Goal: Answer question/provide support: Share knowledge or assist other users

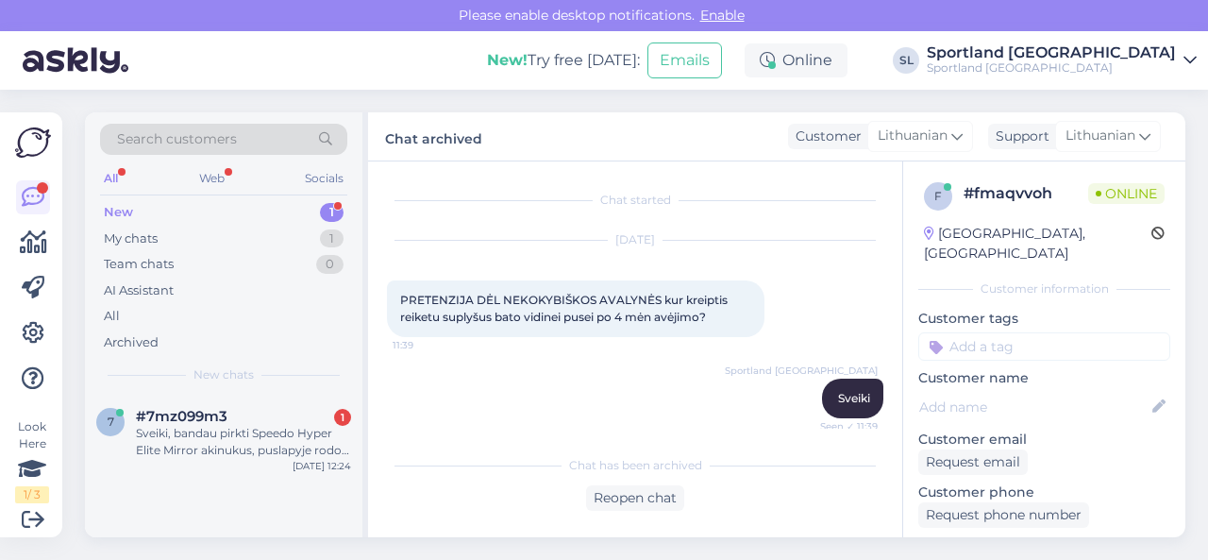
click at [279, 432] on div "Sveiki, bandau pirkti Speedo Hyper Elite Mirror akinukus, puslapyje rodo 49.99 …" at bounding box center [243, 442] width 215 height 34
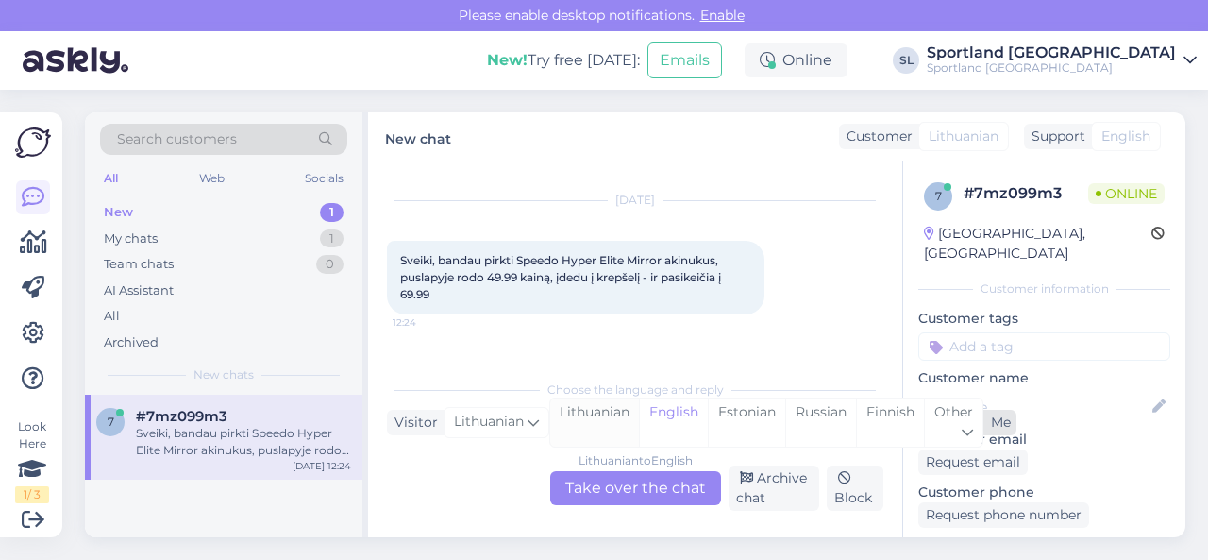
click at [599, 416] on div "Lithuanian" at bounding box center [594, 422] width 89 height 48
click at [606, 496] on div "Lithuanian to Lithuanian Take over the chat" at bounding box center [635, 488] width 171 height 34
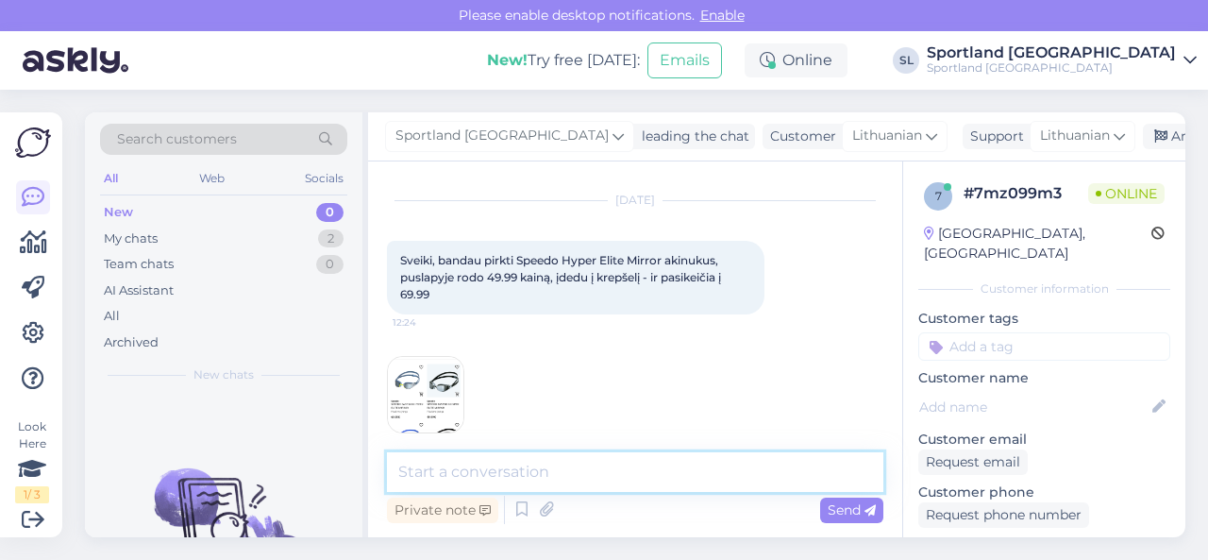
click at [579, 465] on textarea at bounding box center [635, 472] width 497 height 40
type textarea "Sveiki"
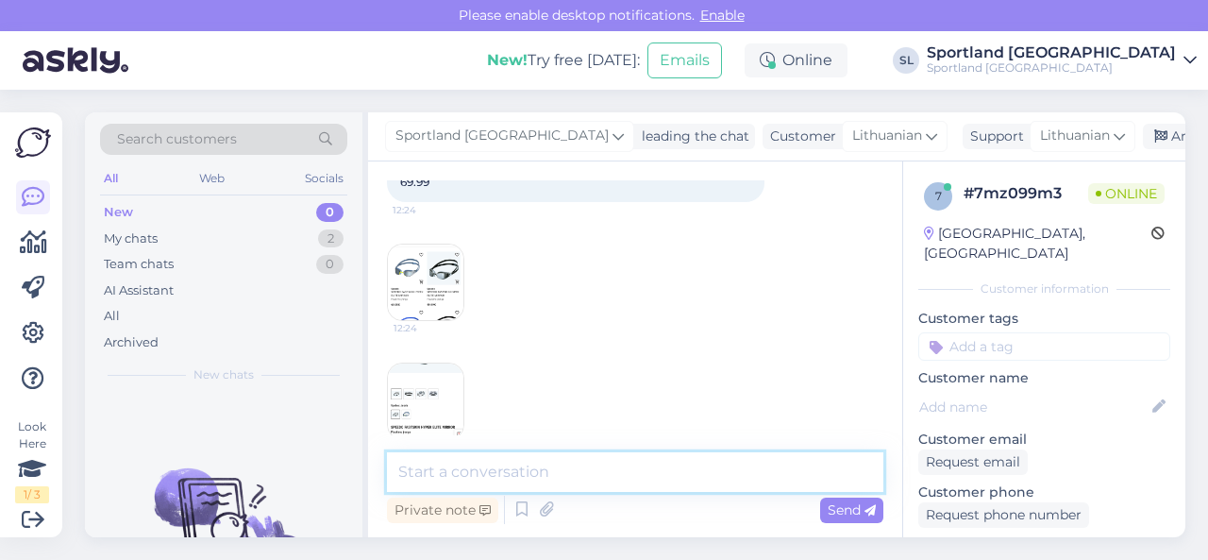
scroll to position [92, 0]
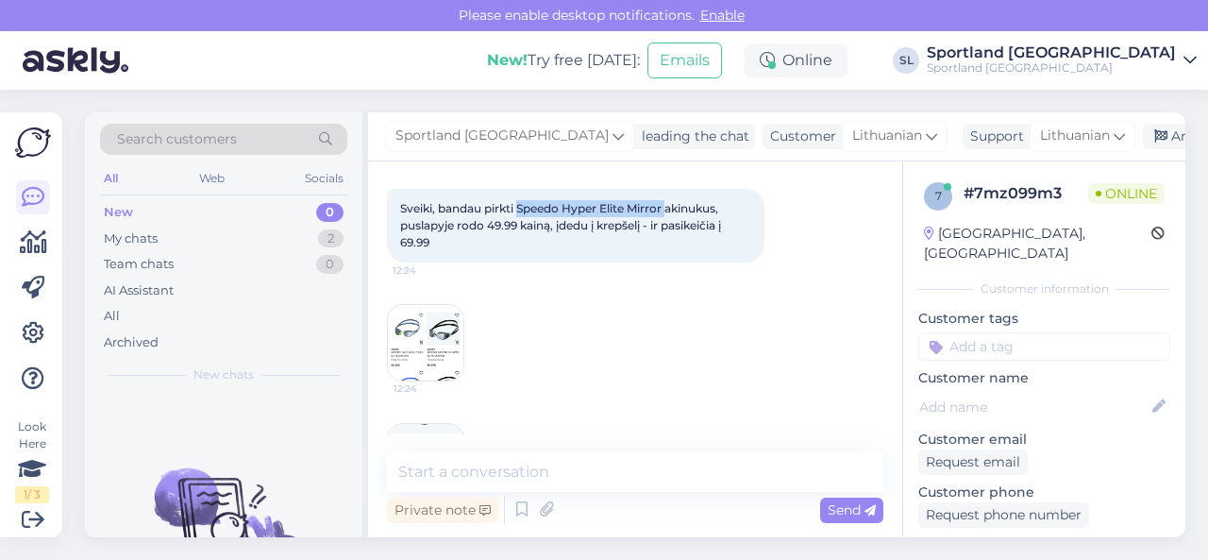
drag, startPoint x: 519, startPoint y: 206, endPoint x: 670, endPoint y: 210, distance: 151.1
click at [670, 210] on span "Sveiki, bandau pirkti Speedo Hyper Elite Mirror akinukus, puslapyje rodo 49.99 …" at bounding box center [562, 225] width 324 height 48
copy span "Speedo Hyper Elite Mirror"
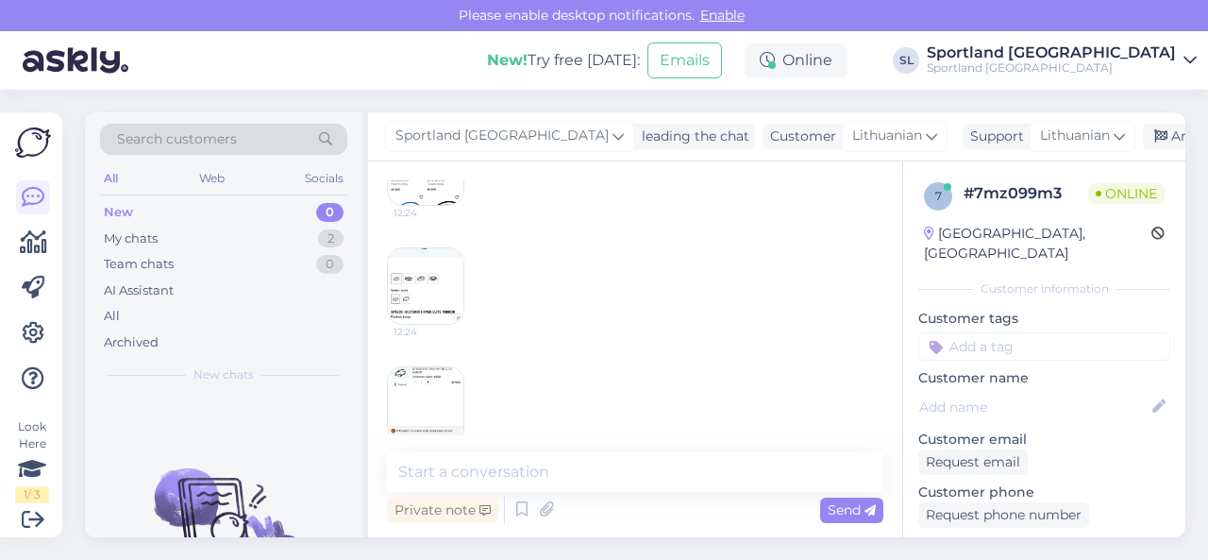
scroll to position [375, 0]
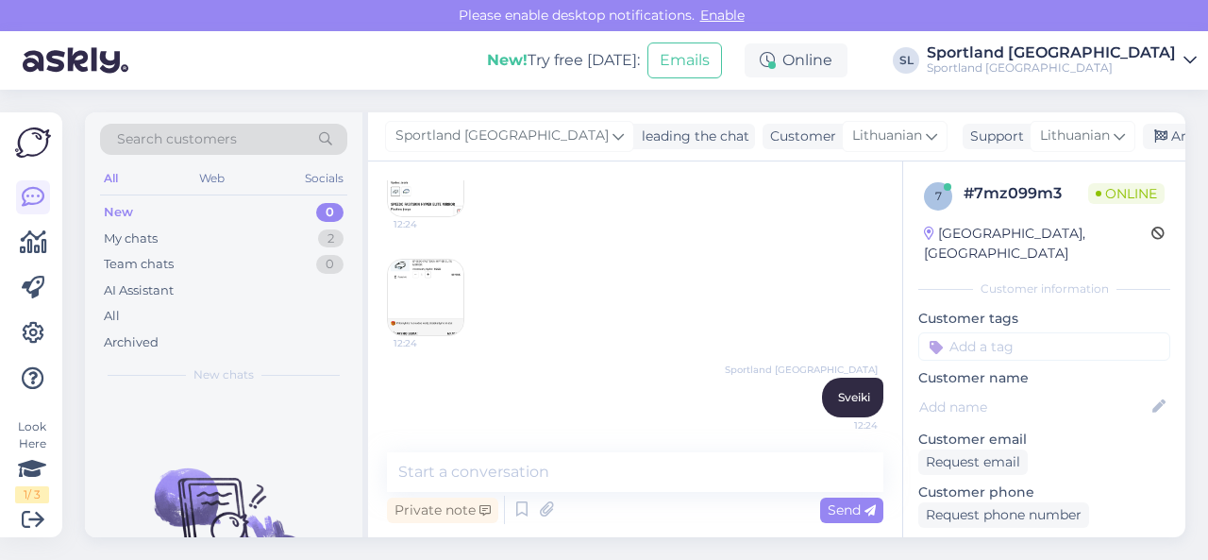
click at [421, 289] on img at bounding box center [426, 298] width 76 height 76
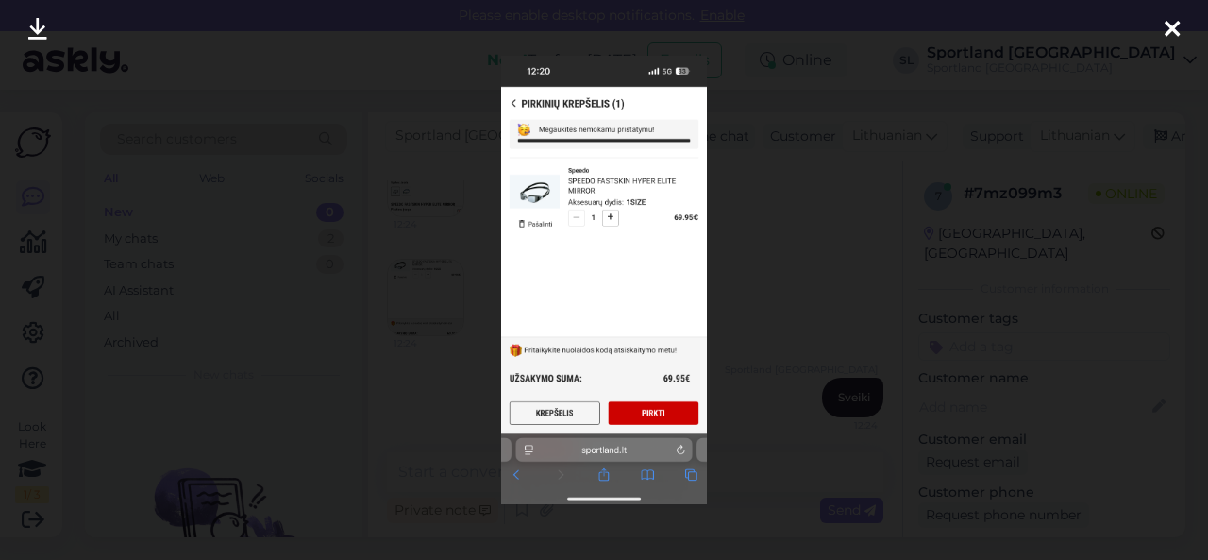
click at [1172, 25] on icon at bounding box center [1172, 30] width 15 height 25
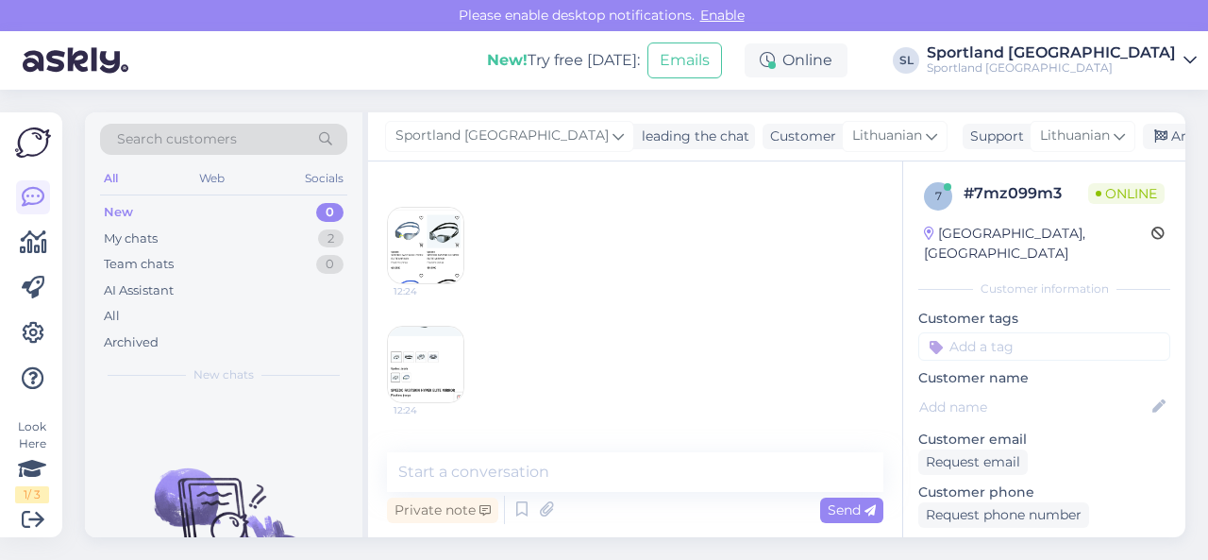
scroll to position [186, 0]
click at [434, 261] on img at bounding box center [426, 249] width 76 height 76
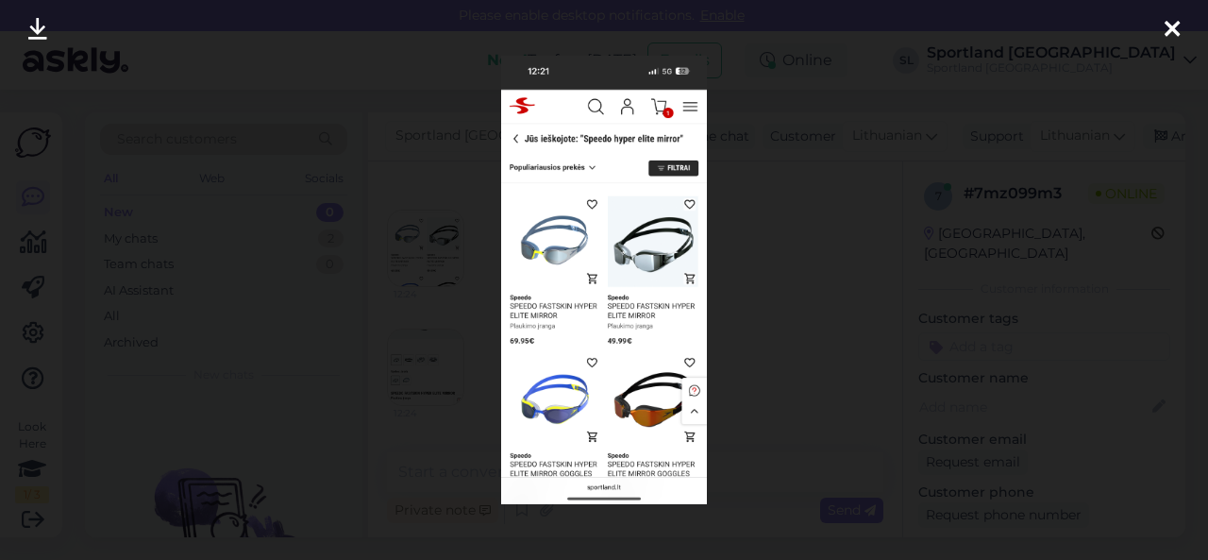
click at [762, 250] on div at bounding box center [604, 280] width 1208 height 560
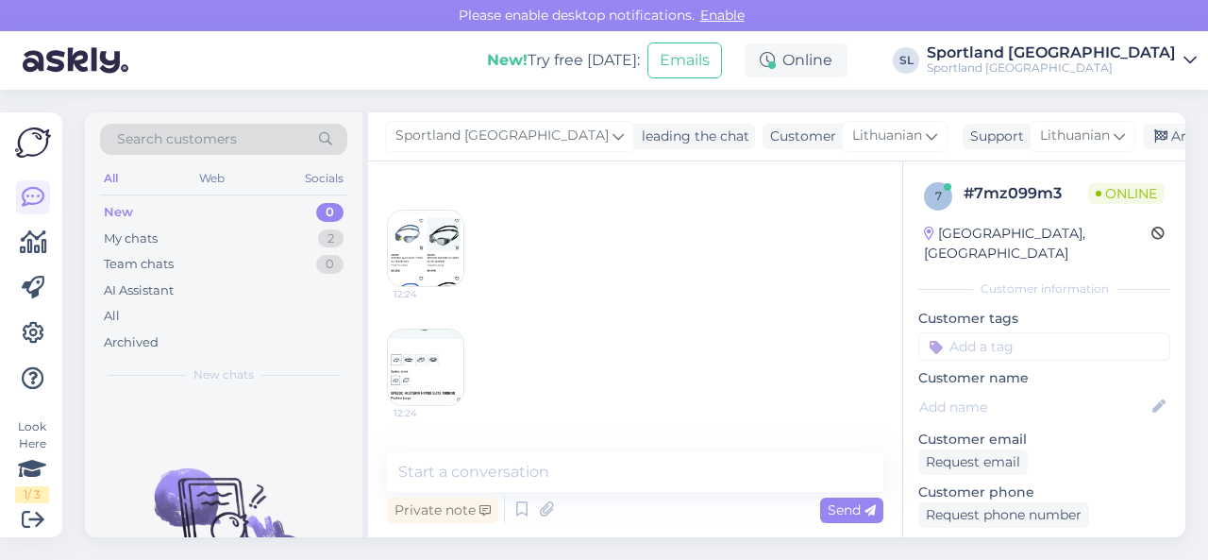
click at [409, 362] on img at bounding box center [426, 367] width 76 height 76
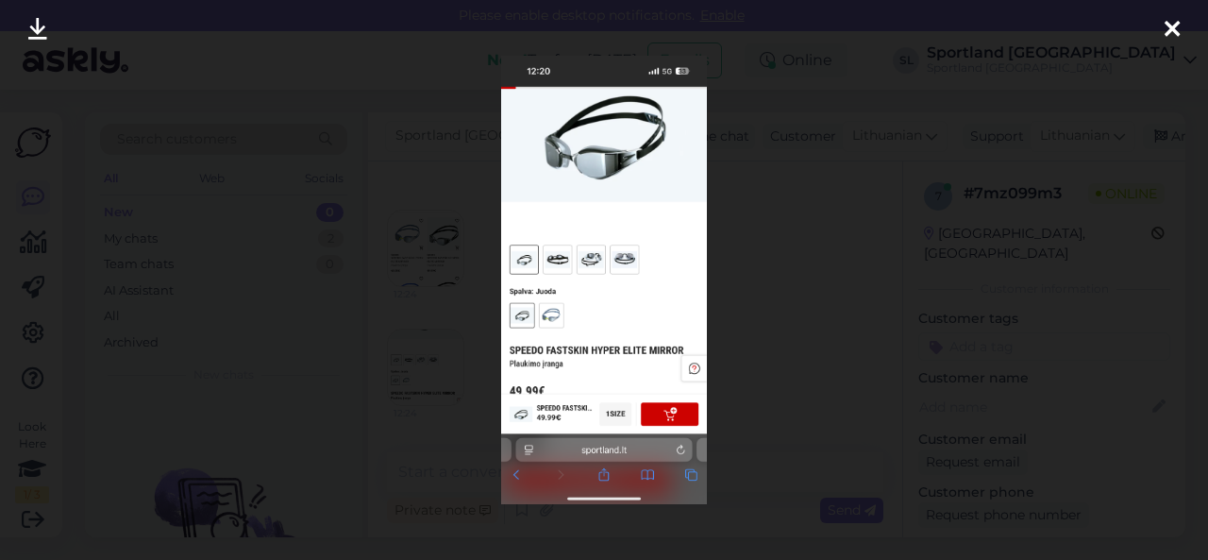
click at [757, 305] on div at bounding box center [604, 280] width 1208 height 560
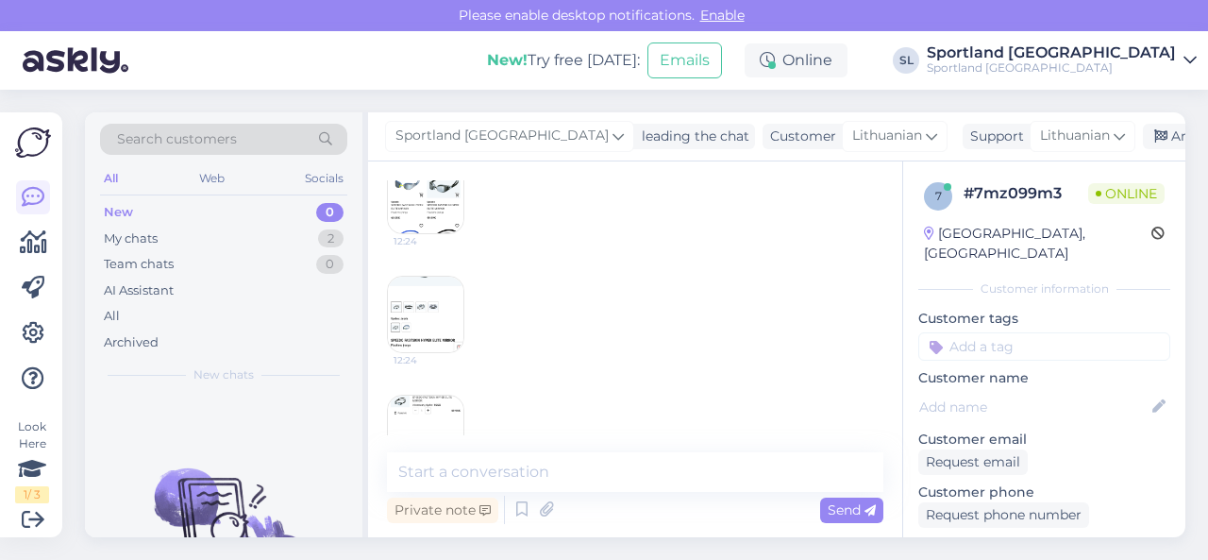
scroll to position [280, 0]
click at [441, 388] on img at bounding box center [426, 392] width 76 height 76
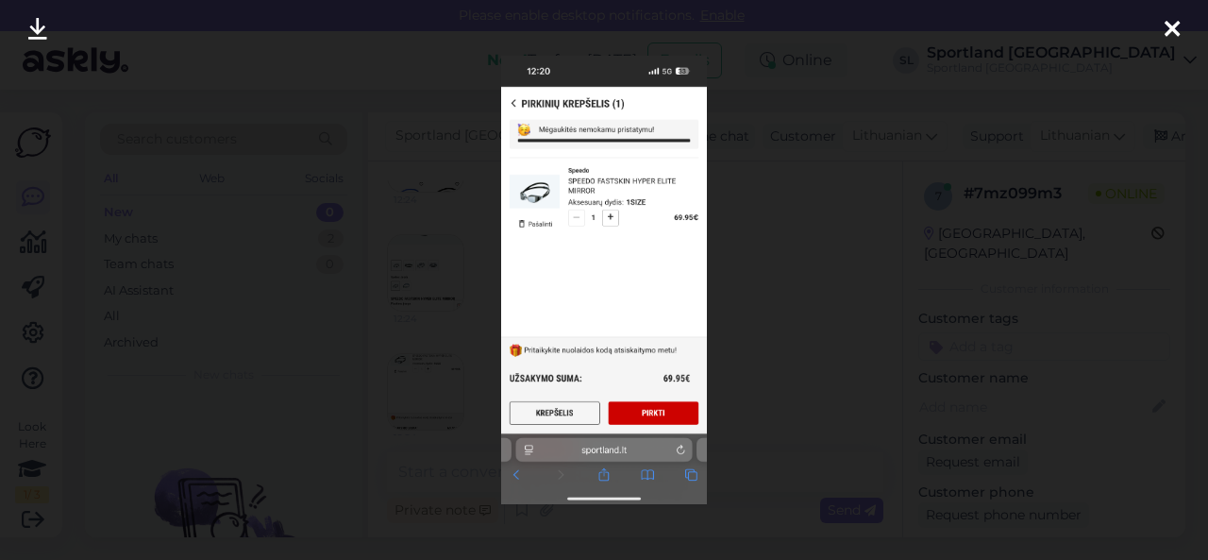
click at [779, 337] on div at bounding box center [604, 280] width 1208 height 560
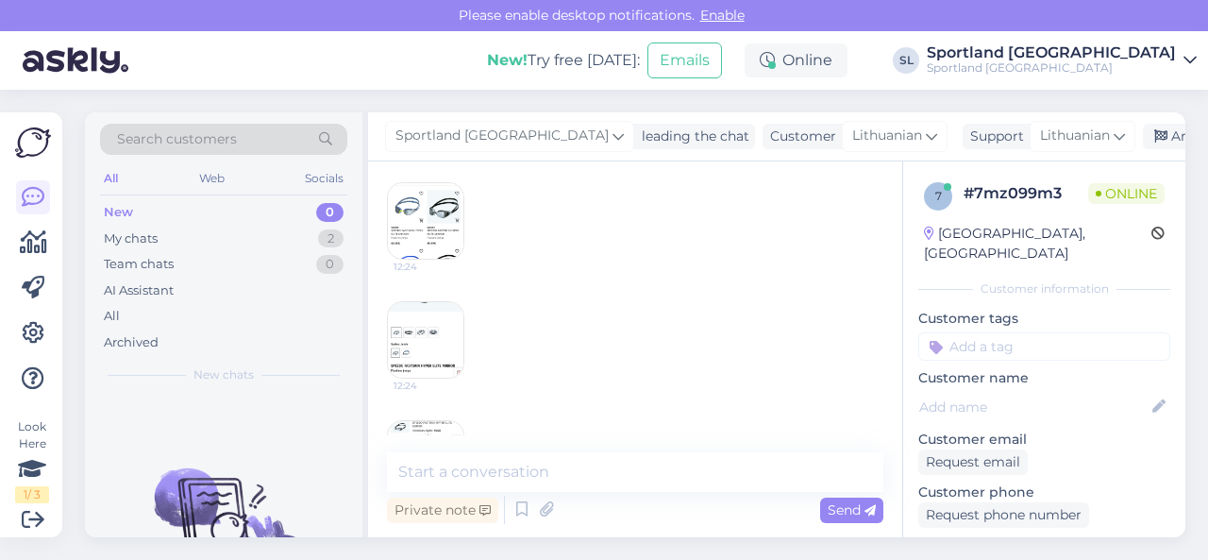
scroll to position [186, 0]
click at [436, 256] on img at bounding box center [426, 249] width 76 height 76
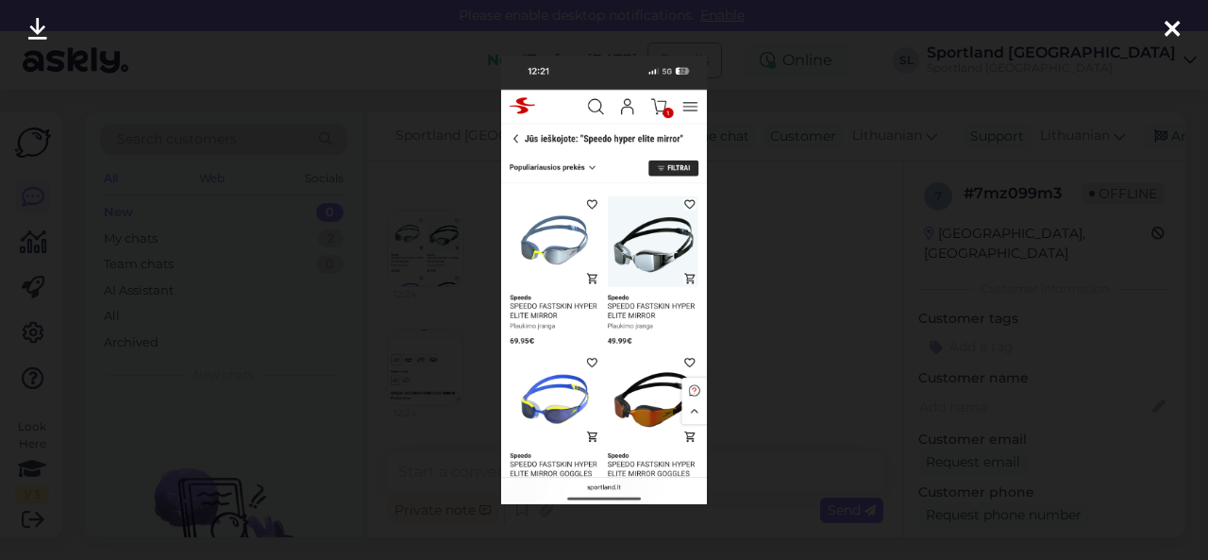
click at [466, 367] on div at bounding box center [604, 280] width 1208 height 560
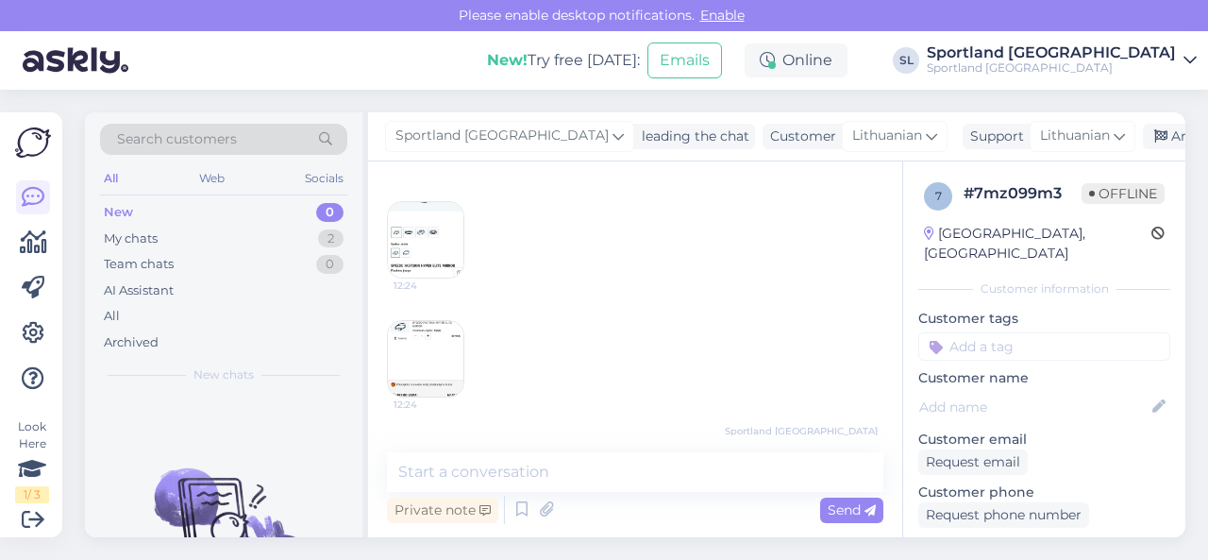
scroll to position [375, 0]
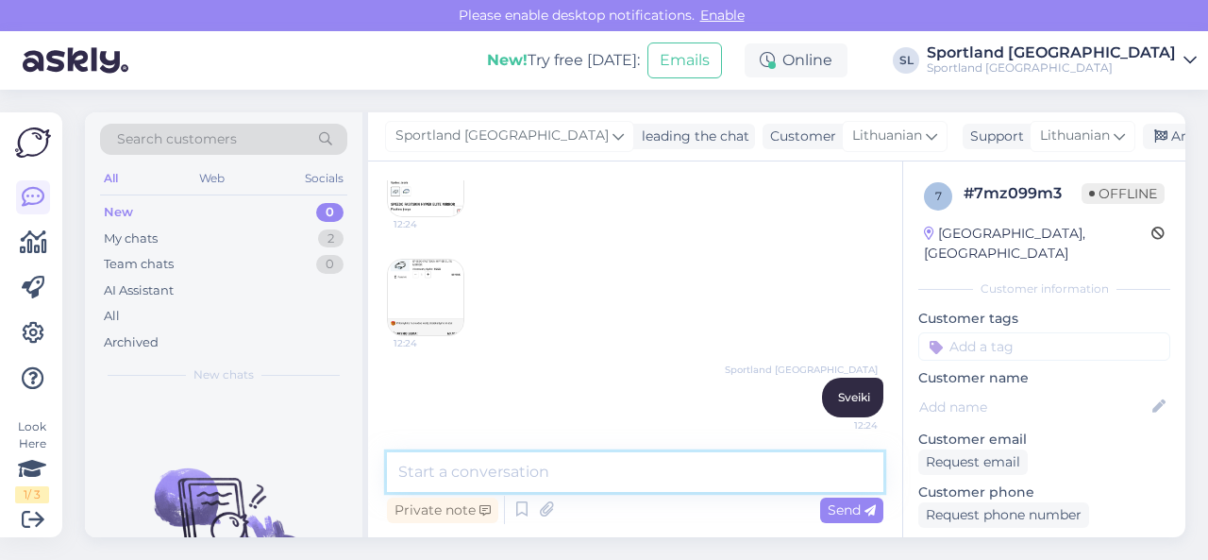
click at [494, 470] on textarea at bounding box center [635, 472] width 497 height 40
type textarea "Dėkojame už Jūsų pastabumą."
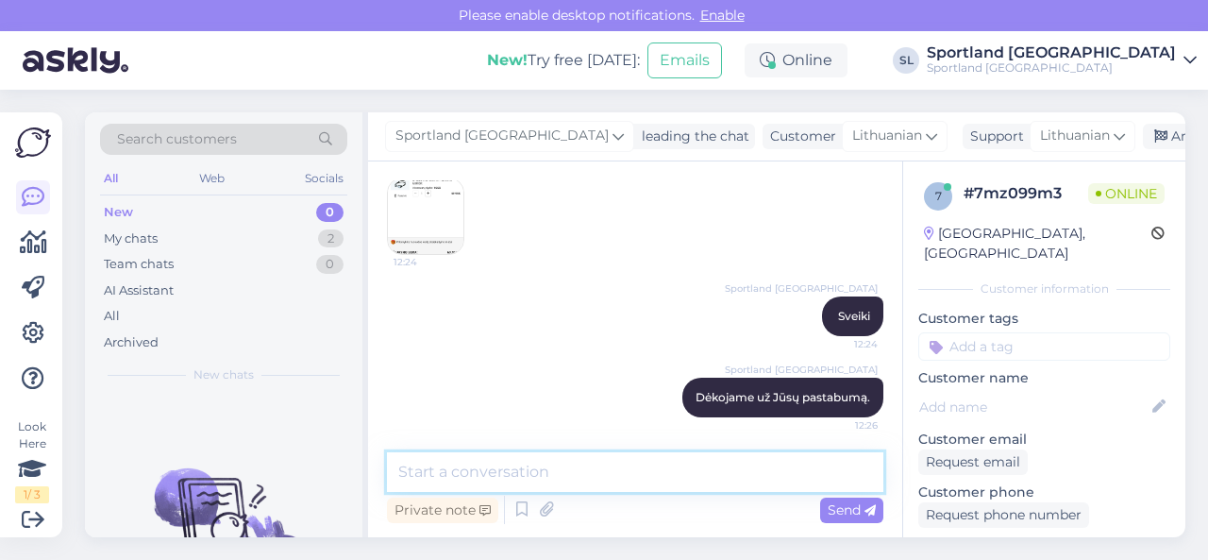
paste textarea "[URL][DOMAIN_NAME]"
type textarea "[URL][DOMAIN_NAME]"
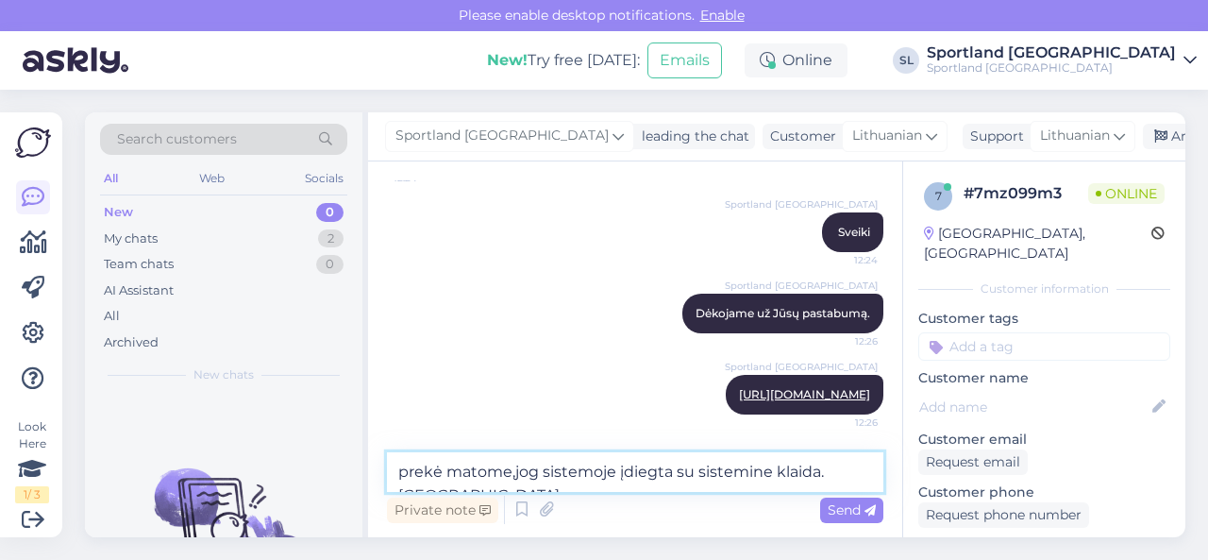
scroll to position [577, 0]
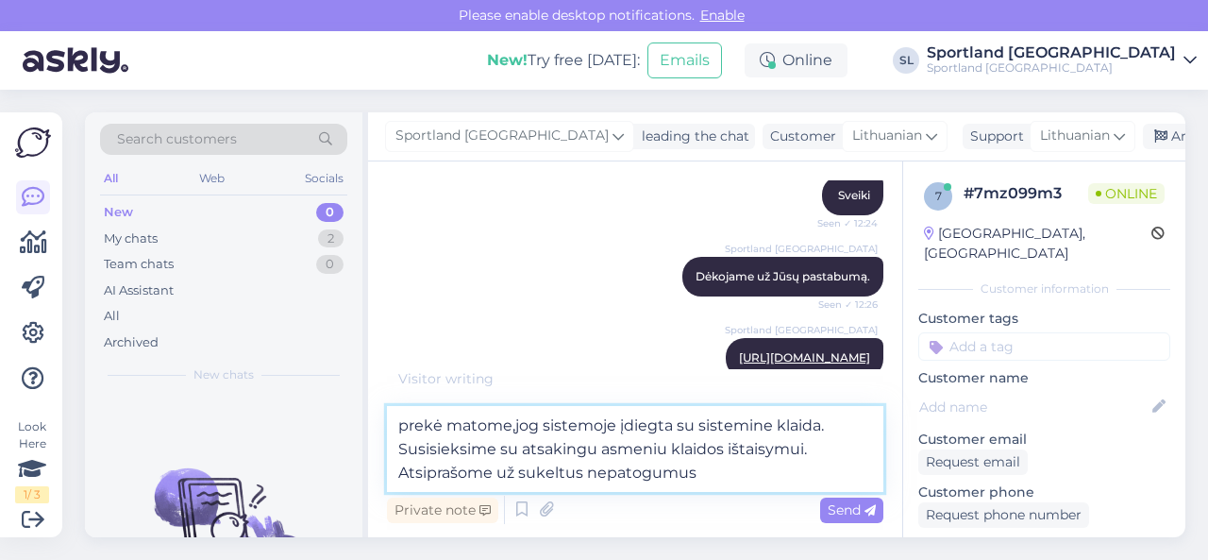
type textarea "prekė matome,jog sistemoje įdiegta su sistemine klaida. Susisieksime su atsakin…"
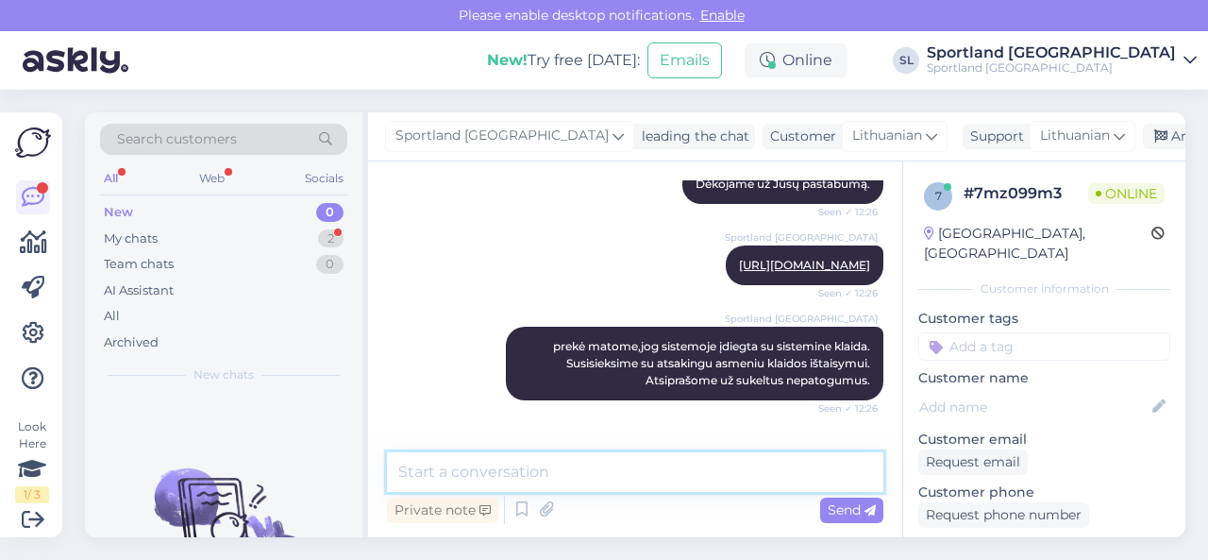
scroll to position [750, 0]
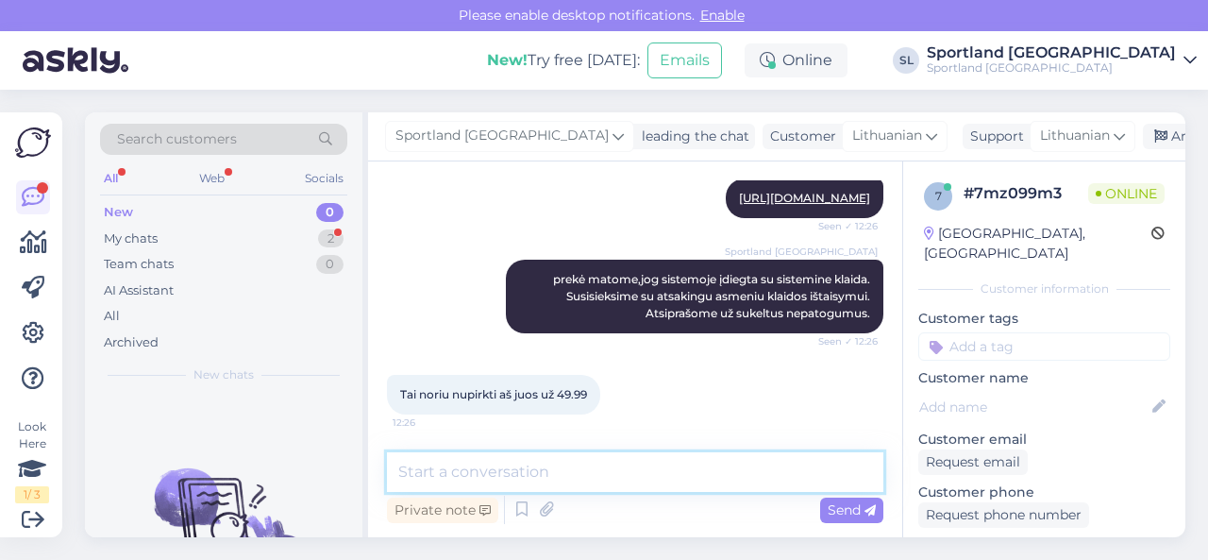
type textarea "["
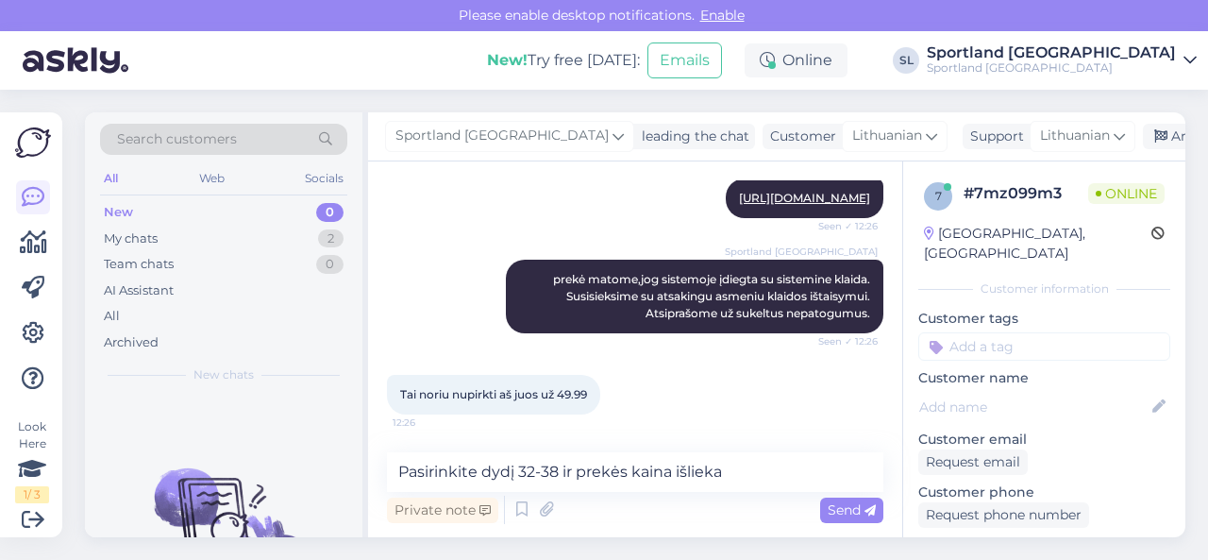
click at [564, 392] on span "Tai noriu nupirkti aš juos už 49.99" at bounding box center [493, 394] width 187 height 14
drag, startPoint x: 562, startPoint y: 393, endPoint x: 593, endPoint y: 392, distance: 31.2
click at [593, 392] on div "Tai noriu nupirkti aš juos už 49.99 12:26" at bounding box center [493, 395] width 213 height 40
copy span "49.99"
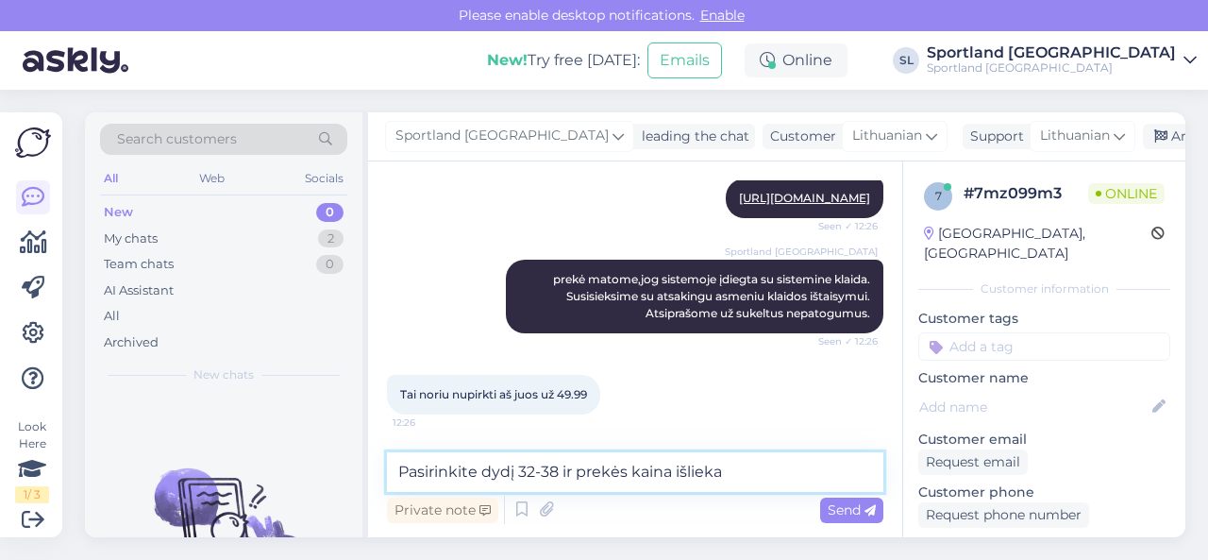
click at [752, 479] on textarea "Pasirinkite dydį 32-38 ir prekės kaina išlieka" at bounding box center [635, 472] width 497 height 40
paste textarea "49.99"
type textarea "Pasirinkite dydį 32-38 ir prekės kaina išlieka 49.99eur"
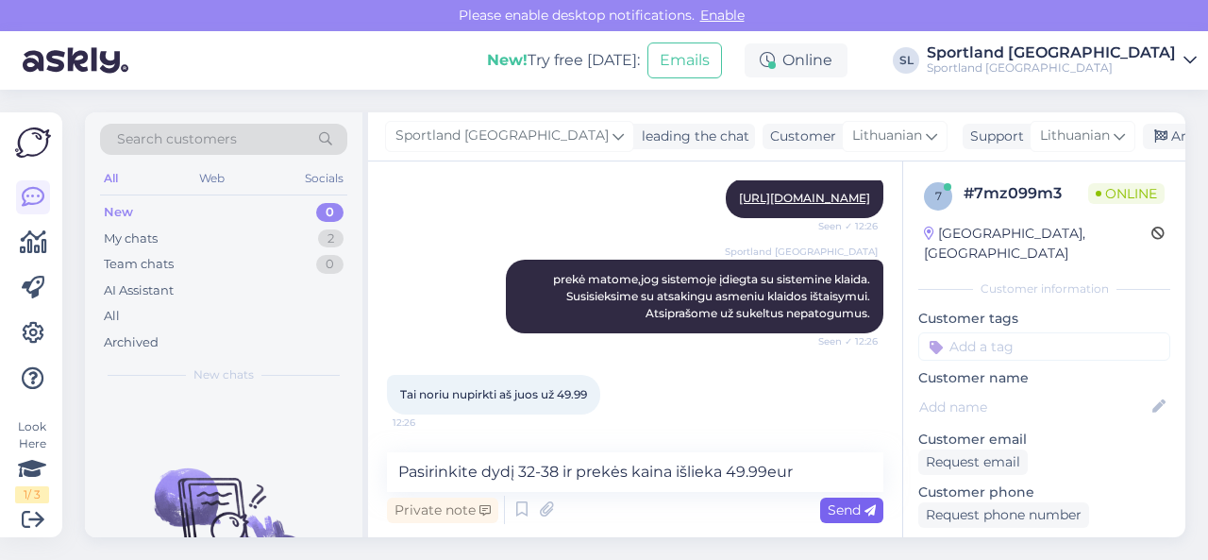
click at [850, 508] on span "Send" at bounding box center [852, 509] width 48 height 17
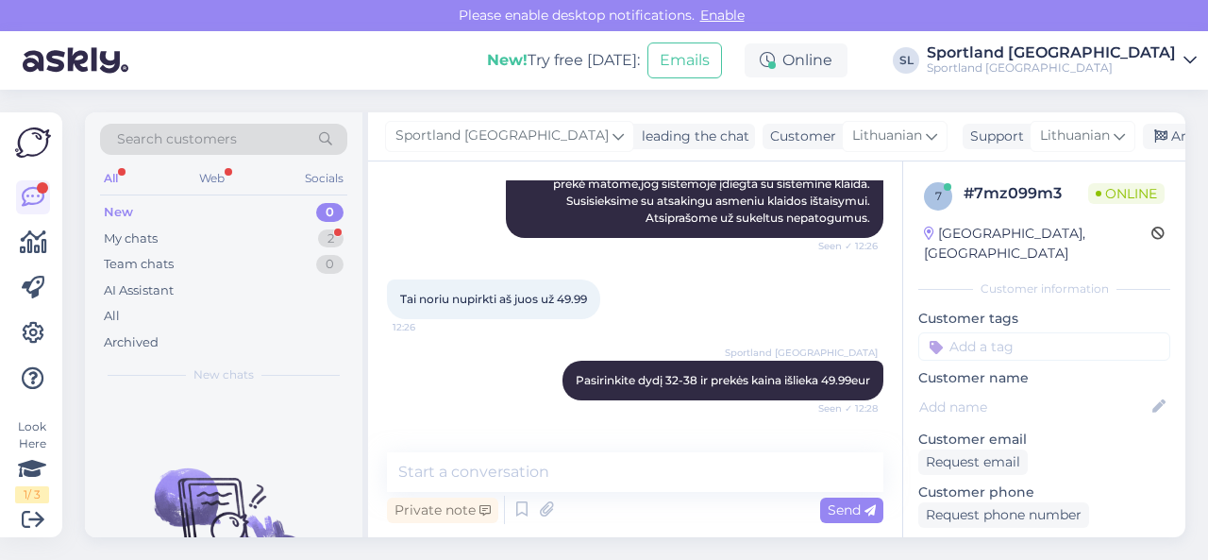
scroll to position [913, 0]
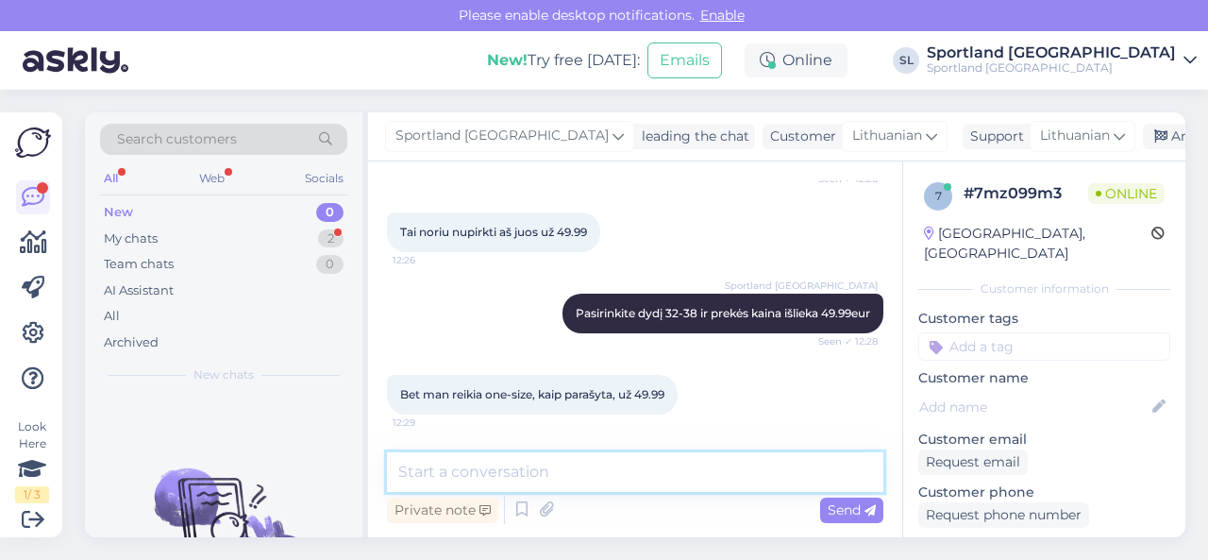
click at [814, 462] on textarea at bounding box center [635, 472] width 497 height 40
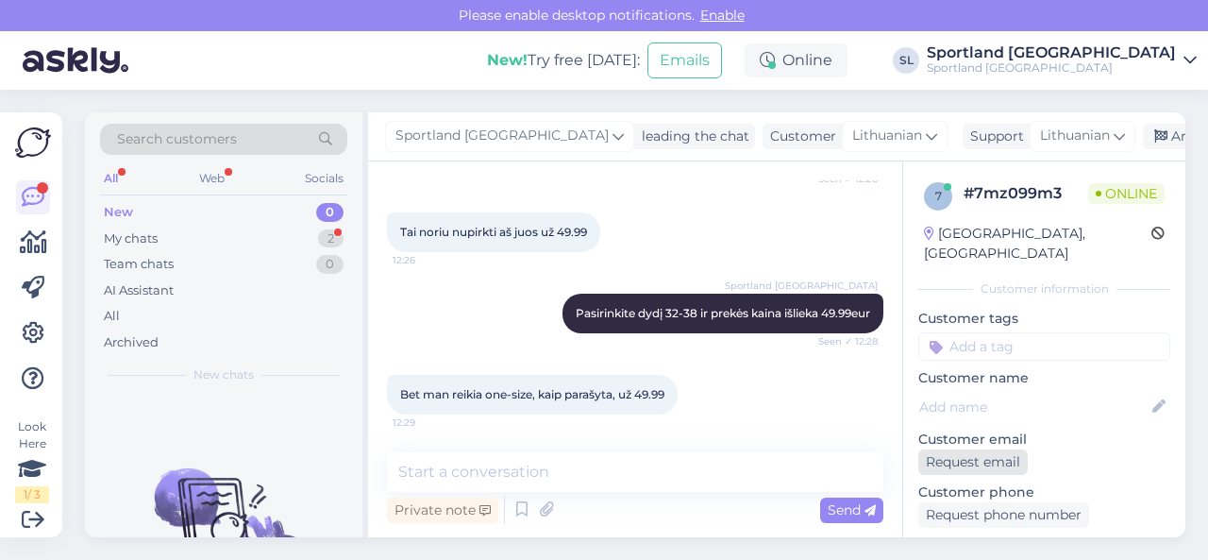
click at [1008, 449] on div "Request email" at bounding box center [973, 461] width 110 height 25
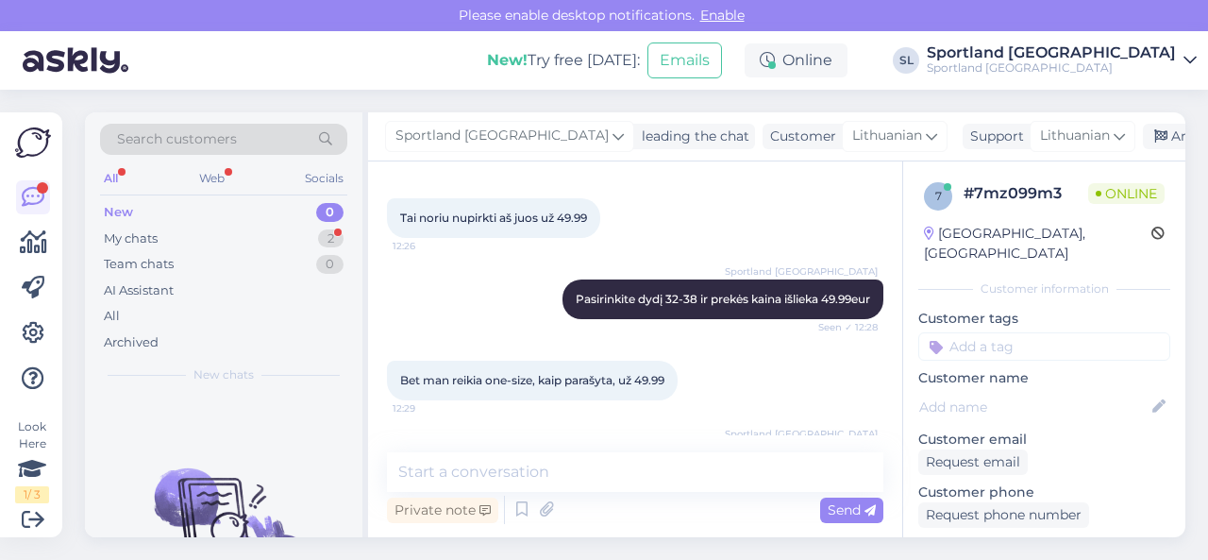
scroll to position [1011, 0]
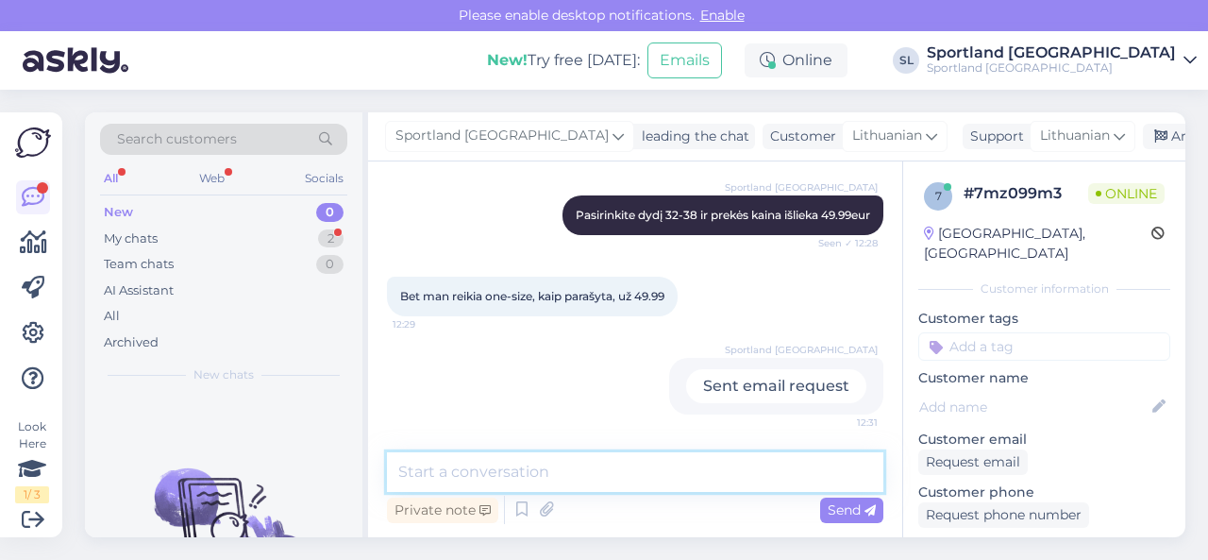
click at [764, 471] on textarea at bounding box center [635, 472] width 497 height 40
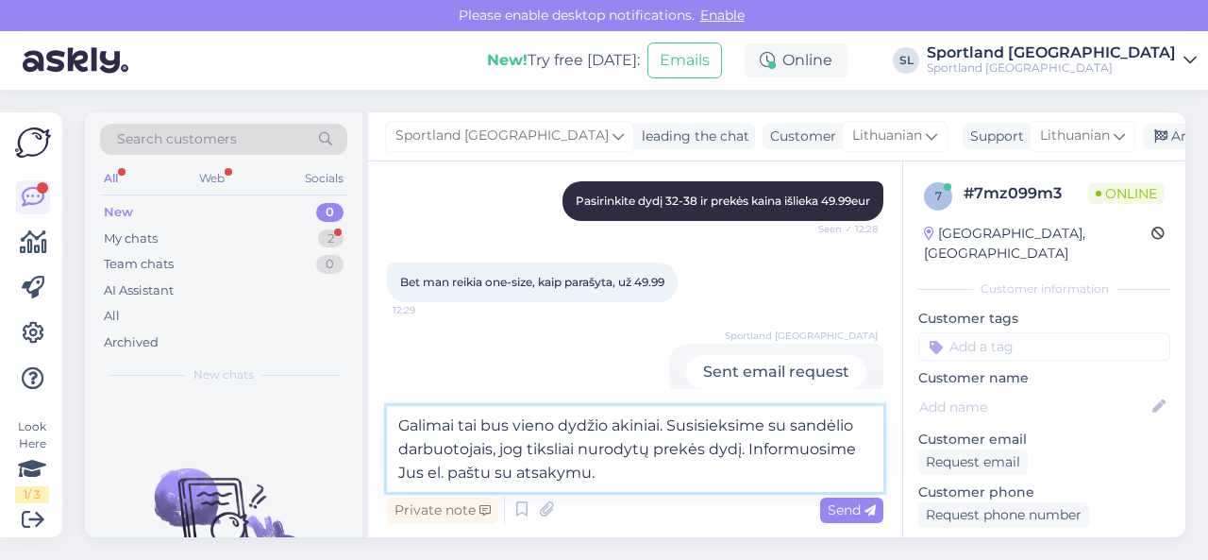
type textarea "Galimai tai bus vieno dydžio akiniai. Susisieksime su sandėlio darbuotojais, jo…"
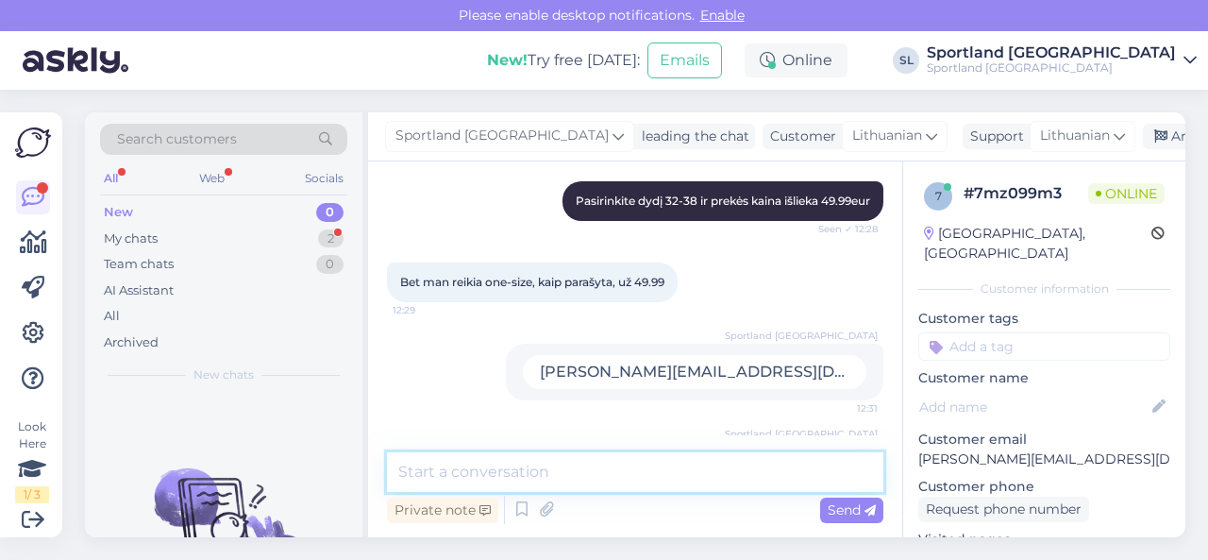
scroll to position [1126, 0]
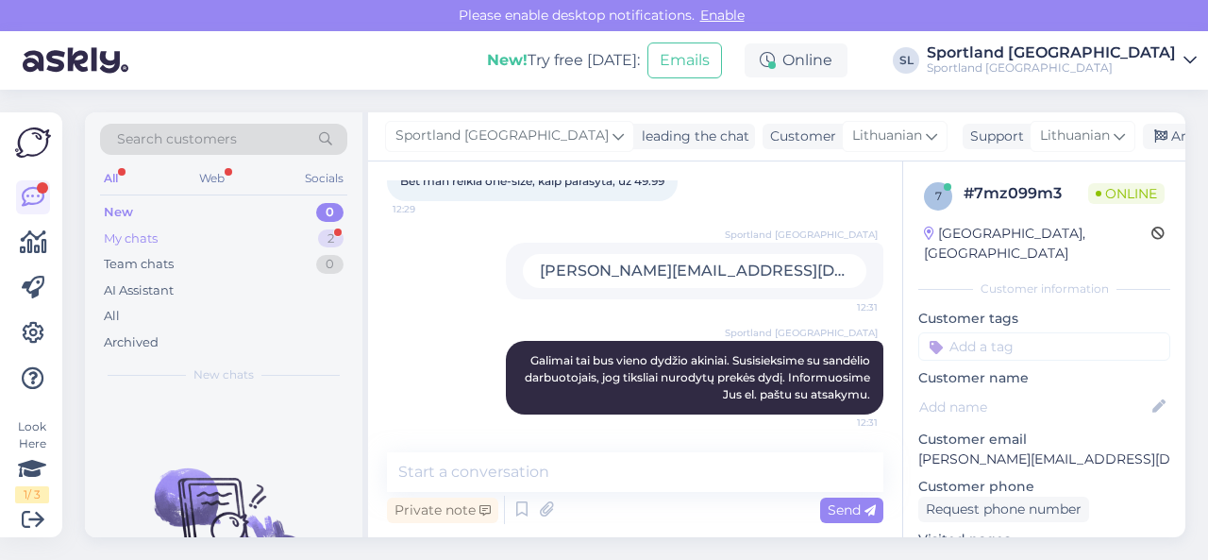
click at [278, 244] on div "My chats 2" at bounding box center [223, 239] width 247 height 26
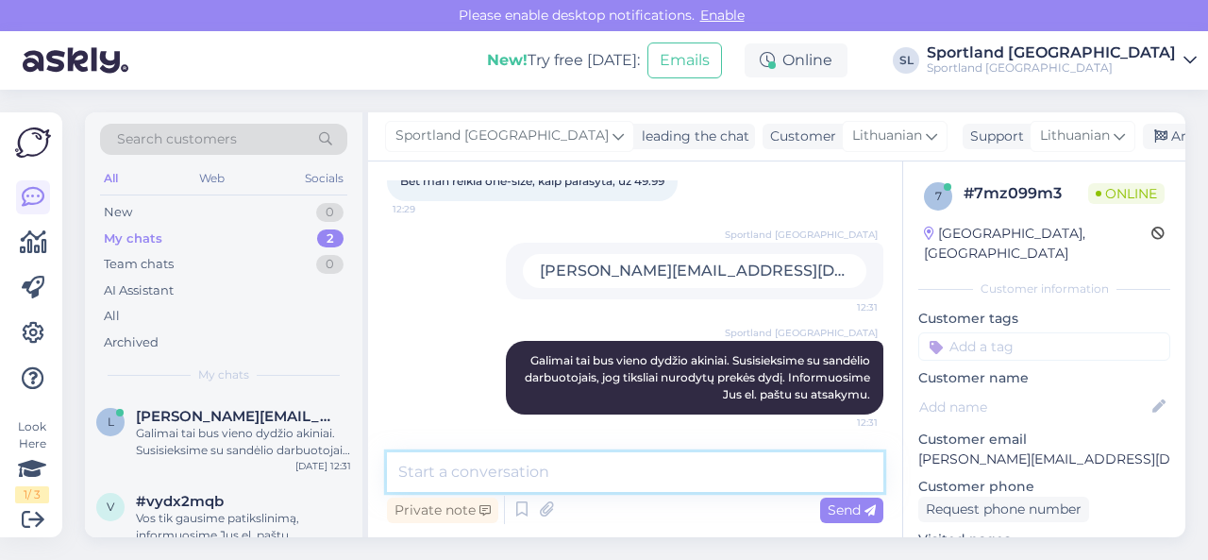
click at [530, 478] on textarea at bounding box center [635, 472] width 497 height 40
click at [733, 478] on textarea at bounding box center [635, 472] width 497 height 40
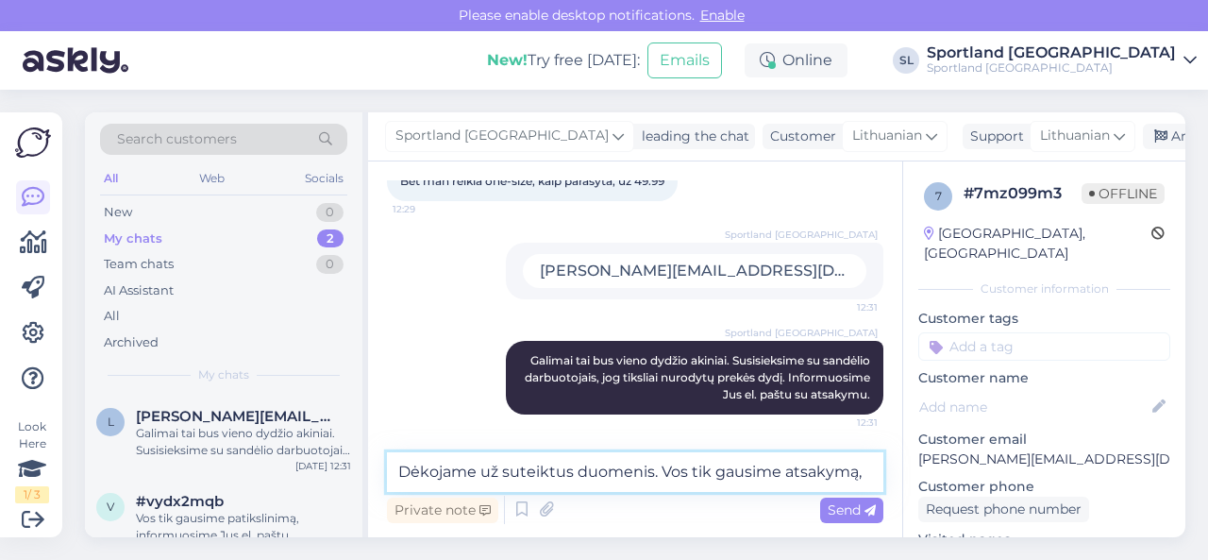
scroll to position [1149, 0]
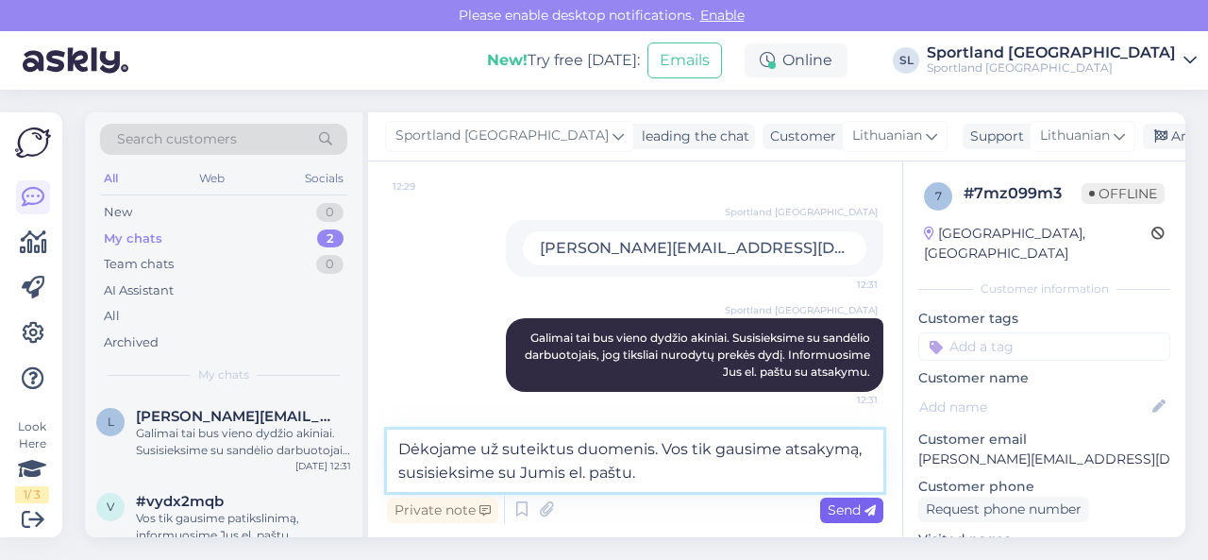
type textarea "Dėkojame už suteiktus duomenis. Vos tik gausime atsakymą, susisieksime su Jumis…"
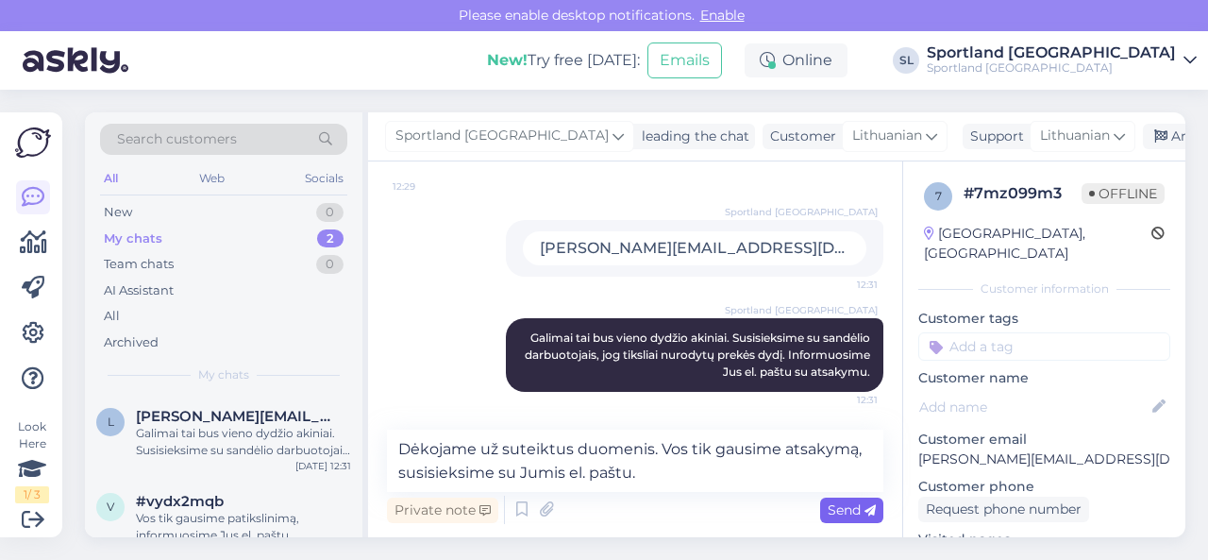
click at [850, 509] on span "Send" at bounding box center [852, 509] width 48 height 17
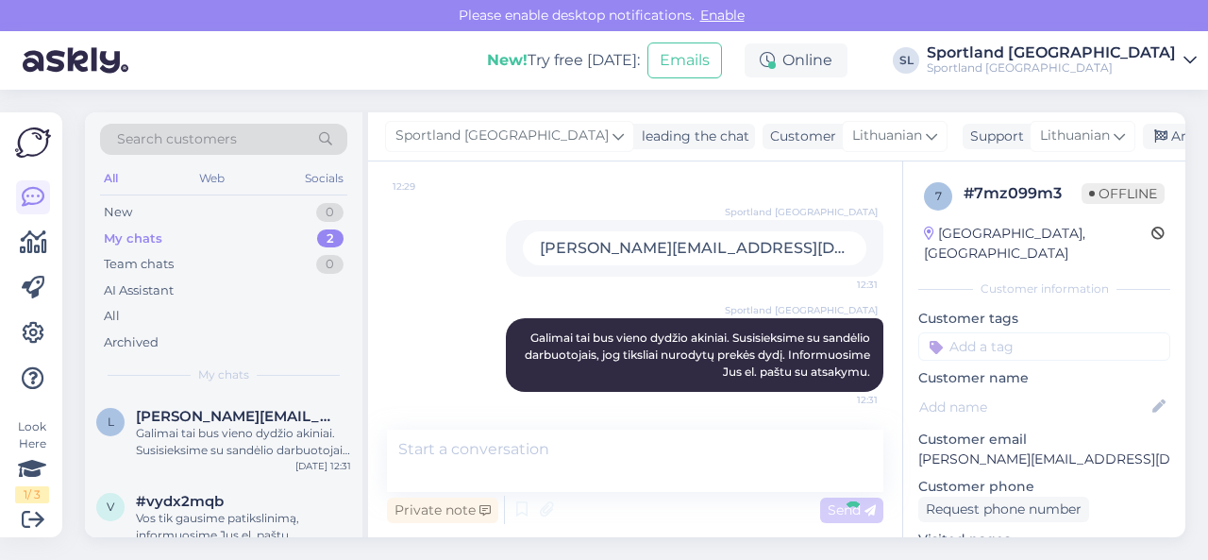
scroll to position [1224, 0]
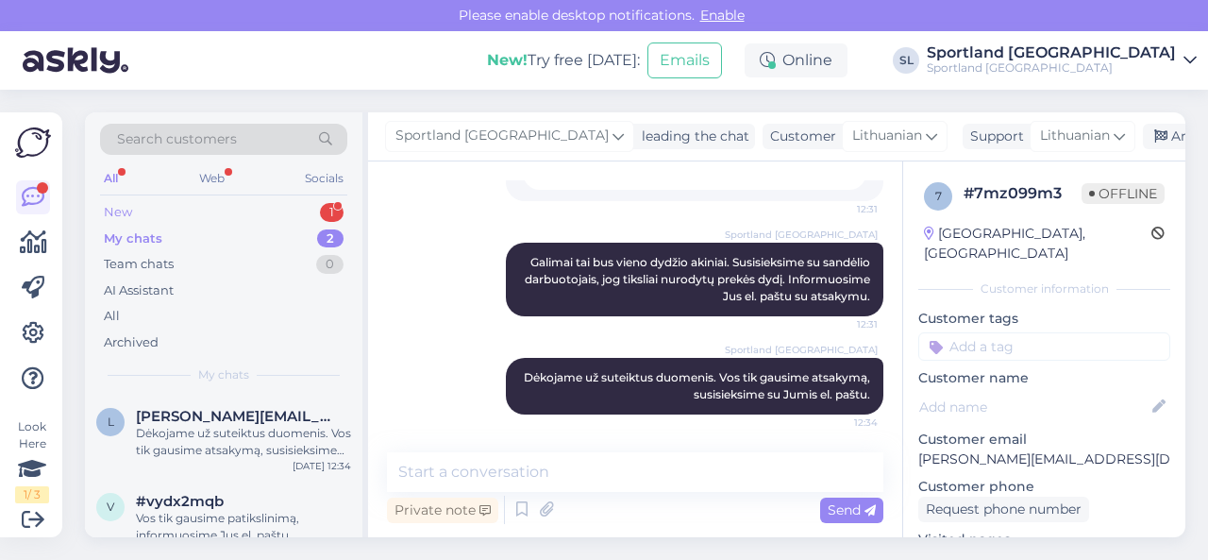
click at [244, 218] on div "New 1" at bounding box center [223, 212] width 247 height 26
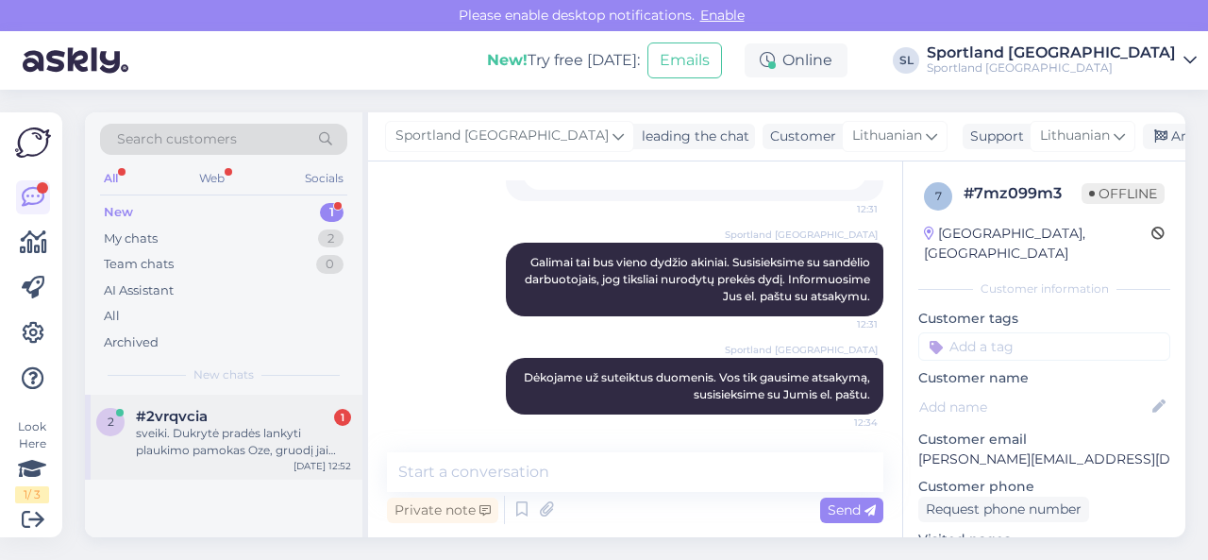
click at [246, 430] on div "sveiki. Dukrytė pradės lankyti plaukimo pamokas Oze, gruodį jai bus 3m. Ar ozo …" at bounding box center [243, 442] width 215 height 34
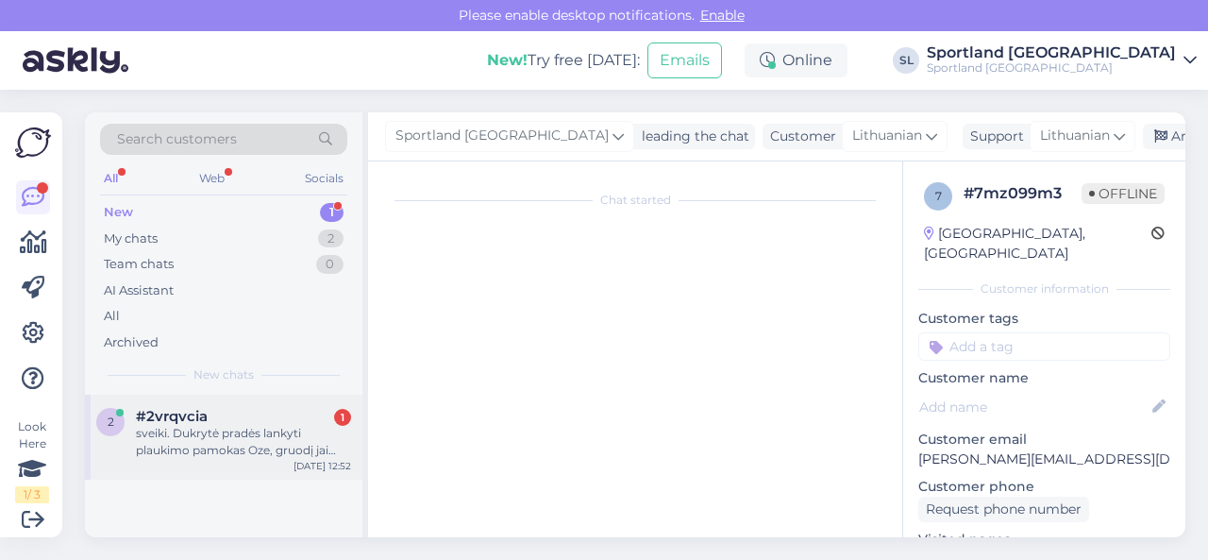
scroll to position [38, 0]
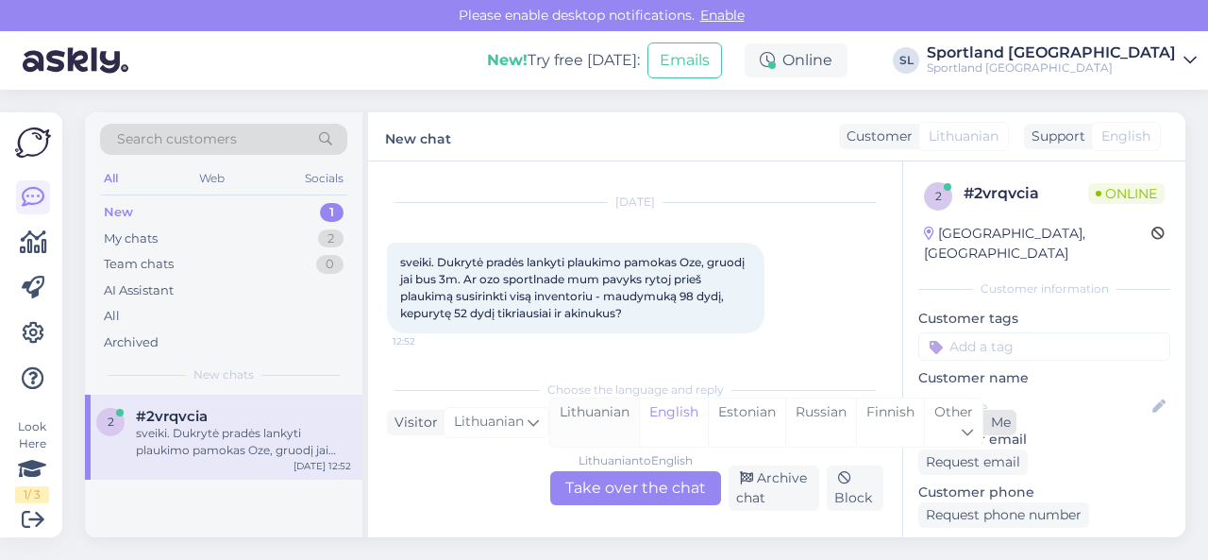
click at [582, 420] on div "Lithuanian" at bounding box center [594, 422] width 89 height 48
click at [596, 484] on div "Lithuanian to Lithuanian Take over the chat" at bounding box center [635, 488] width 171 height 34
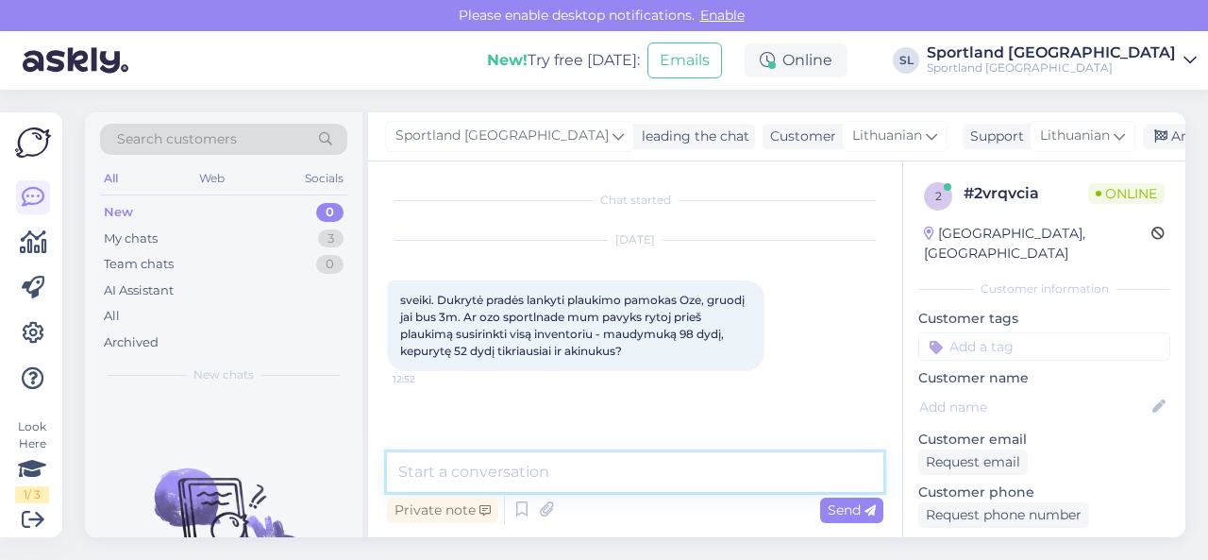
click at [610, 480] on textarea at bounding box center [635, 472] width 497 height 40
type textarea "Sveiki"
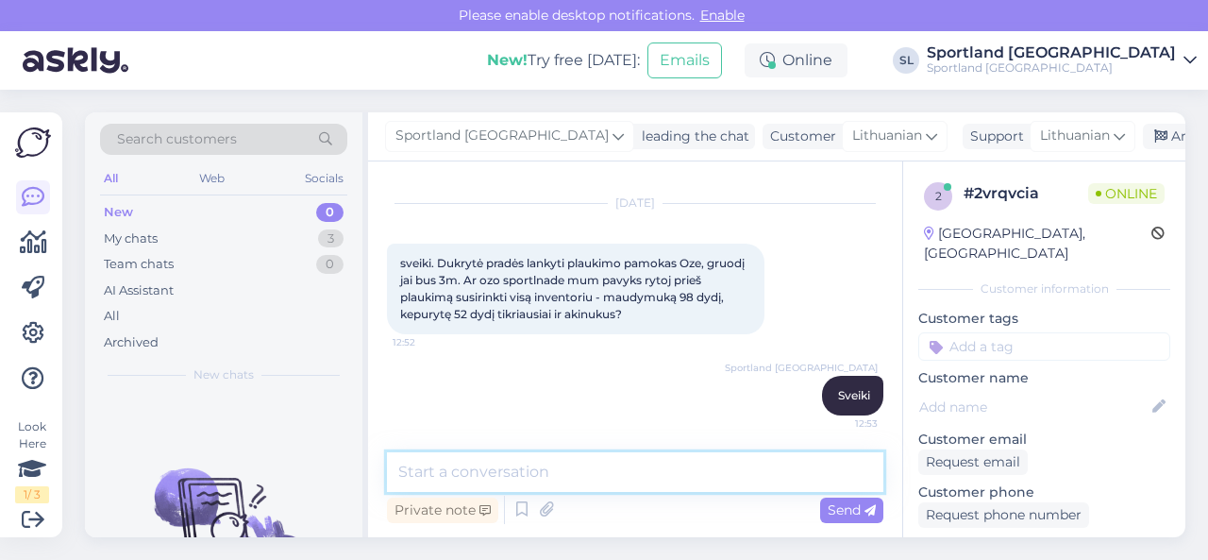
click at [581, 471] on textarea at bounding box center [635, 472] width 497 height 40
click at [550, 478] on textarea at bounding box center [635, 472] width 497 height 40
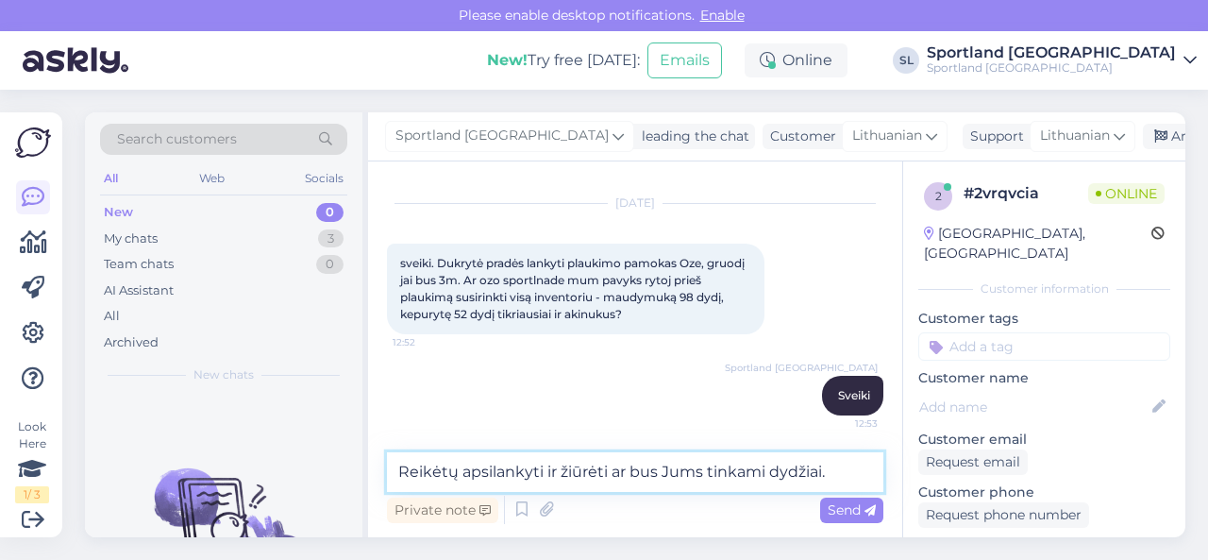
type textarea "Reikėtų apsilankyti ir žiūrėti ar bus Jums tinkami dydžiai."
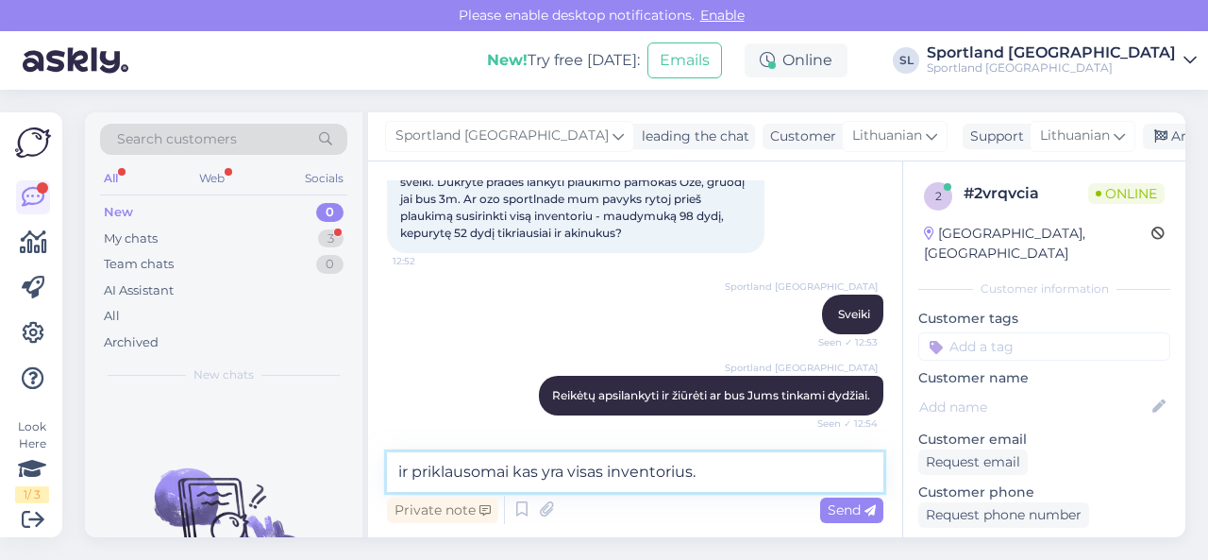
scroll to position [216, 0]
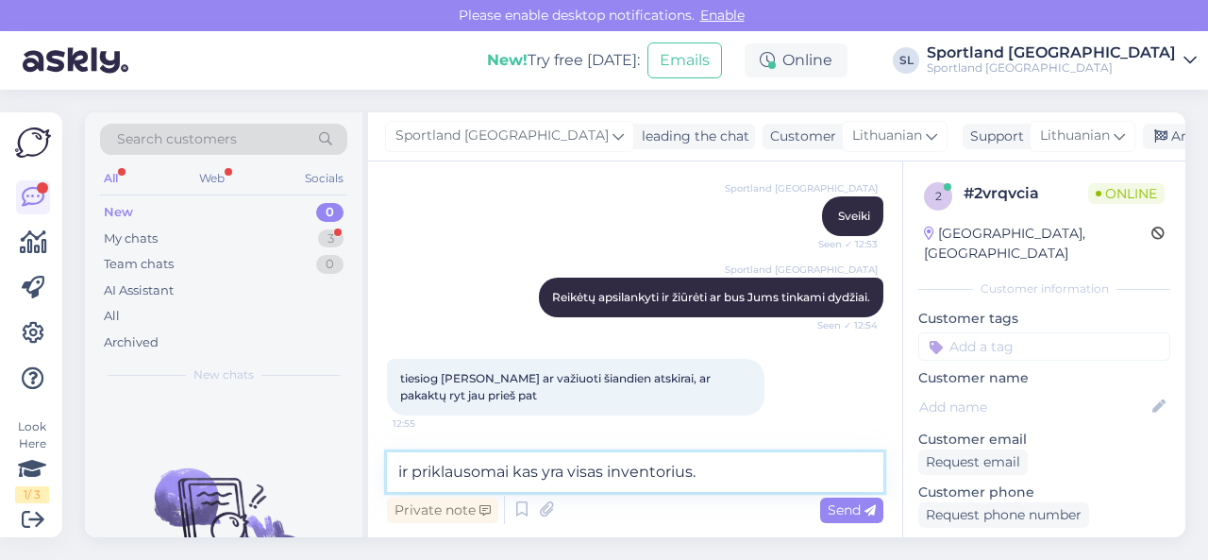
drag, startPoint x: 716, startPoint y: 472, endPoint x: 260, endPoint y: 462, distance: 456.1
click at [260, 462] on div "Search customers All Web Socials New 0 My chats 3 Team chats 0 AI Assistant All…" at bounding box center [635, 324] width 1101 height 425
paste textarea "[URL][DOMAIN_NAME]"
type textarea "[URL][DOMAIN_NAME]"
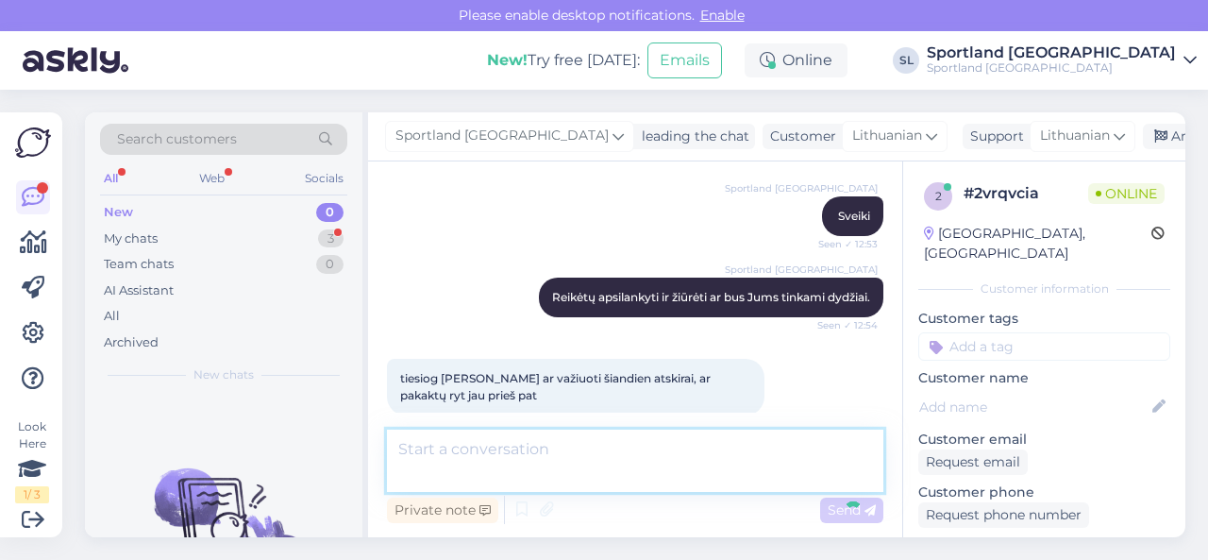
scroll to position [314, 0]
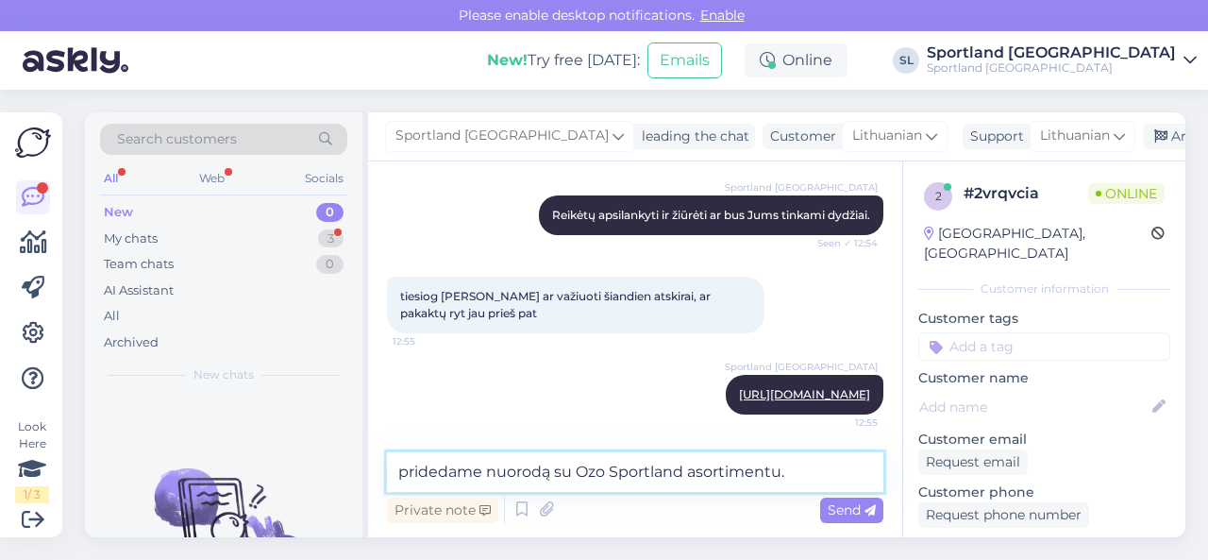
type textarea "pridedame nuorodą su Ozo Sportland asortimentu."
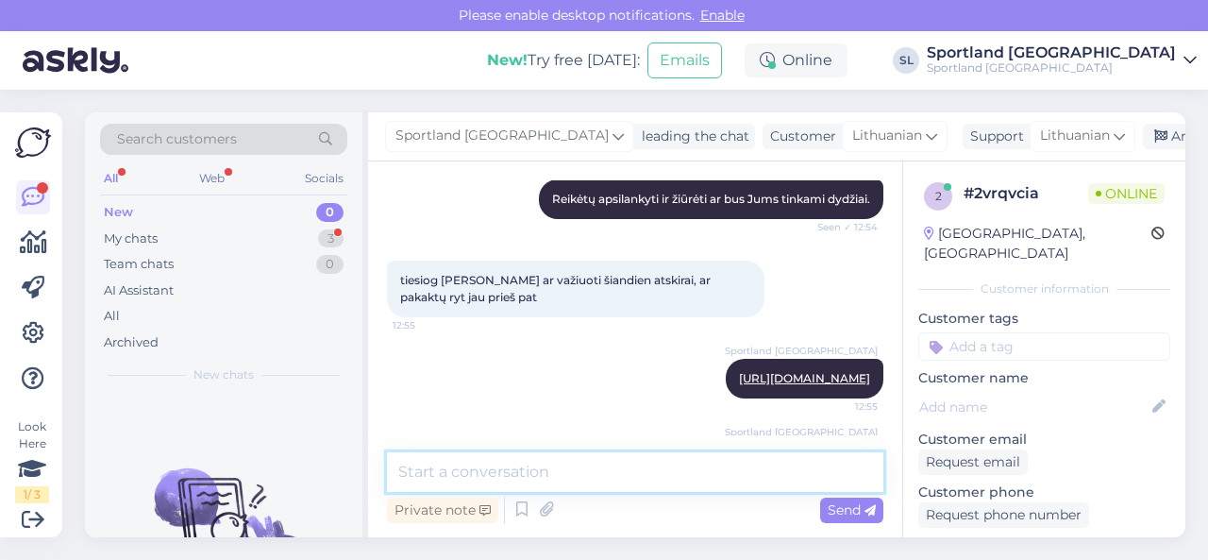
scroll to position [396, 0]
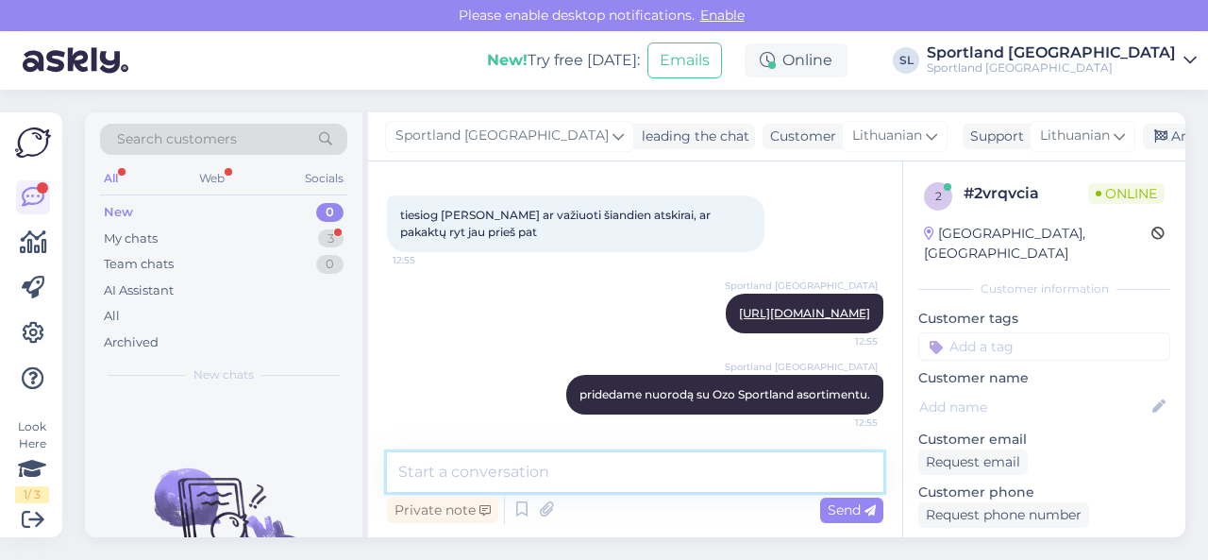
click at [569, 468] on textarea at bounding box center [635, 472] width 497 height 40
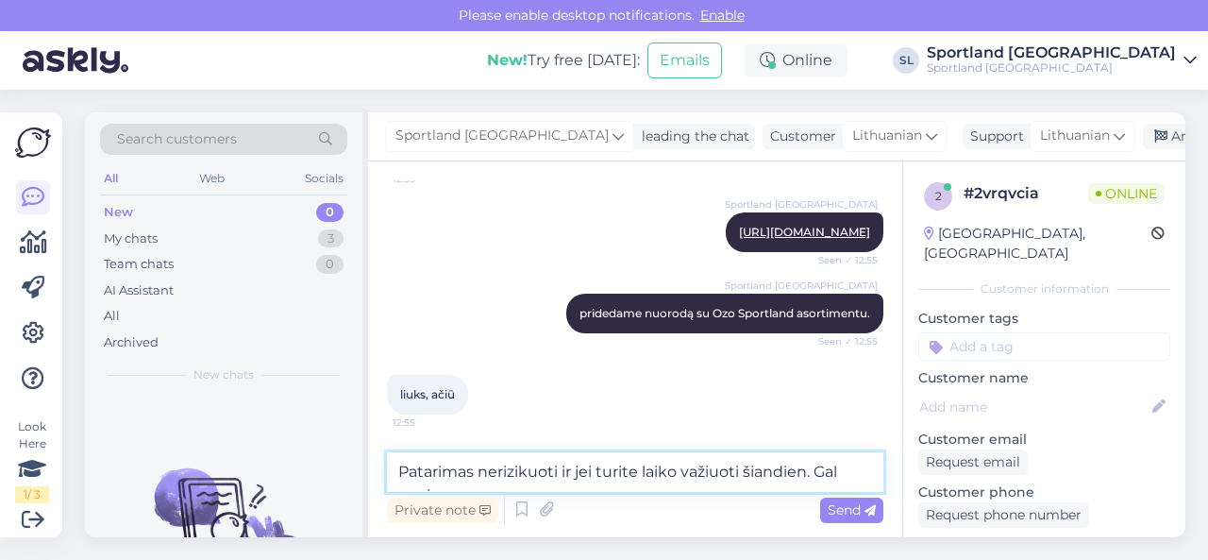
scroll to position [497, 0]
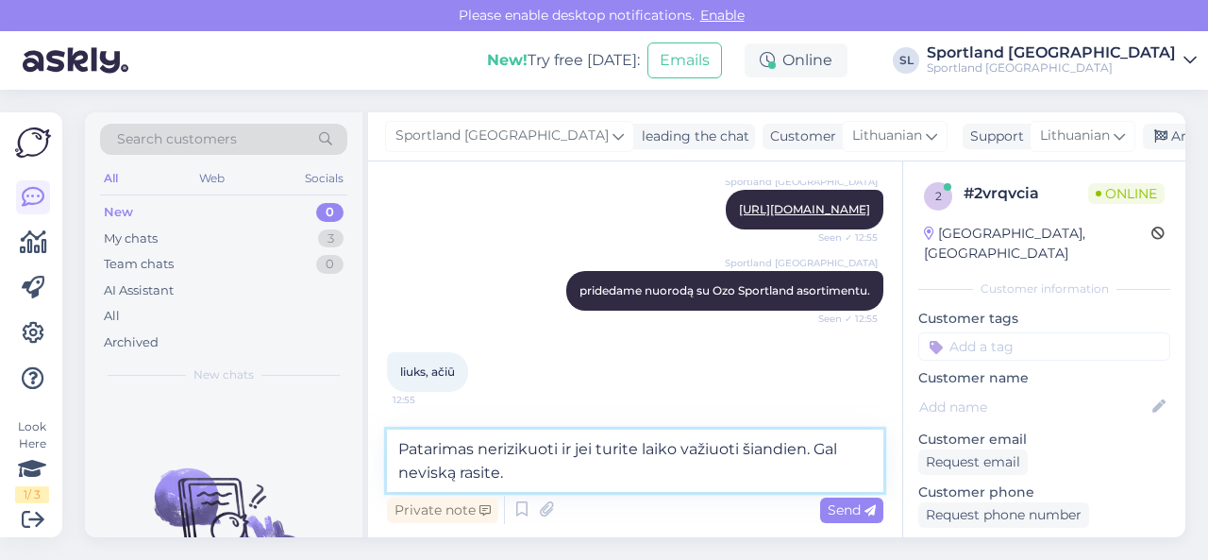
type textarea "Patarimas nerizikuoti ir jei turite laiko važiuoti šiandien. Gal neviską rasite."
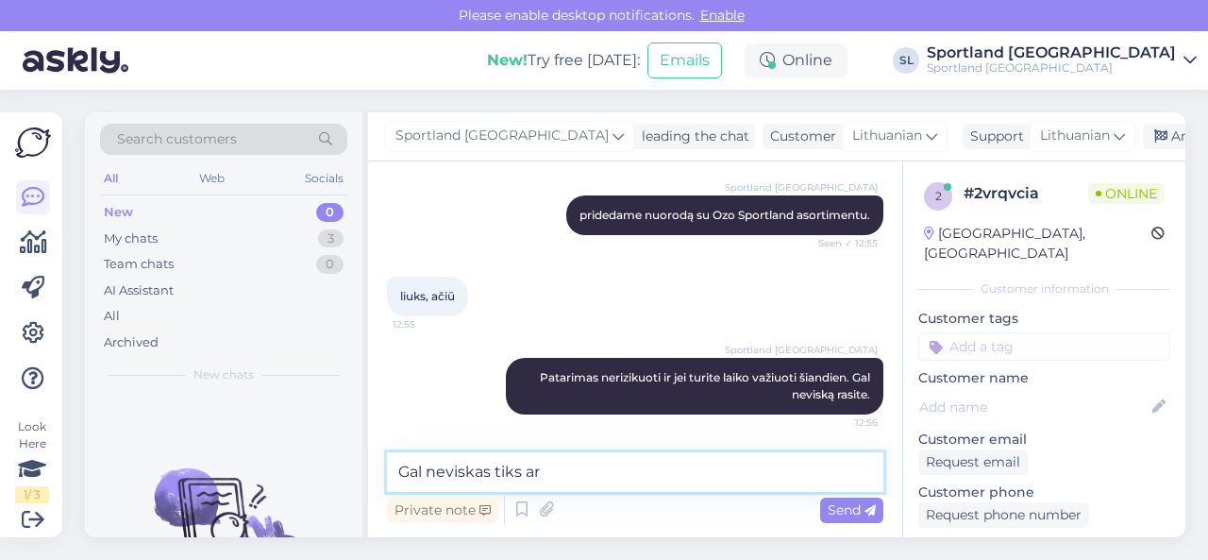
scroll to position [595, 0]
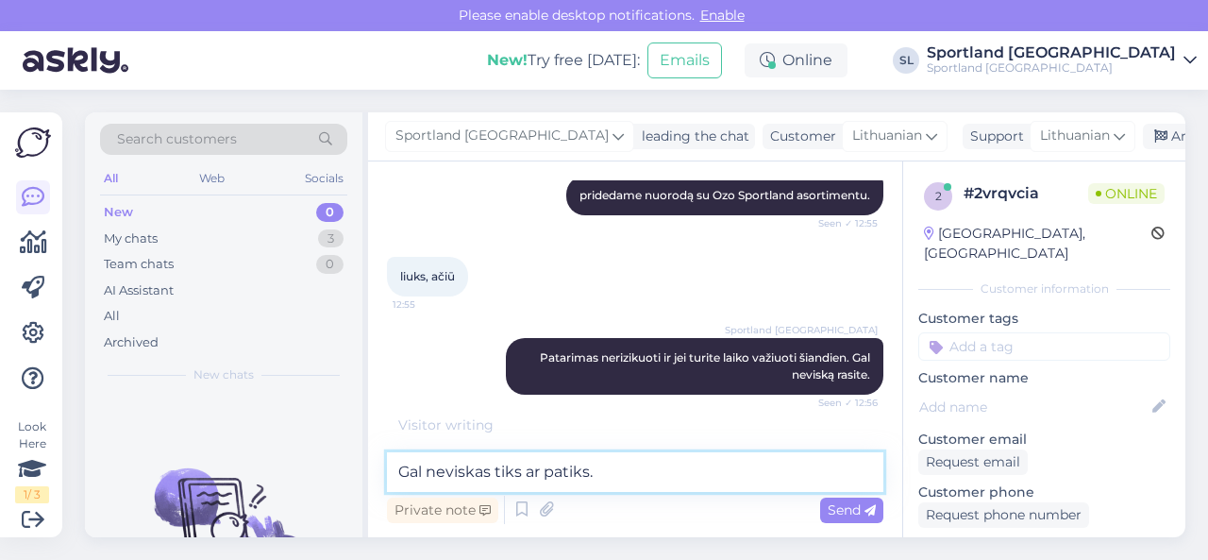
type textarea "Gal neviskas tiks ar patiks."
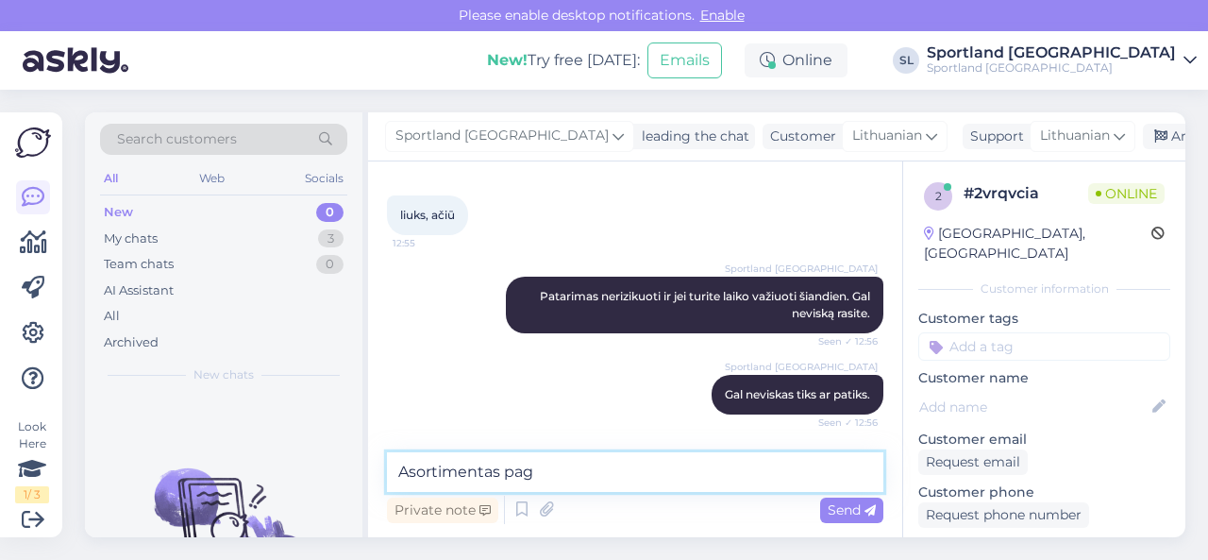
scroll to position [737, 0]
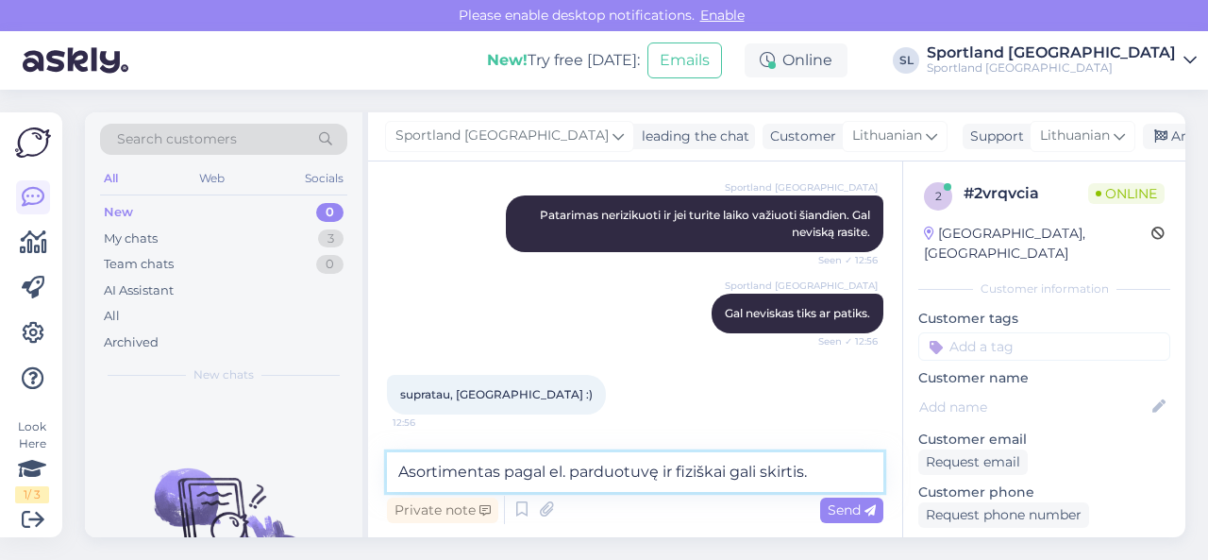
type textarea "Asortimentas pagal el. parduotuvę ir fiziškai gali skirtis."
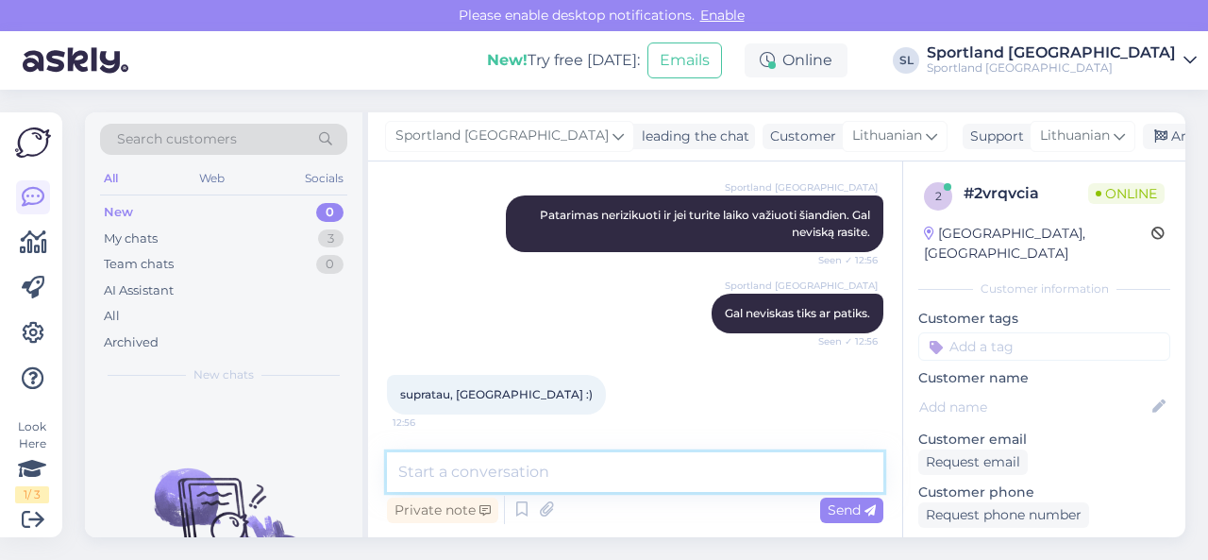
scroll to position [818, 0]
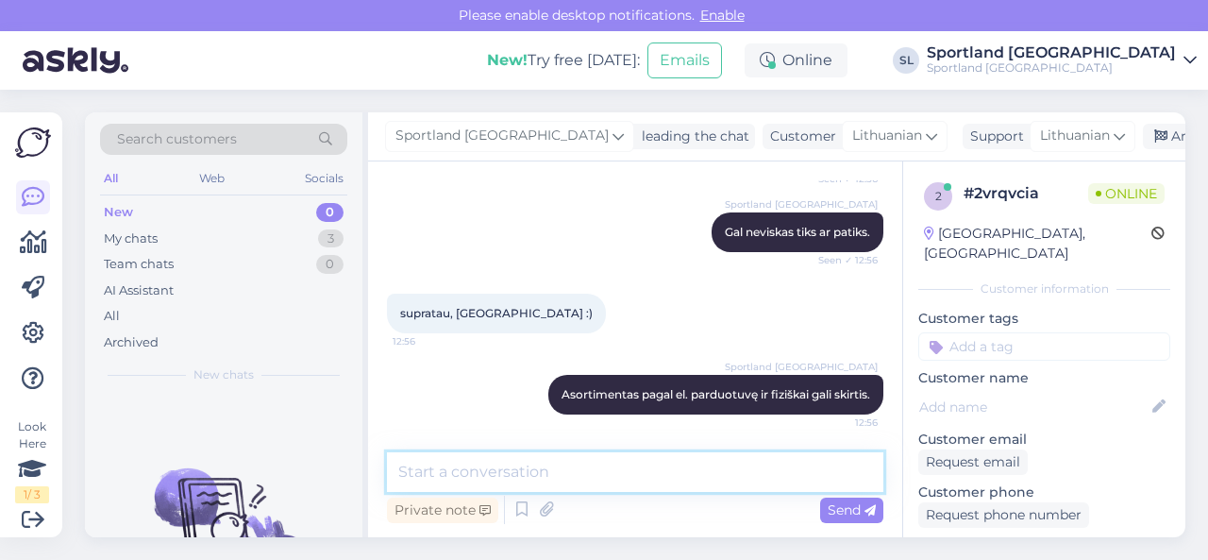
click at [562, 474] on textarea at bounding box center [635, 472] width 497 height 40
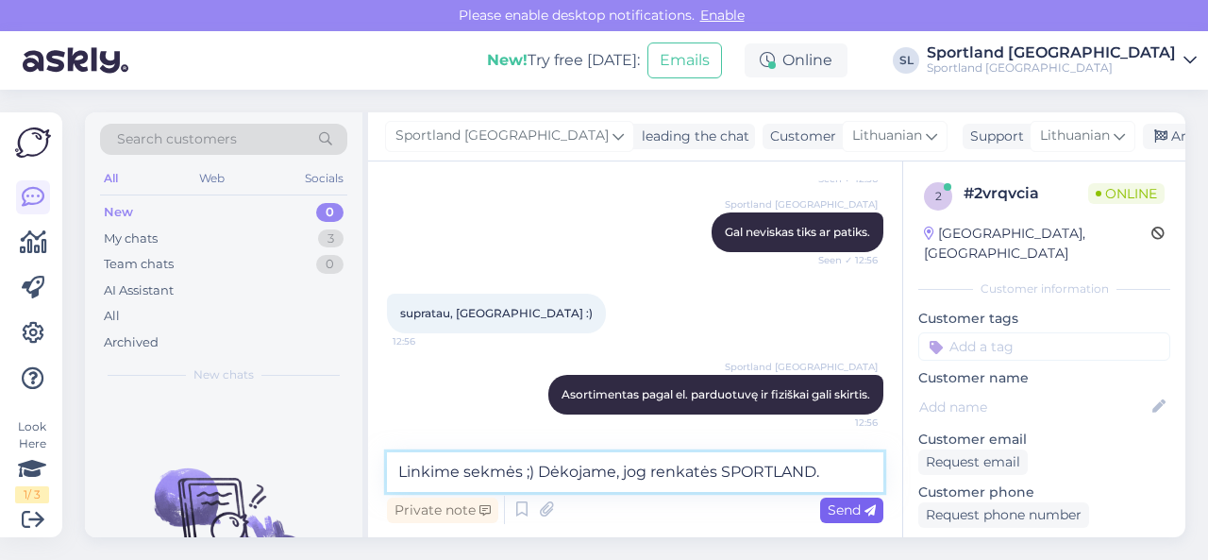
type textarea "Linkime sekmės ;) Dėkojame, jog renkatės SPORTLAND."
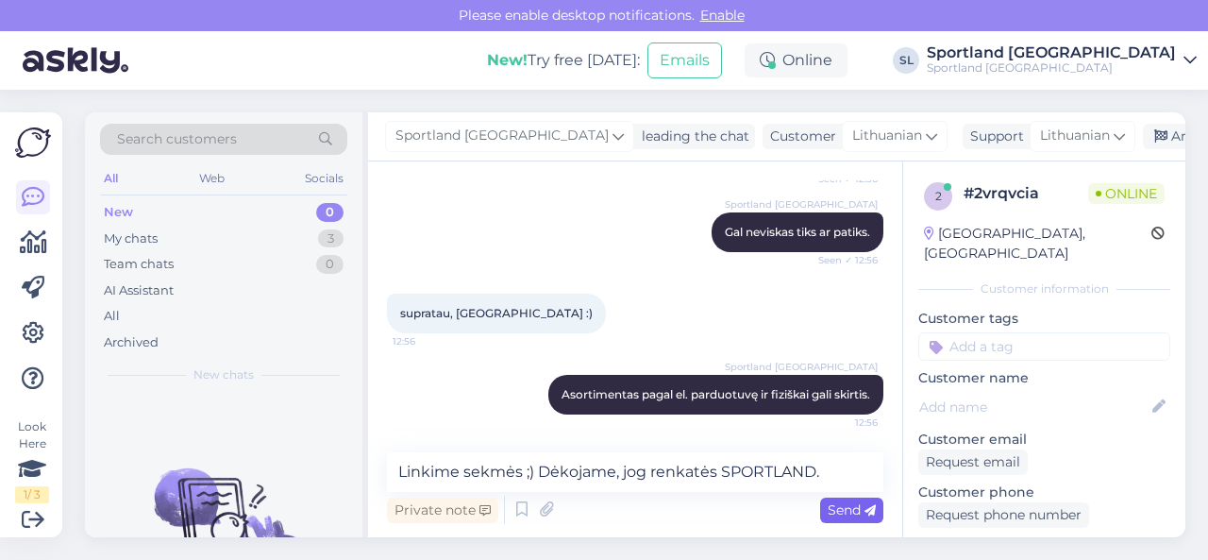
click at [842, 514] on span "Send" at bounding box center [852, 509] width 48 height 17
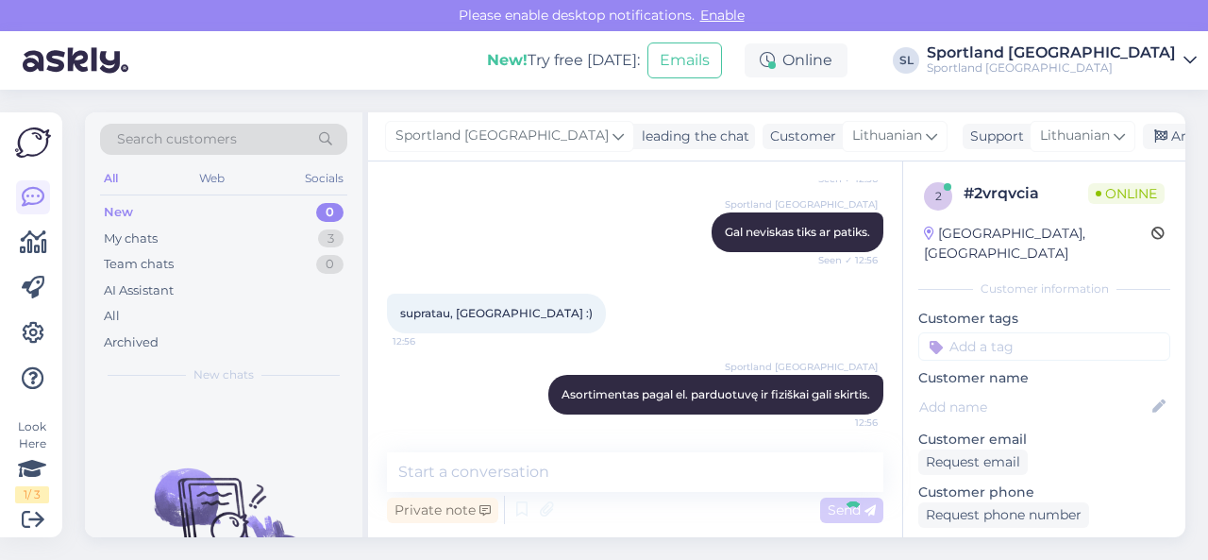
scroll to position [900, 0]
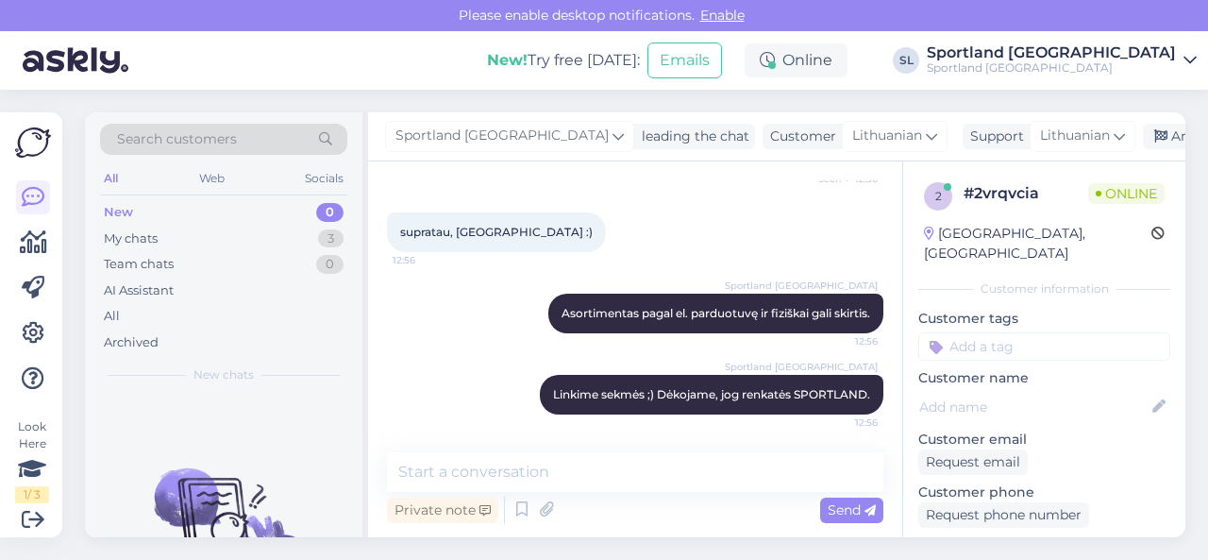
click at [1148, 122] on div "Sportland Lithuania leading the chat Customer Lithuanian Support Lithuanian Arc…" at bounding box center [776, 136] width 817 height 49
click at [1144, 135] on div "Archive chat" at bounding box center [1202, 136] width 119 height 25
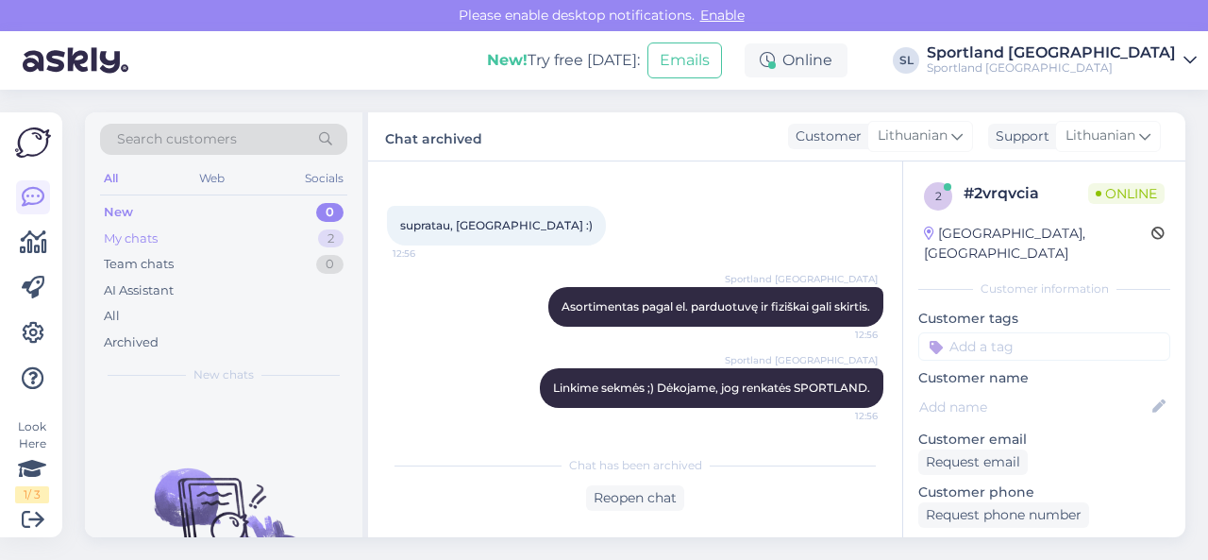
click at [302, 246] on div "My chats 2" at bounding box center [223, 239] width 247 height 26
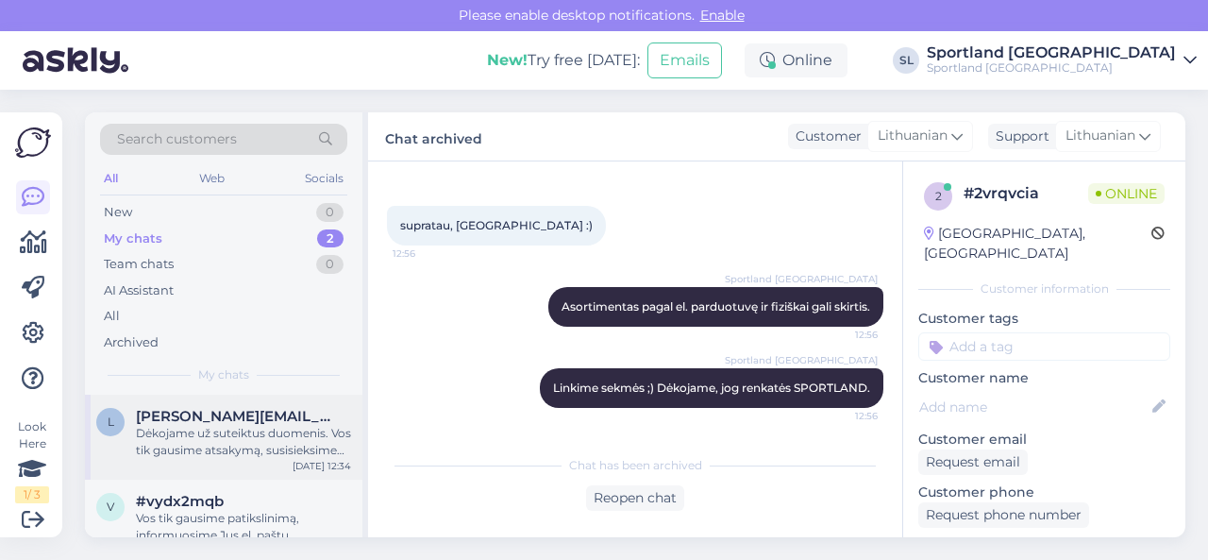
click at [270, 441] on div "Dėkojame už suteiktus duomenis. Vos tik gausime atsakymą, susisieksime su Jumis…" at bounding box center [243, 442] width 215 height 34
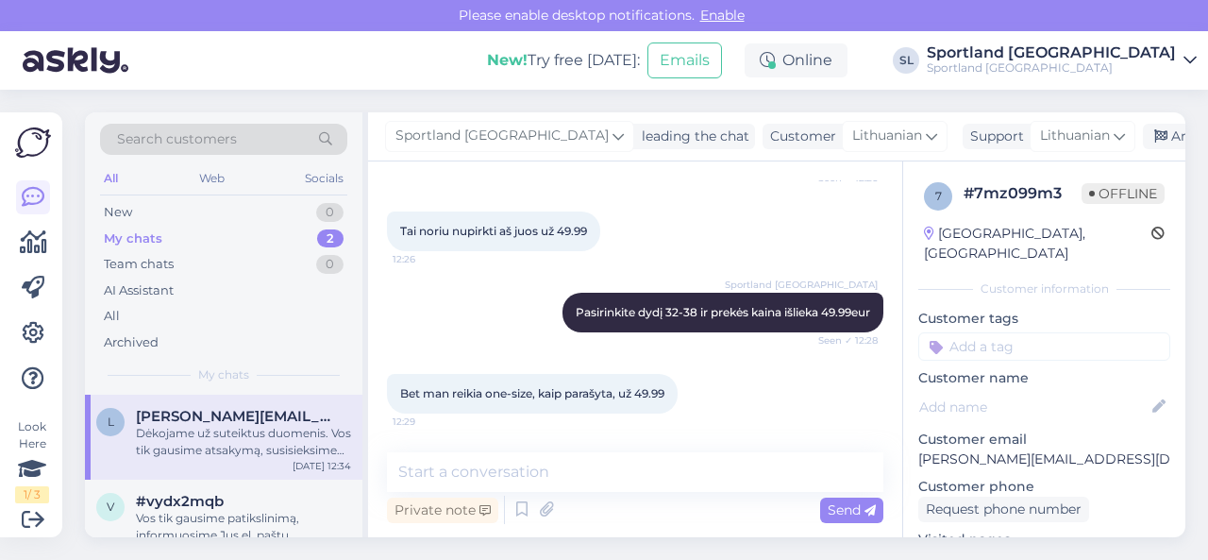
scroll to position [1224, 0]
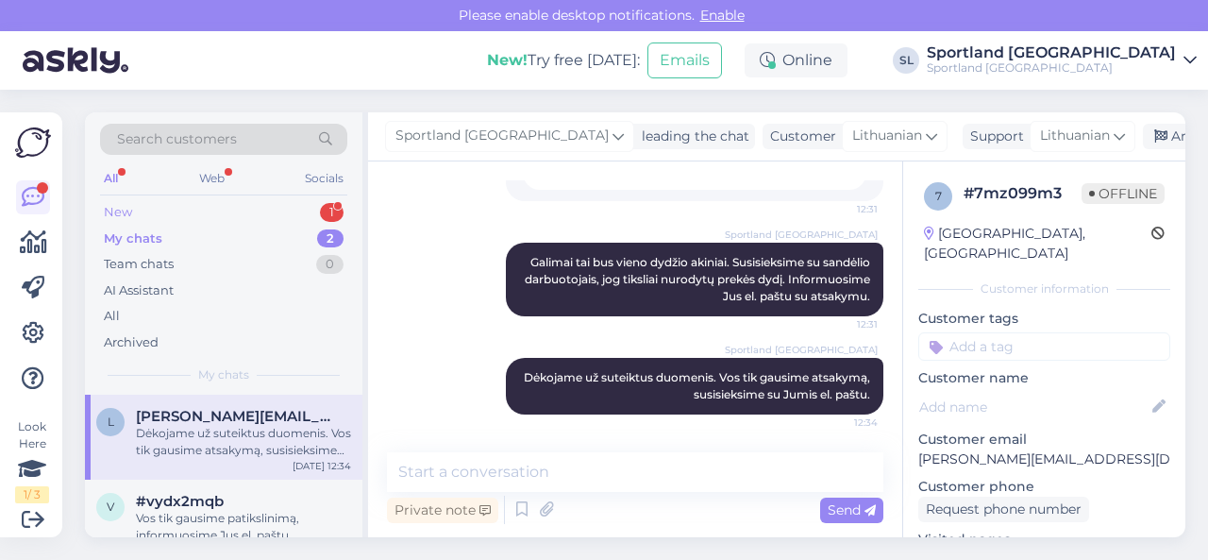
click at [276, 201] on div "New 1" at bounding box center [223, 212] width 247 height 26
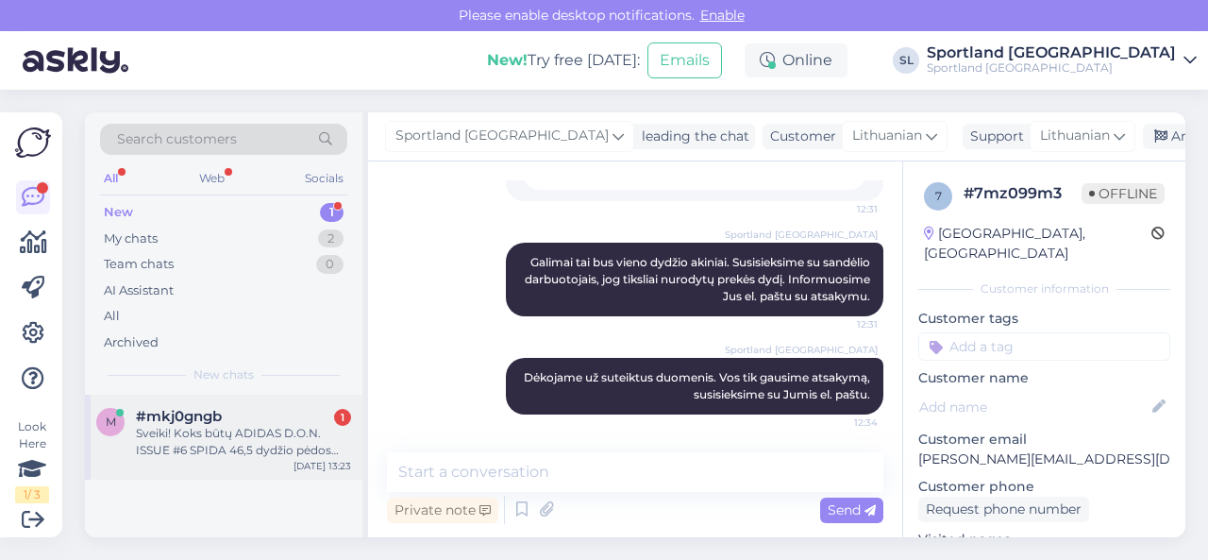
click at [244, 414] on div "#mkj0gngb 1" at bounding box center [243, 416] width 215 height 17
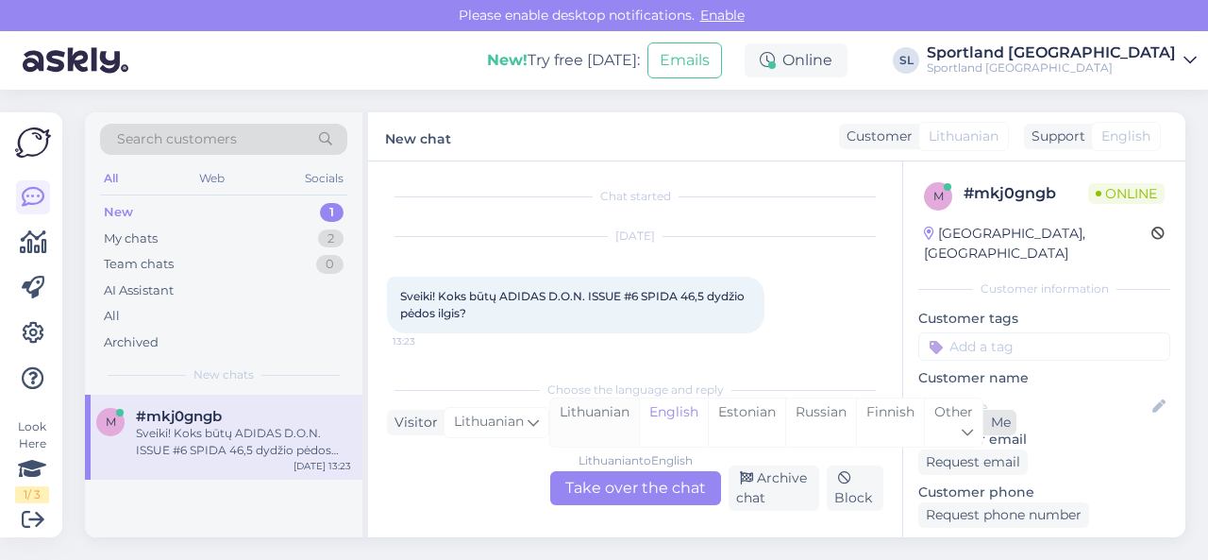
click at [593, 413] on div "Lithuanian" at bounding box center [594, 422] width 89 height 48
click at [587, 479] on div "Lithuanian to Lithuanian Take over the chat" at bounding box center [635, 488] width 171 height 34
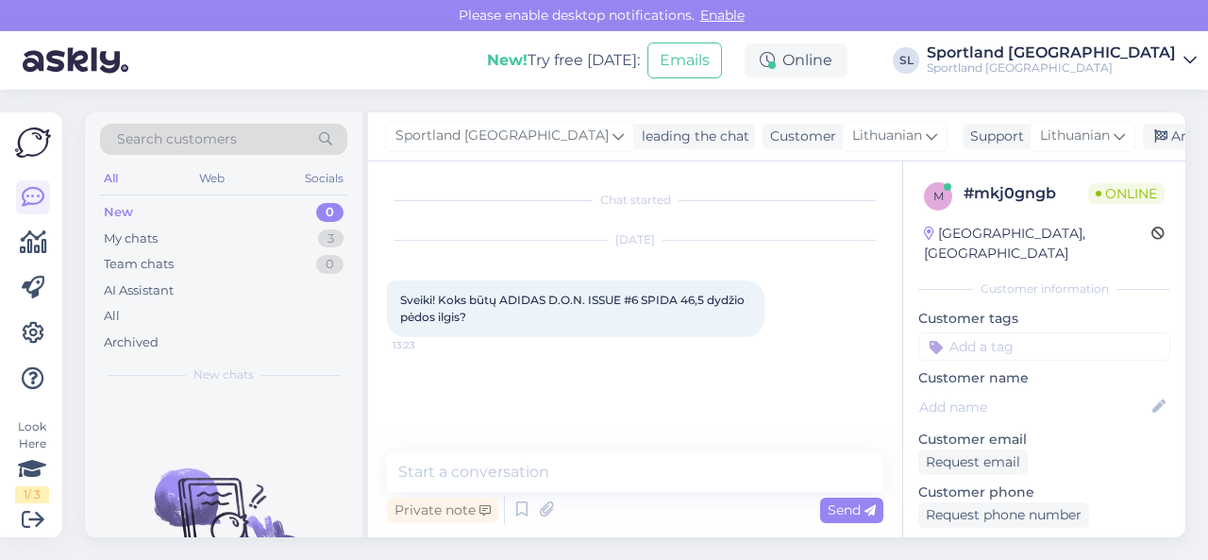
scroll to position [0, 0]
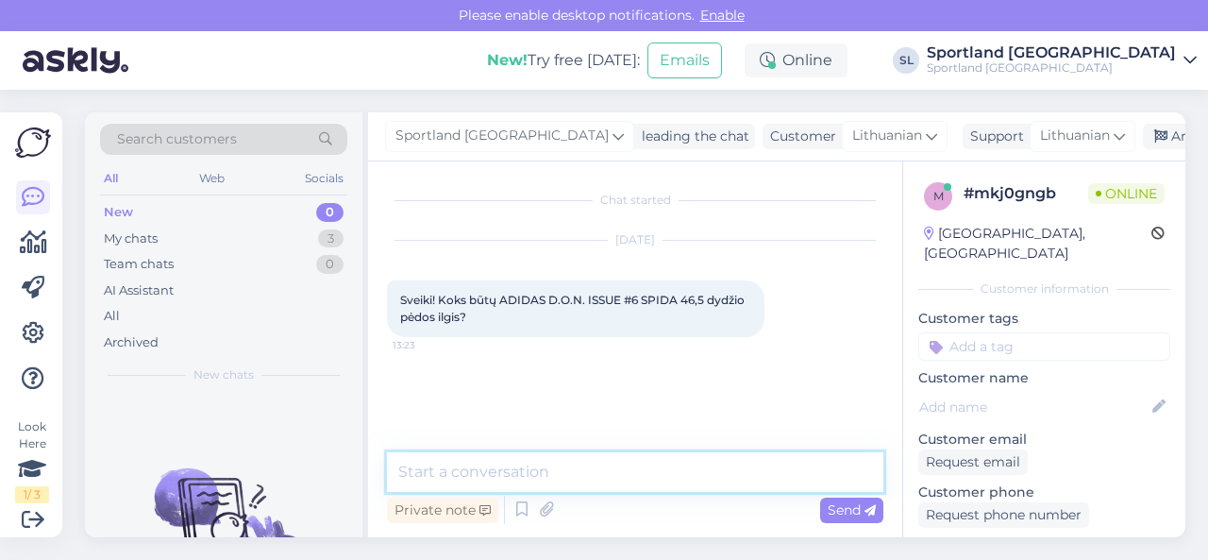
click at [556, 462] on textarea at bounding box center [635, 472] width 497 height 40
type textarea "Sveiki"
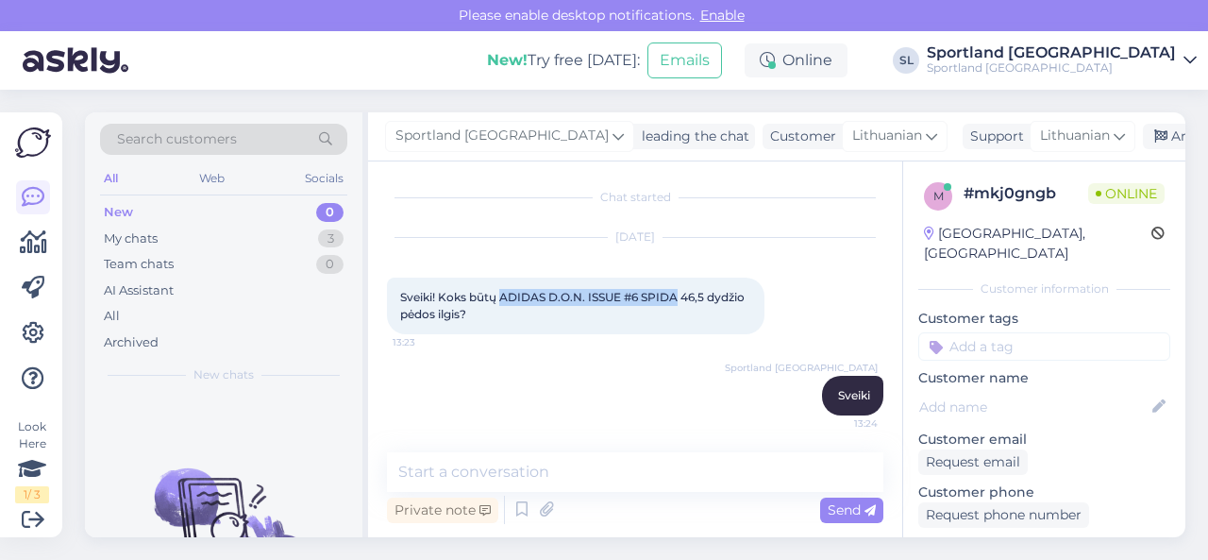
drag, startPoint x: 502, startPoint y: 294, endPoint x: 676, endPoint y: 286, distance: 173.9
click at [676, 286] on div "Sveiki! Koks būtų ADIDAS D.O.N. ISSUE #6 SPIDA 46,5 dydžio pėdos ilgis? 13:23" at bounding box center [576, 306] width 378 height 57
copy span "ADIDAS D.O.N. ISSUE #6 SPIDA"
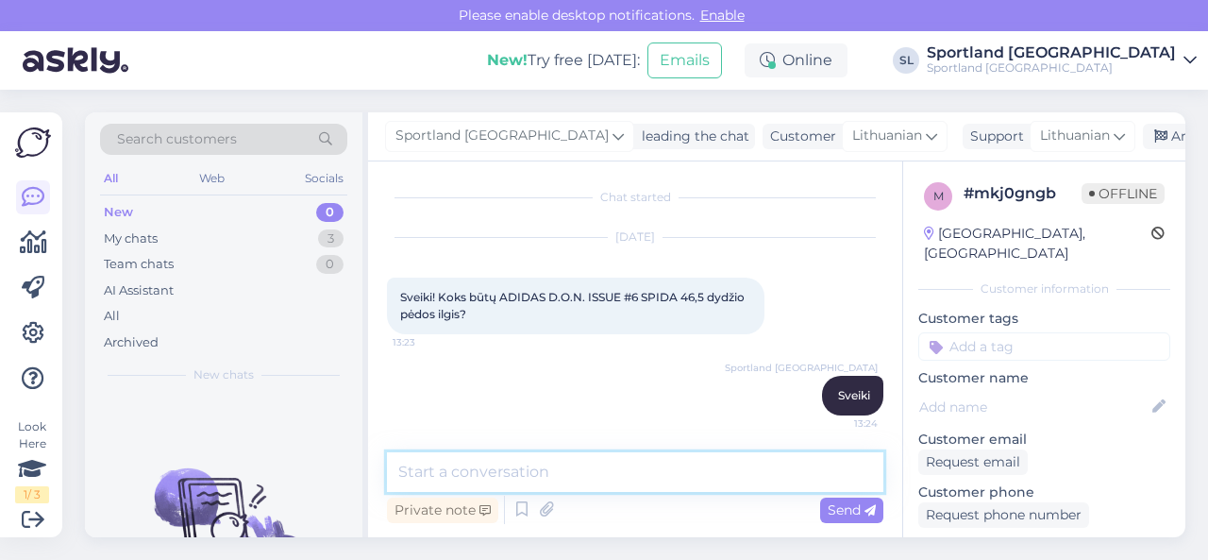
click at [565, 475] on textarea at bounding box center [635, 472] width 497 height 40
paste textarea "Mūsų web’e pateikiama dydžių lentelė centimetrais ir dydžiai centimetrais ant d…"
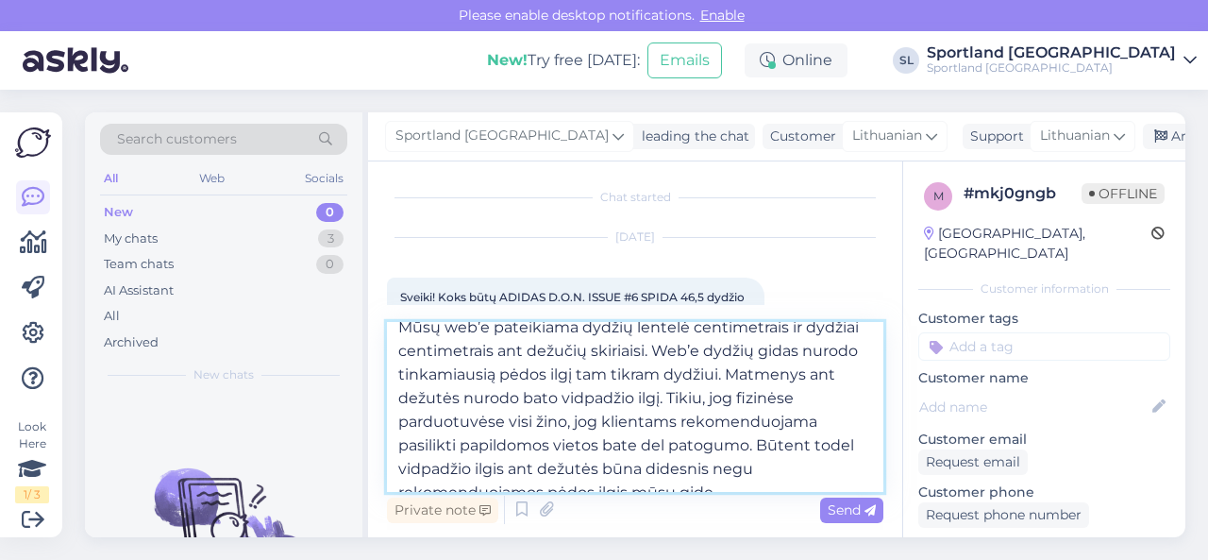
scroll to position [0, 0]
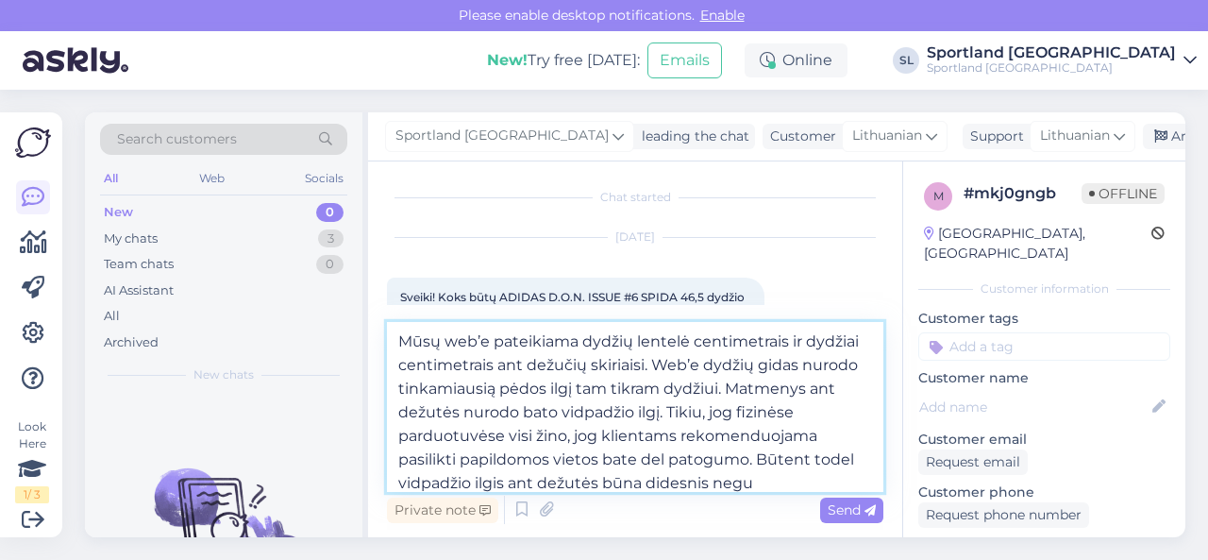
drag, startPoint x: 486, startPoint y: 345, endPoint x: 381, endPoint y: 343, distance: 104.8
click at [381, 343] on div "Chat started [DATE] Sveiki! Koks būtų ADIDAS D.O.N. ISSUE #6 SPIDA 46,5 dydžio …" at bounding box center [635, 349] width 534 height 376
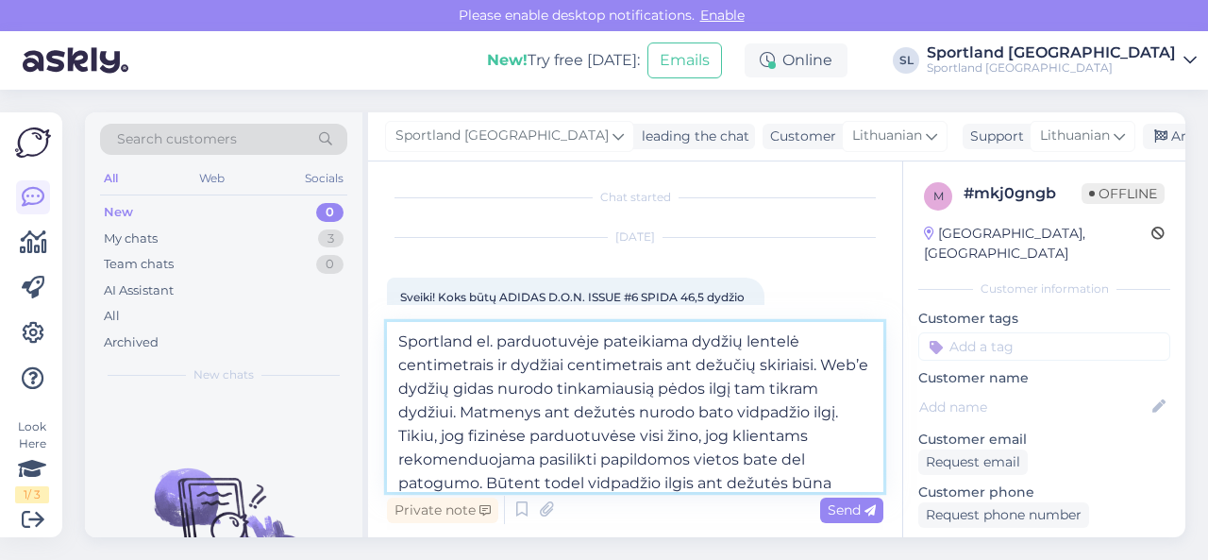
drag, startPoint x: 434, startPoint y: 388, endPoint x: 370, endPoint y: 388, distance: 64.2
click at [370, 388] on div "Chat started [DATE] Sveiki! Koks būtų ADIDAS D.O.N. ISSUE #6 SPIDA 46,5 dydžio …" at bounding box center [635, 349] width 534 height 376
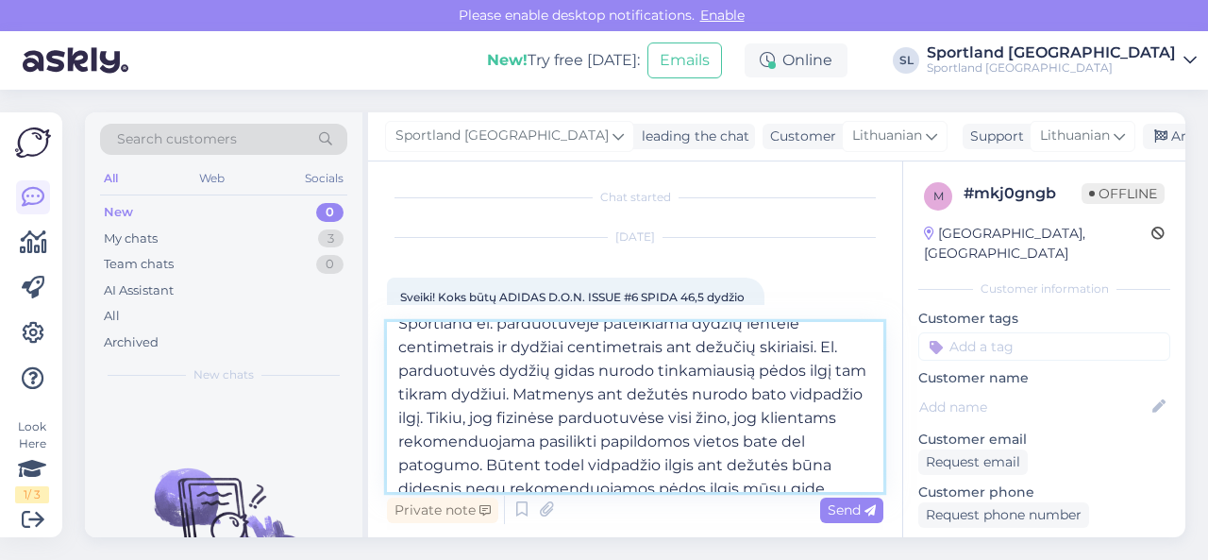
scroll to position [34, 0]
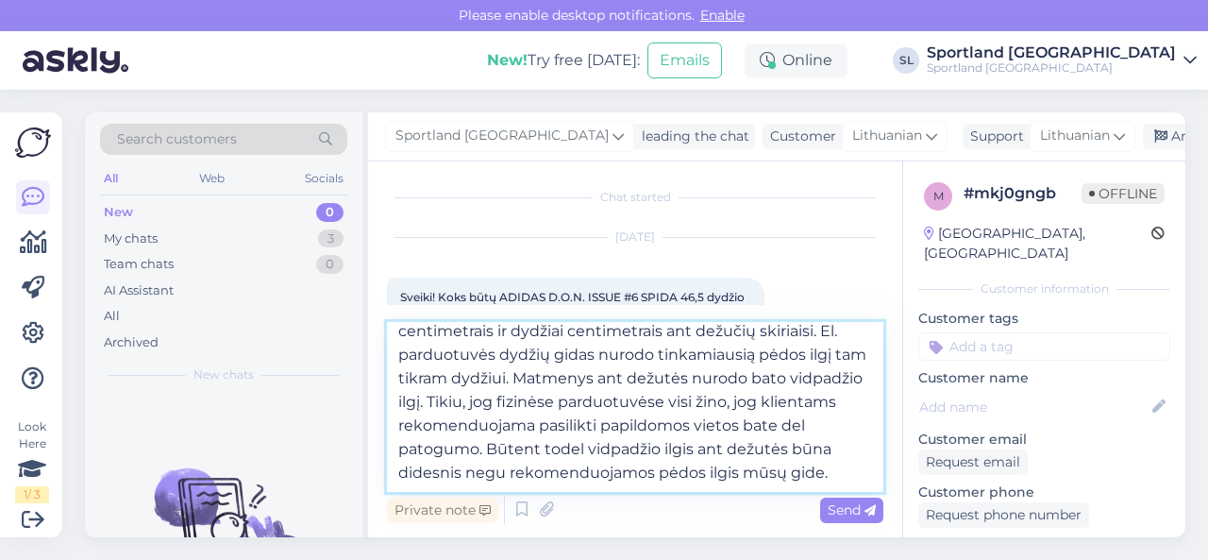
drag, startPoint x: 504, startPoint y: 401, endPoint x: 833, endPoint y: 476, distance: 336.9
click at [831, 476] on textarea "Sportland el. parduotuvėje pateikiama dydžių lentelė centimetrais ir dydžiai ce…" at bounding box center [635, 407] width 497 height 170
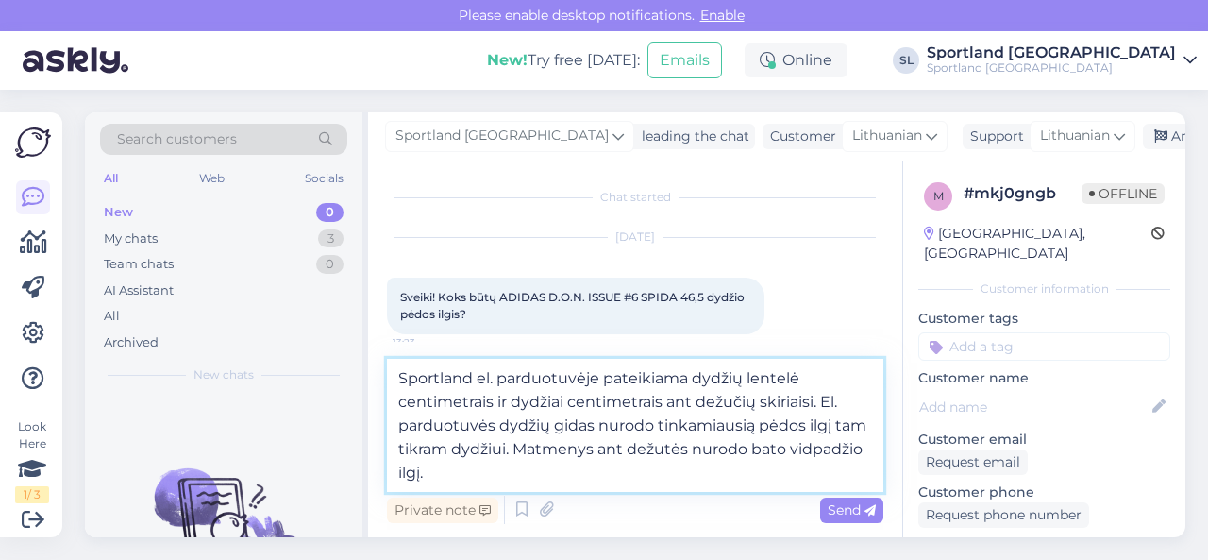
scroll to position [0, 0]
drag, startPoint x: 819, startPoint y: 402, endPoint x: 480, endPoint y: 371, distance: 341.3
click at [480, 371] on textarea "Sportland el. parduotuvėje pateikiama dydžių lentelė centimetrais ir dydžiai ce…" at bounding box center [635, 425] width 497 height 133
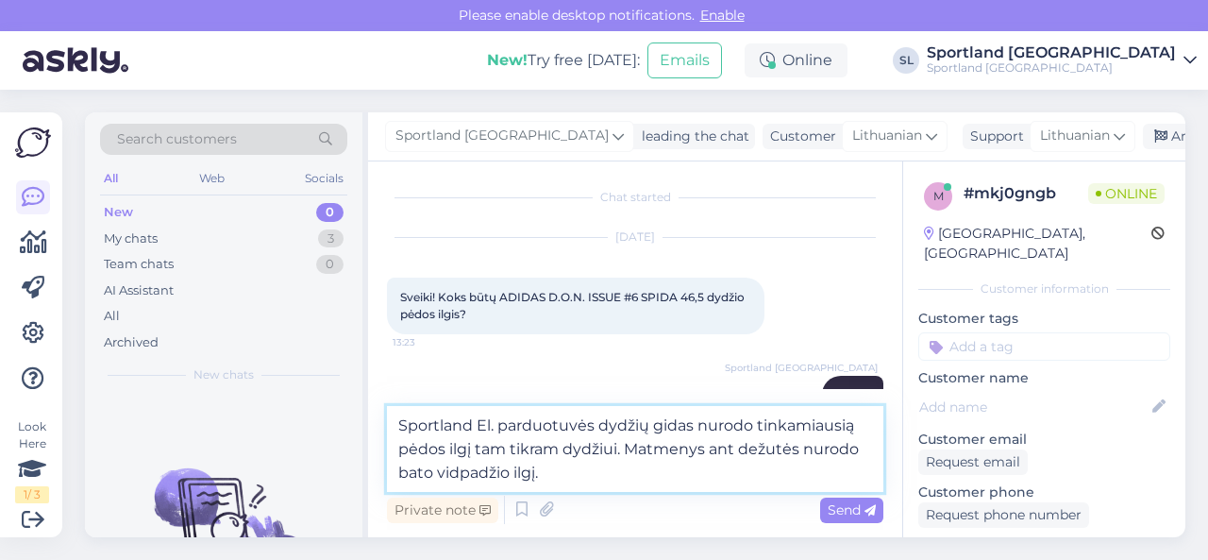
click at [486, 424] on textarea "Sportland El. parduotuvės dydžių gidas nurodo tinkamiausią pėdos ilgį tam tikra…" at bounding box center [635, 449] width 497 height 86
click at [579, 471] on textarea "Sportland el. parduotuvės dydžių gidas nurodo tinkamiausią pėdos ilgį tam tikra…" at bounding box center [635, 449] width 497 height 86
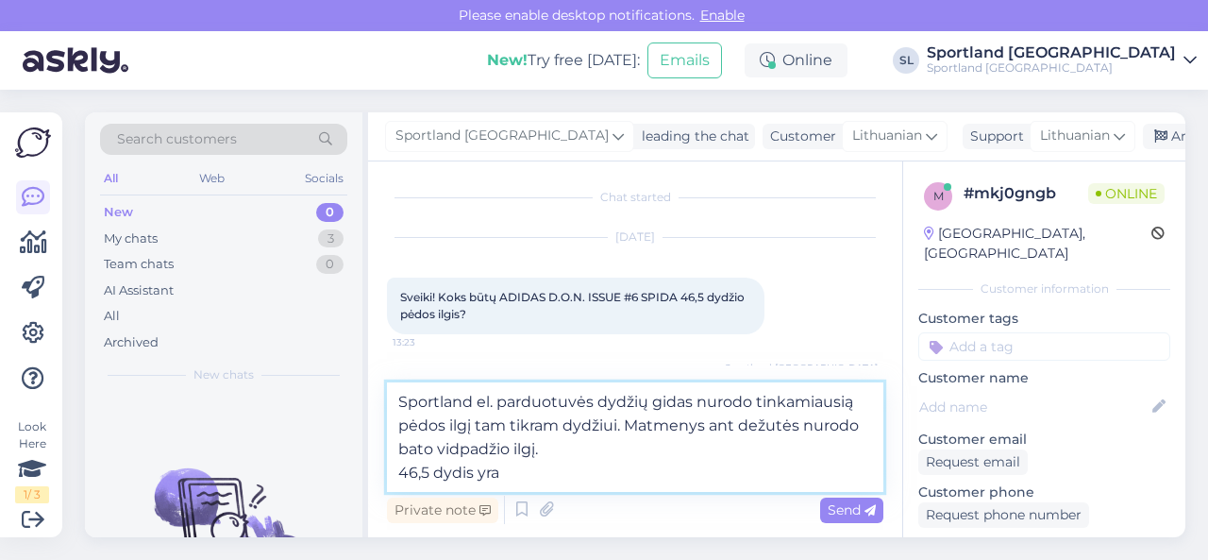
paste textarea "28,8"
type textarea "Sportland el. parduotuvės dydžių gidas nurodo tinkamiausią pėdos ilgį tam tikra…"
click at [835, 507] on span "Send" at bounding box center [852, 509] width 48 height 17
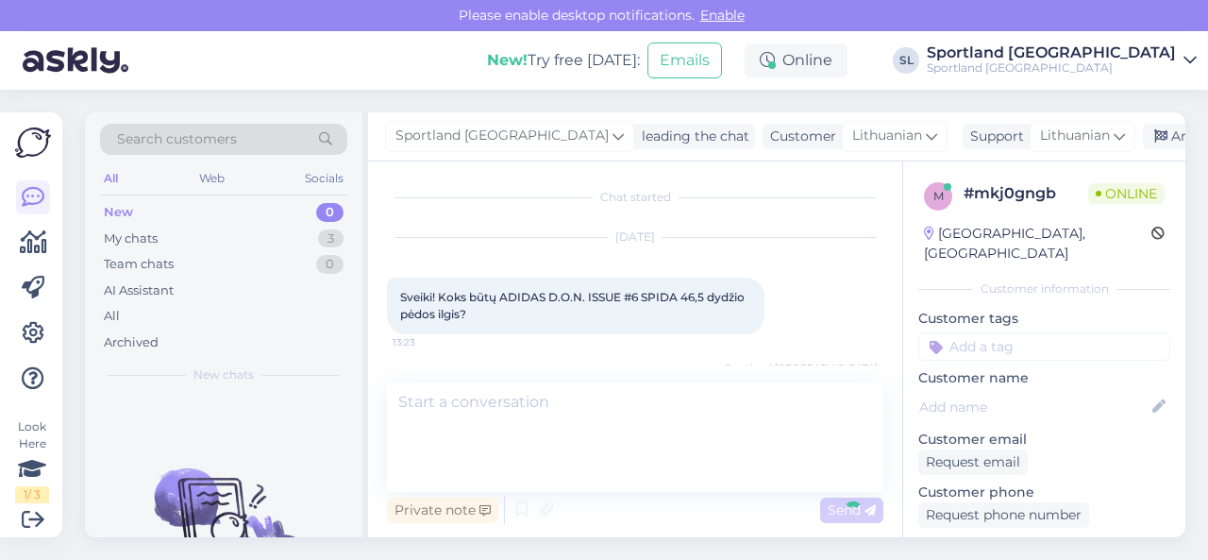
scroll to position [135, 0]
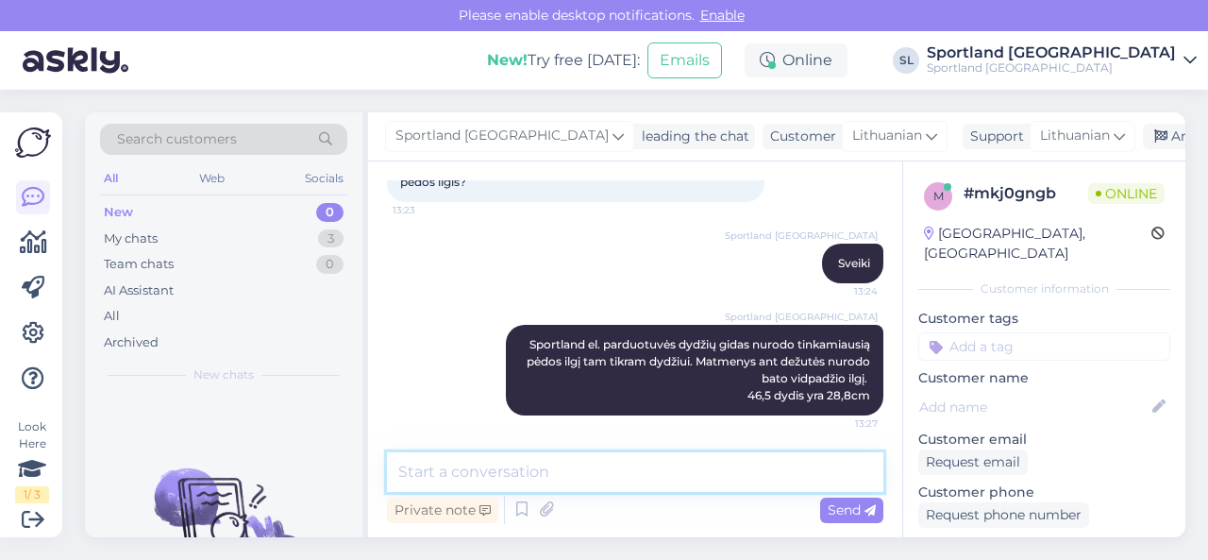
click at [802, 480] on textarea at bounding box center [635, 472] width 497 height 40
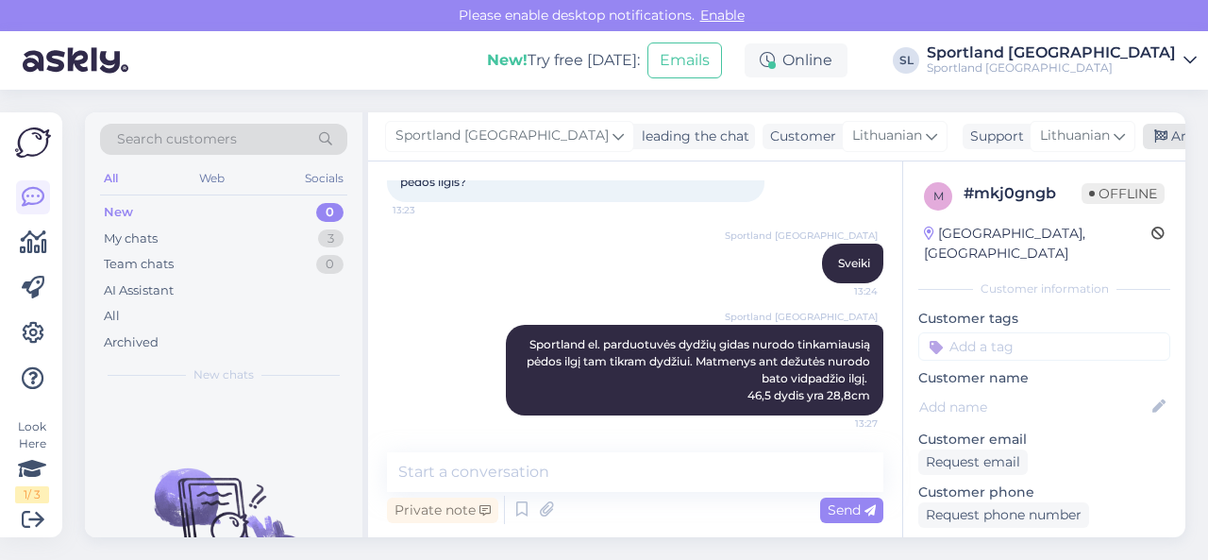
click at [1143, 139] on div "Archive chat" at bounding box center [1202, 136] width 119 height 25
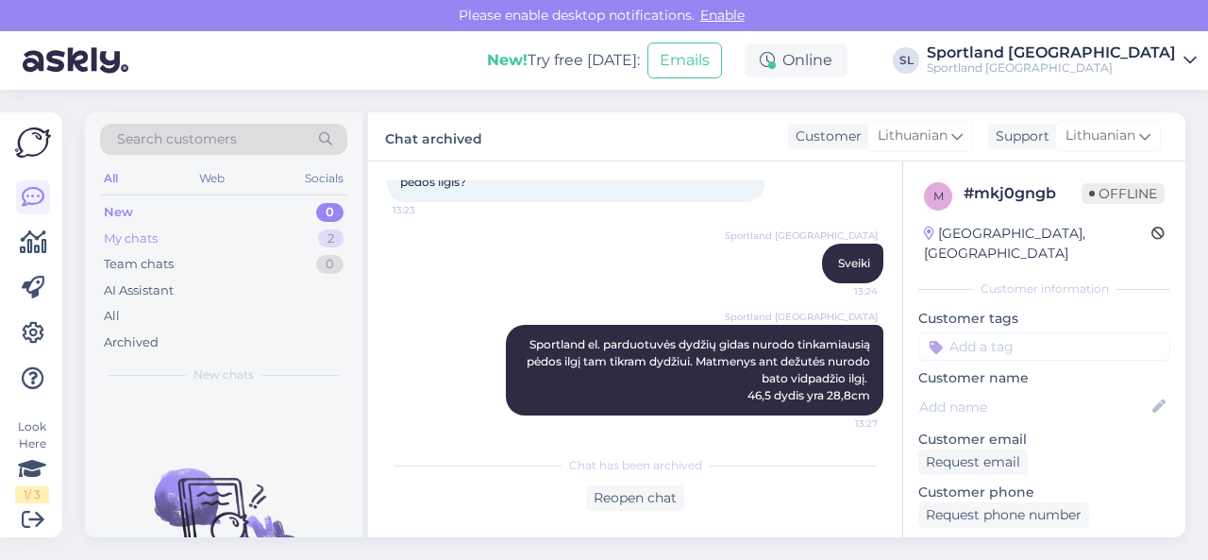
click at [292, 240] on div "My chats 2" at bounding box center [223, 239] width 247 height 26
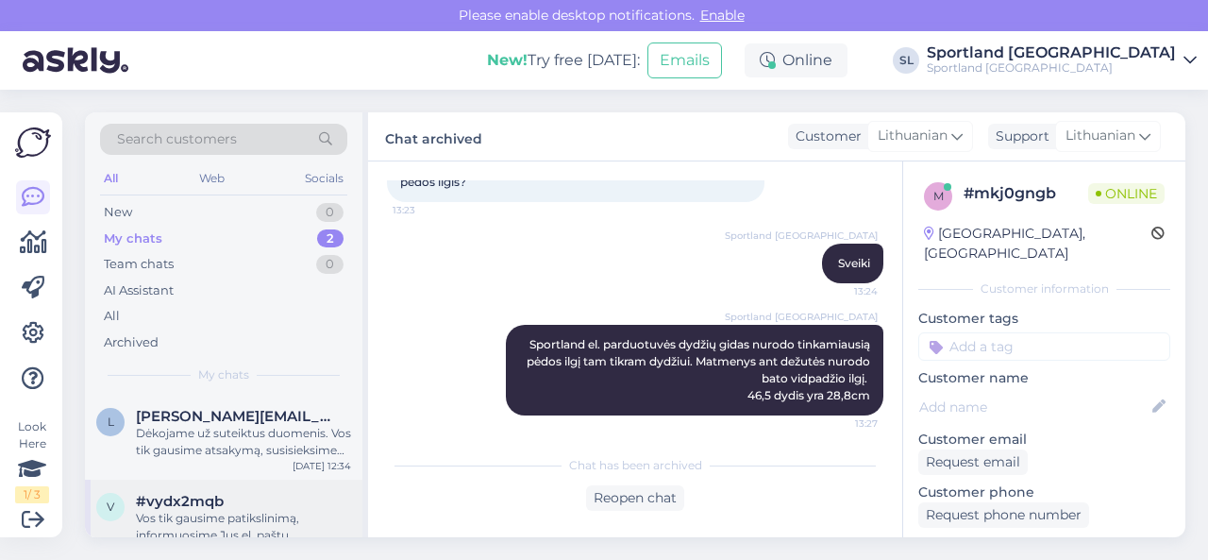
click at [205, 522] on div "Vos tik gausime patikslinimą, informuosime Jus el. paštu." at bounding box center [243, 527] width 215 height 34
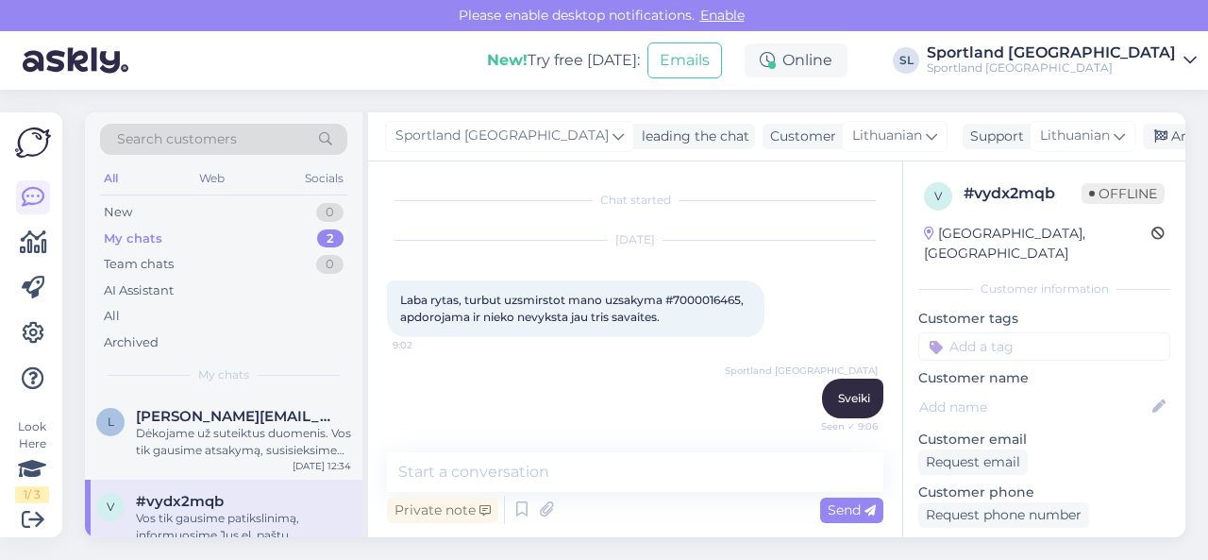
scroll to position [0, 0]
click at [716, 295] on span "Laba rytas, turbut uzsmirstot mano uzsakyma #7000016465, apdorojama ir nieko ne…" at bounding box center [573, 308] width 346 height 31
copy span "7000016465"
click at [239, 439] on div "Dėkojame už suteiktus duomenis. Vos tik gausime atsakymą, susisieksime su Jumis…" at bounding box center [243, 442] width 215 height 34
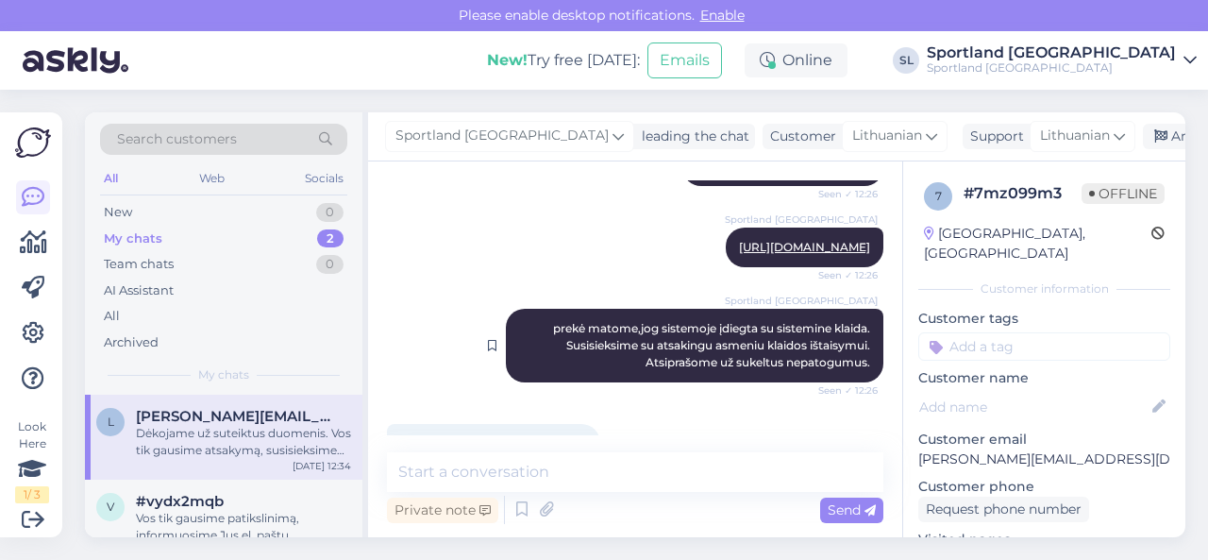
scroll to position [658, 0]
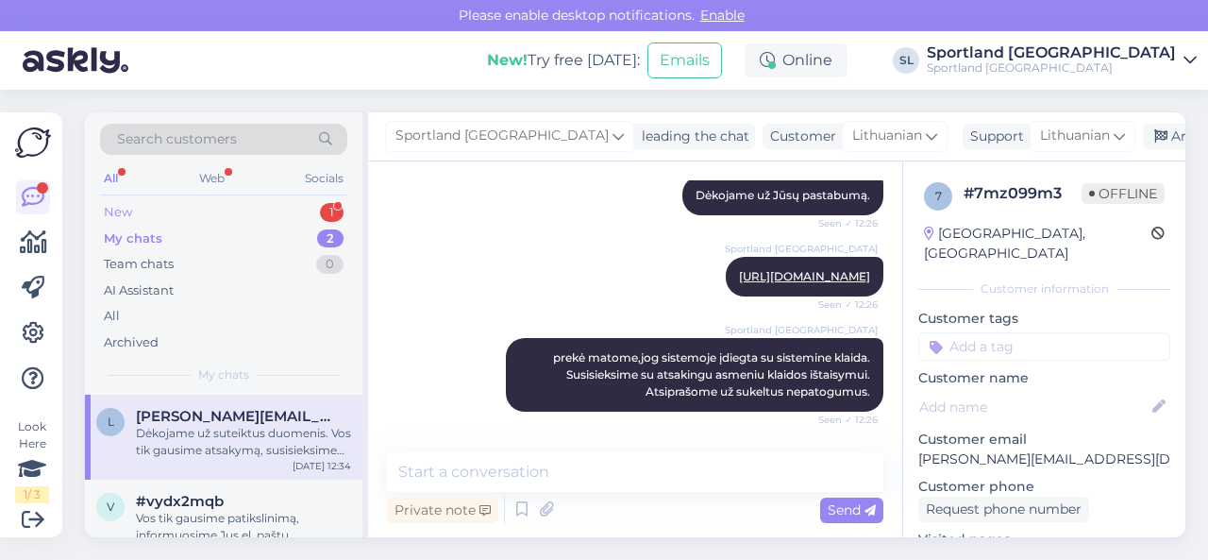
click at [260, 211] on div "New 1" at bounding box center [223, 212] width 247 height 26
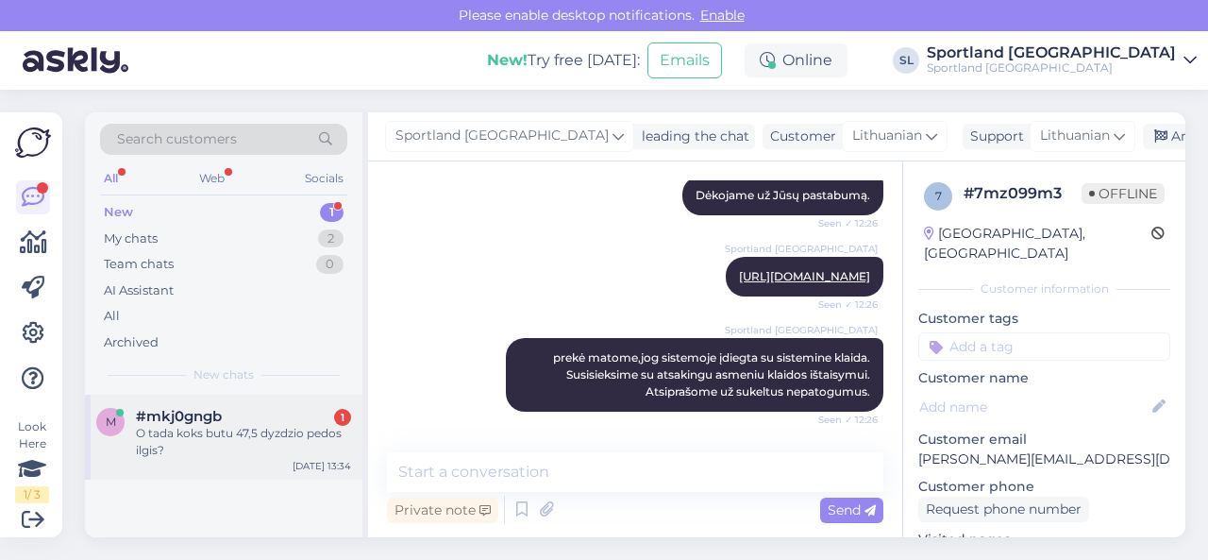
click at [262, 428] on div "O tada koks butu 47,5 dyzdzio pedos ilgis?" at bounding box center [243, 442] width 215 height 34
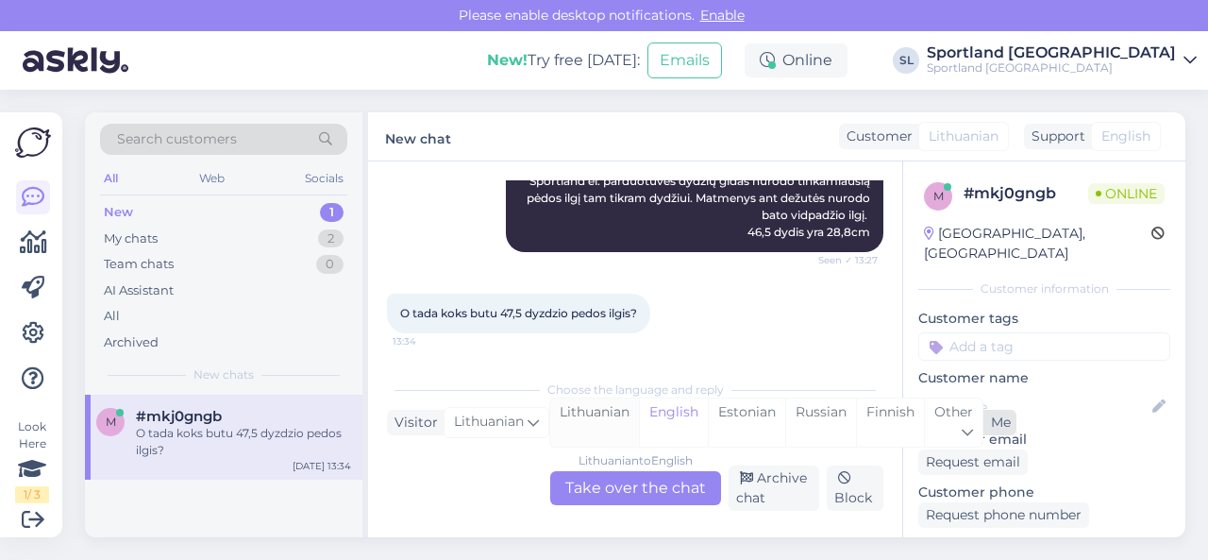
click at [614, 420] on div "Lithuanian" at bounding box center [594, 422] width 89 height 48
click at [614, 492] on div "Lithuanian to Lithuanian Take over the chat" at bounding box center [635, 488] width 171 height 34
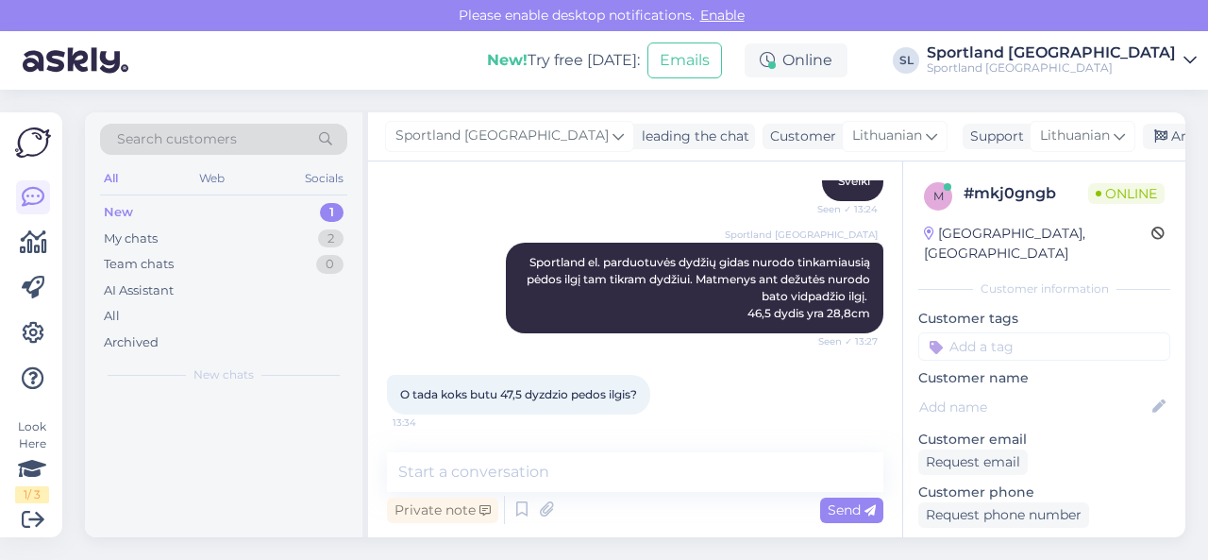
scroll to position [216, 0]
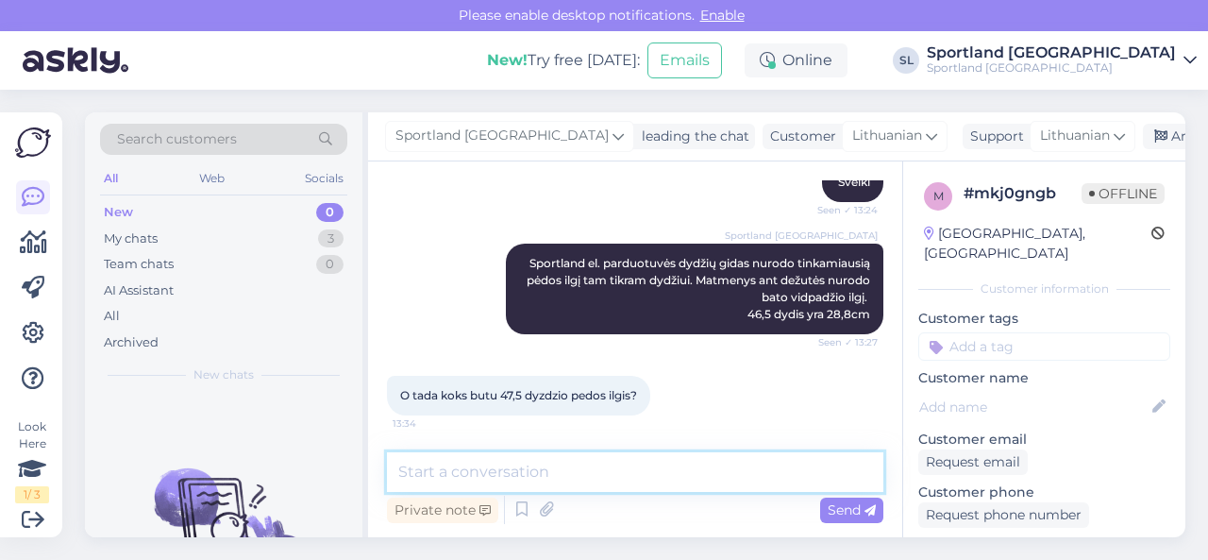
click at [522, 476] on textarea at bounding box center [635, 472] width 497 height 40
paste textarea "29,3"
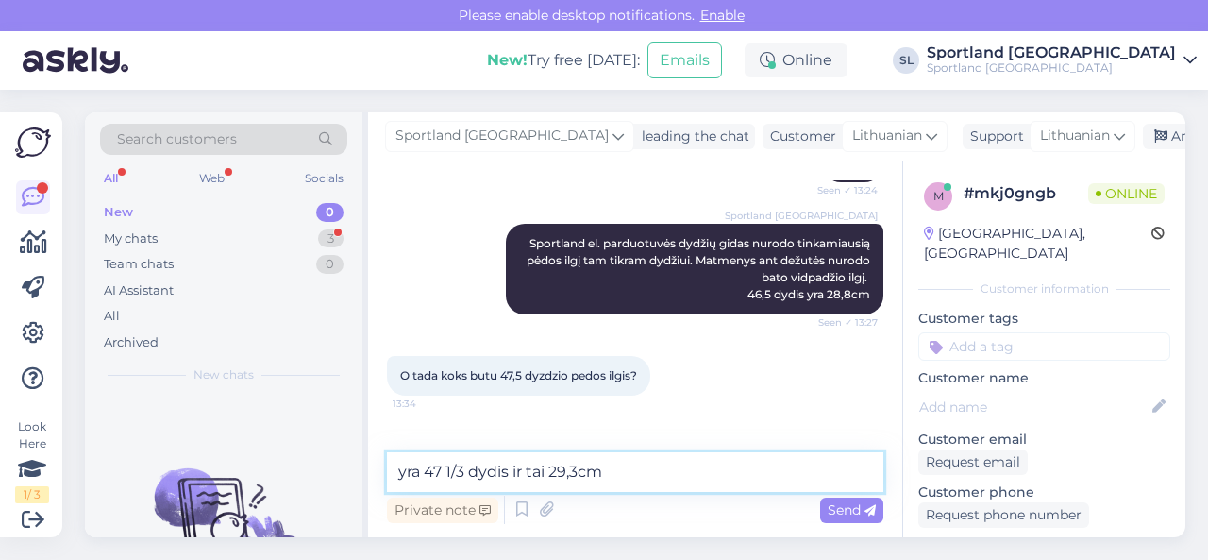
scroll to position [297, 0]
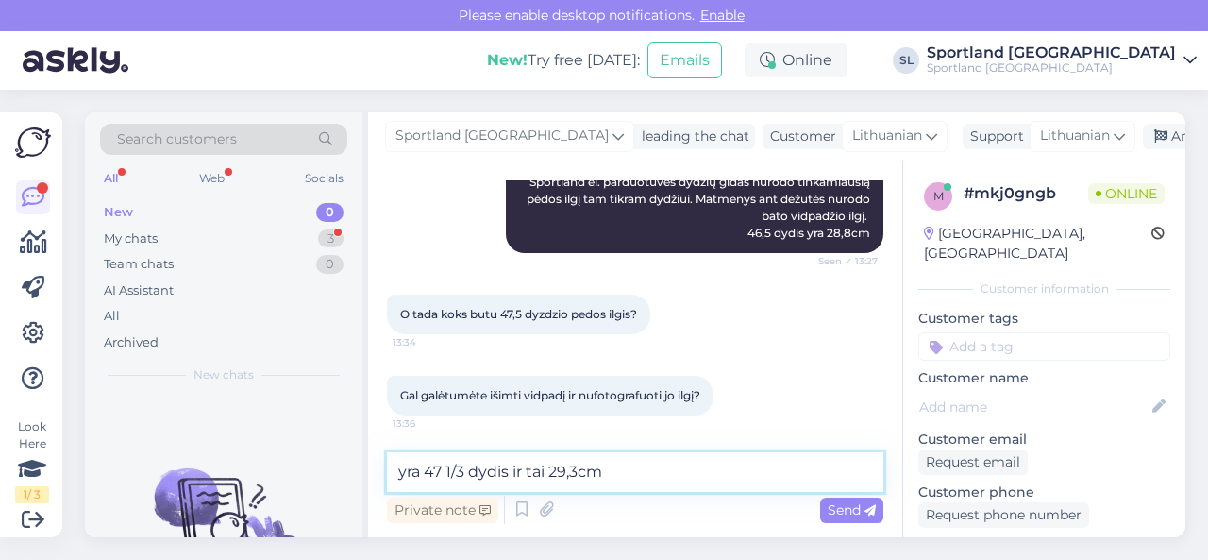
click at [619, 474] on textarea "yra 47 1/3 dydis ir tai 29,3cm" at bounding box center [635, 472] width 497 height 40
type textarea "yra 47 1/3 dydis ir tai 29,3cm vidpadžio ilgis."
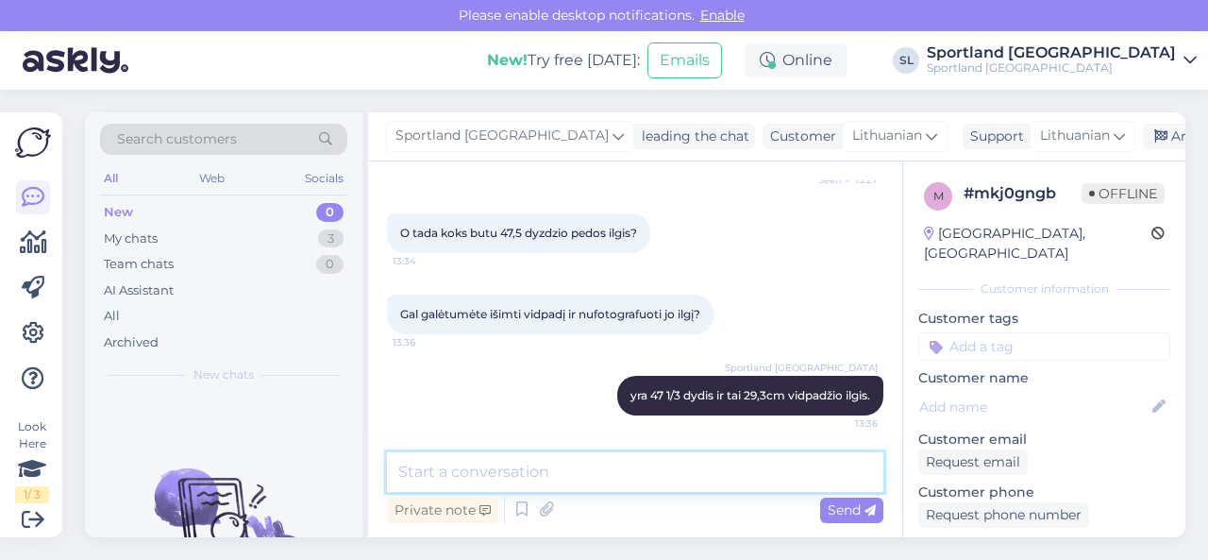
click at [646, 469] on textarea at bounding box center [635, 472] width 497 height 40
click at [676, 470] on textarea at bounding box center [635, 472] width 497 height 40
click at [660, 474] on textarea at bounding box center [635, 472] width 497 height 40
type textarea "G"
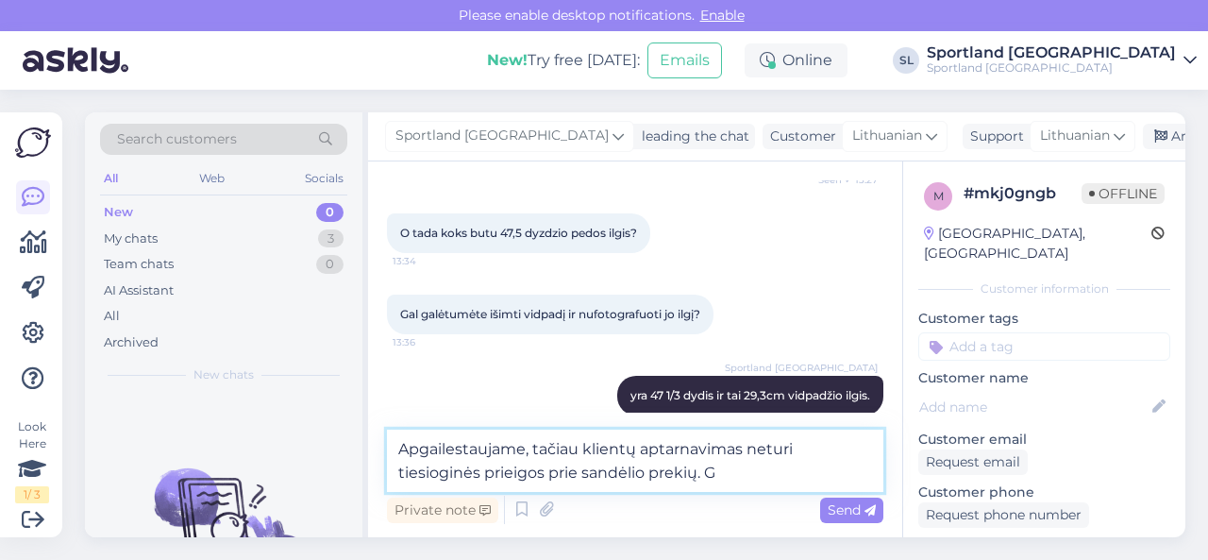
type textarea "Apgailestaujame, tačiau klientų aptarnavimas neturi tiesioginės prieigos prie s…"
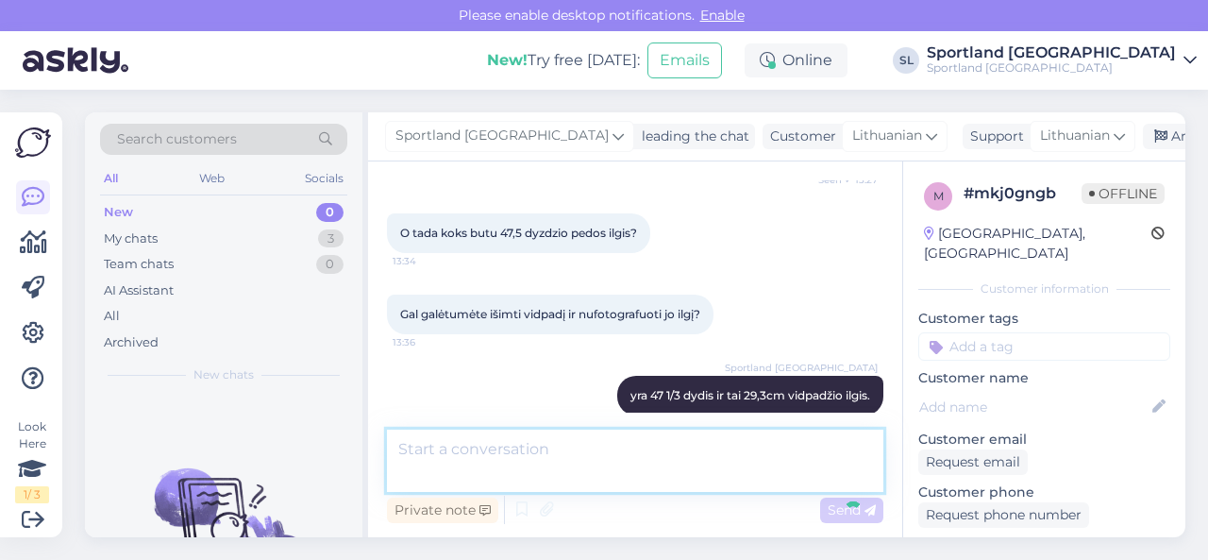
scroll to position [477, 0]
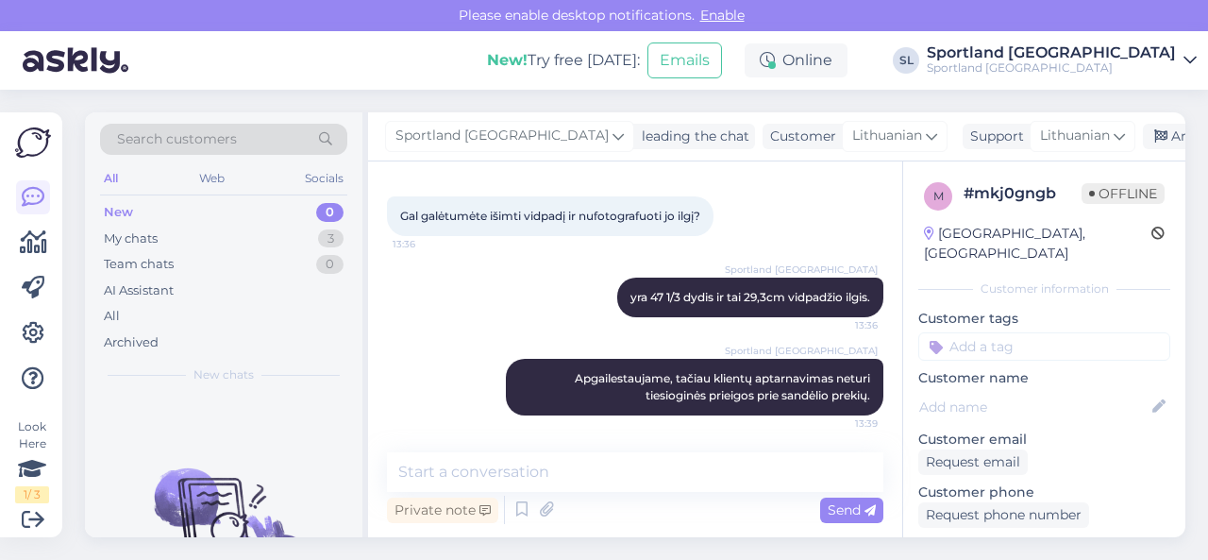
click at [517, 303] on div "Sportland [GEOGRAPHIC_DATA] yra 47 1/3 dydis ir tai 29,3cm vidpadžio ilgis. 13:…" at bounding box center [635, 297] width 497 height 81
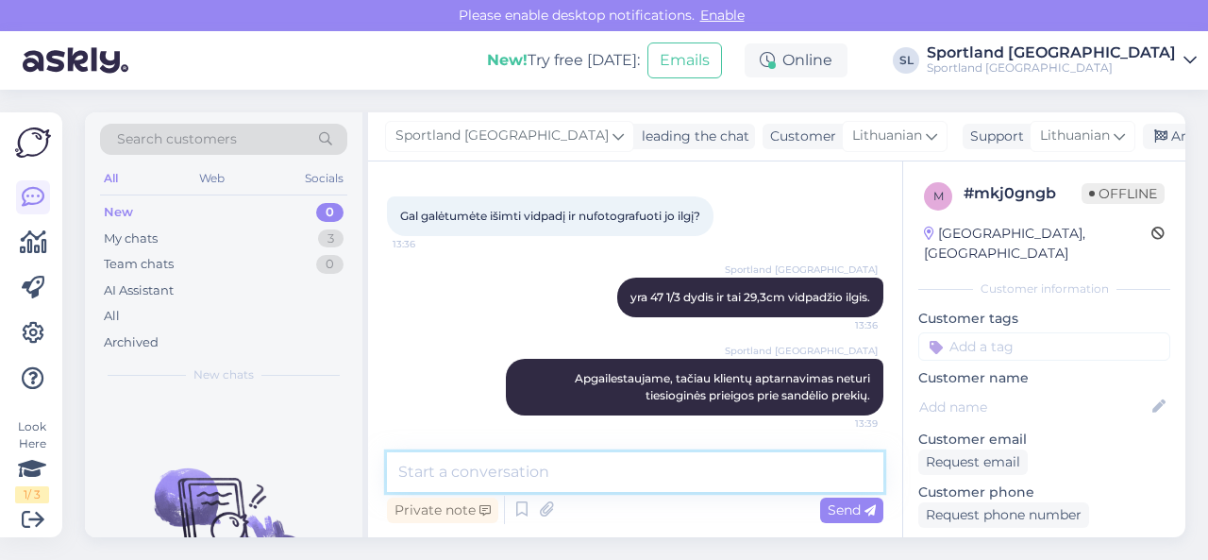
click at [767, 473] on textarea at bounding box center [635, 472] width 497 height 40
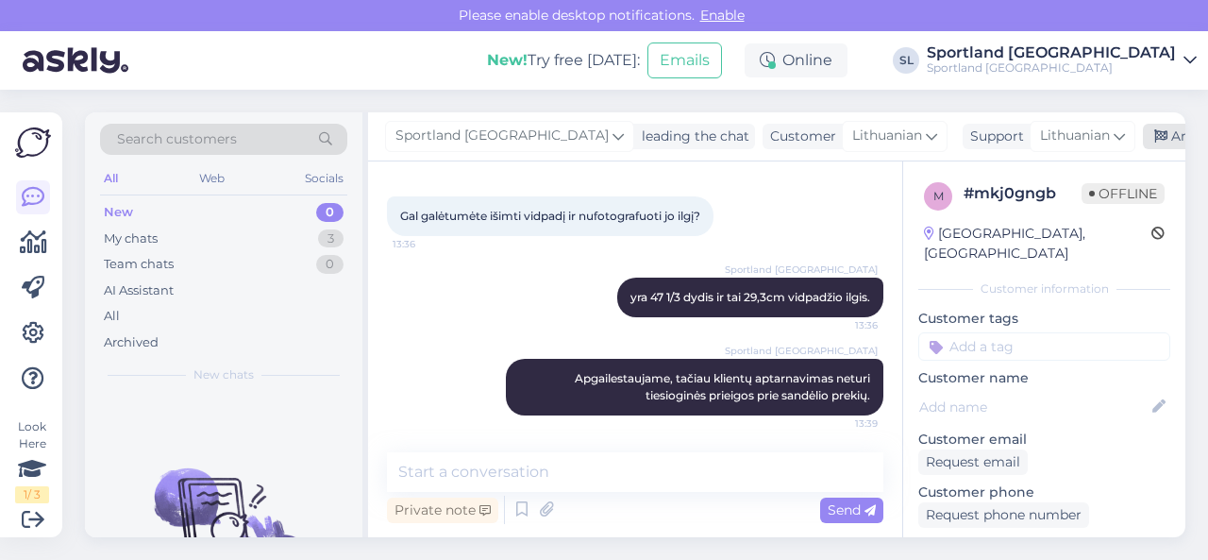
click at [1143, 133] on div "Archive chat" at bounding box center [1202, 136] width 119 height 25
